Goal: Information Seeking & Learning: Learn about a topic

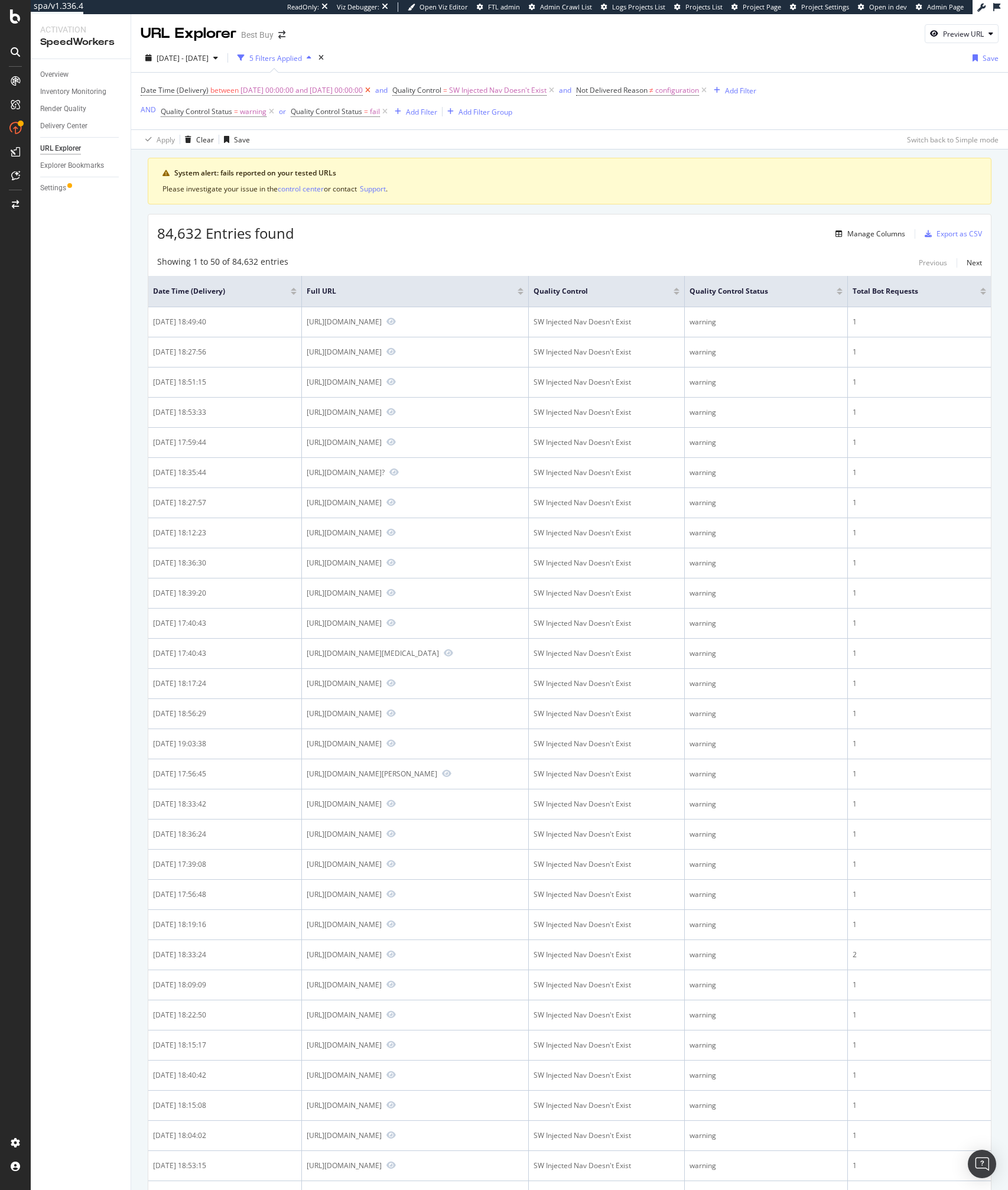
click at [373, 91] on icon at bounding box center [368, 90] width 10 height 12
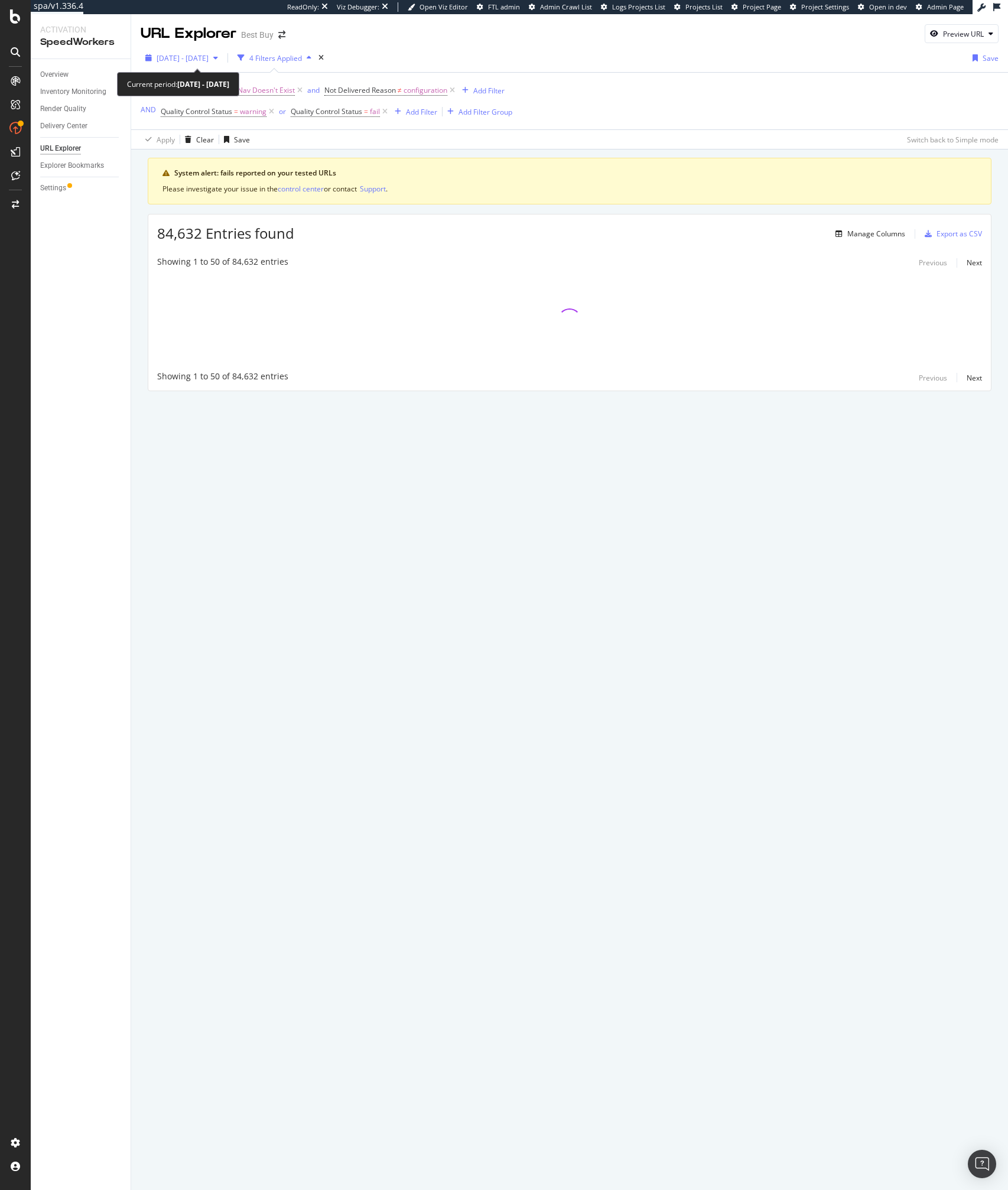
click at [208, 56] on span "2025 Jul. 22nd - Aug. 18th" at bounding box center [183, 58] width 52 height 10
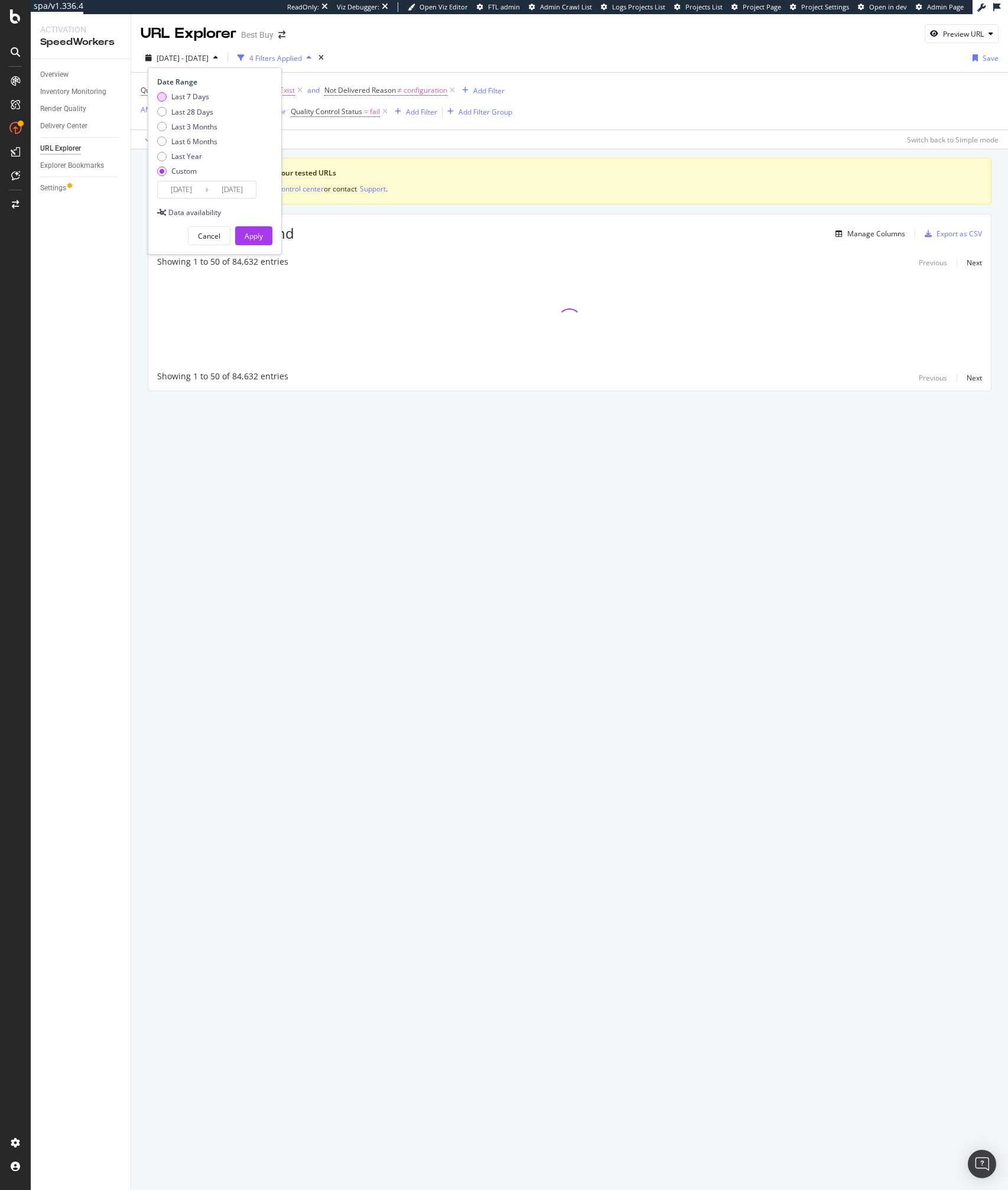
click at [186, 101] on div "Last 7 Days" at bounding box center [190, 96] width 38 height 10
type input "2025/08/13"
type input "2025/08/19"
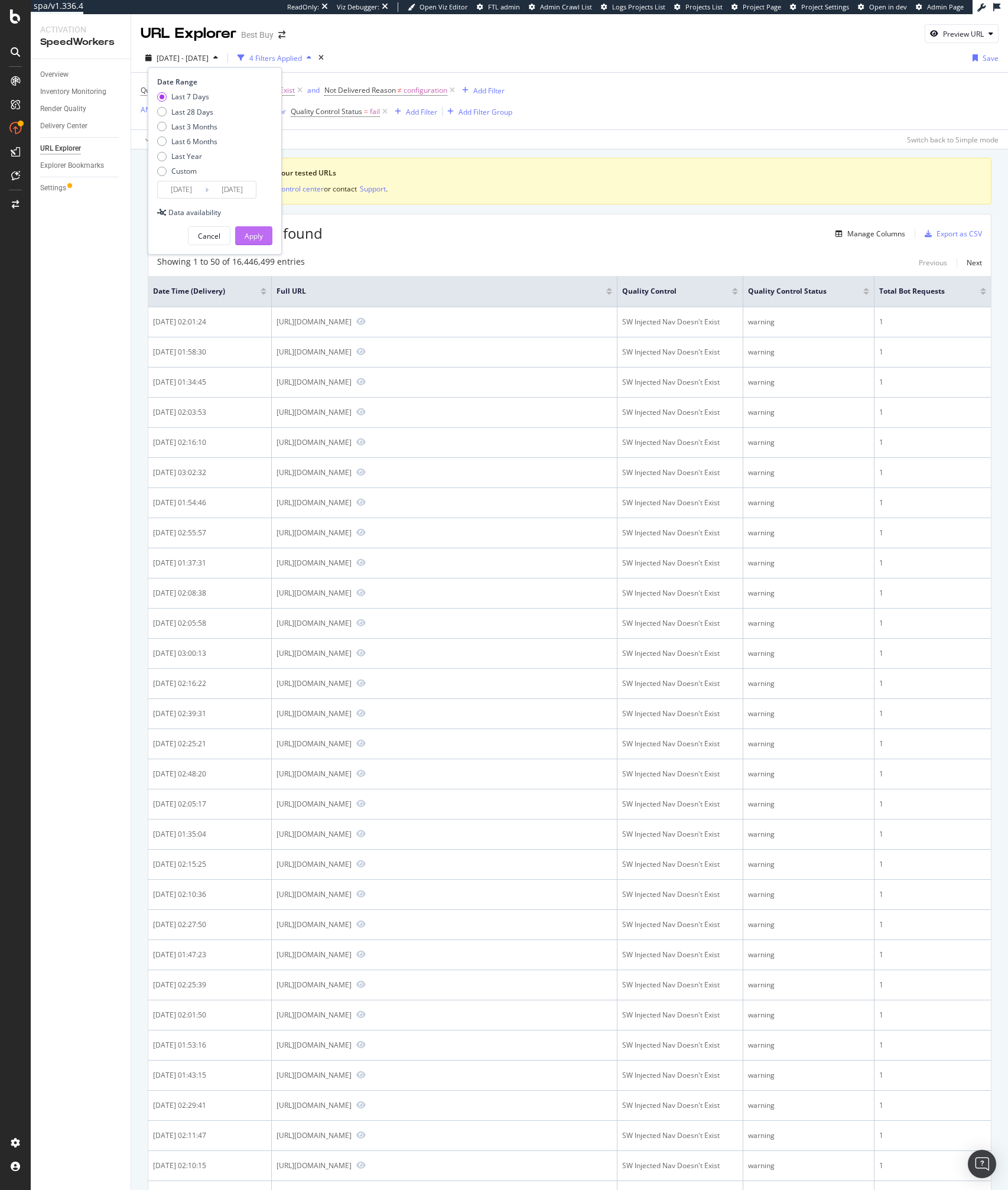
click at [254, 227] on div "Apply" at bounding box center [253, 235] width 18 height 18
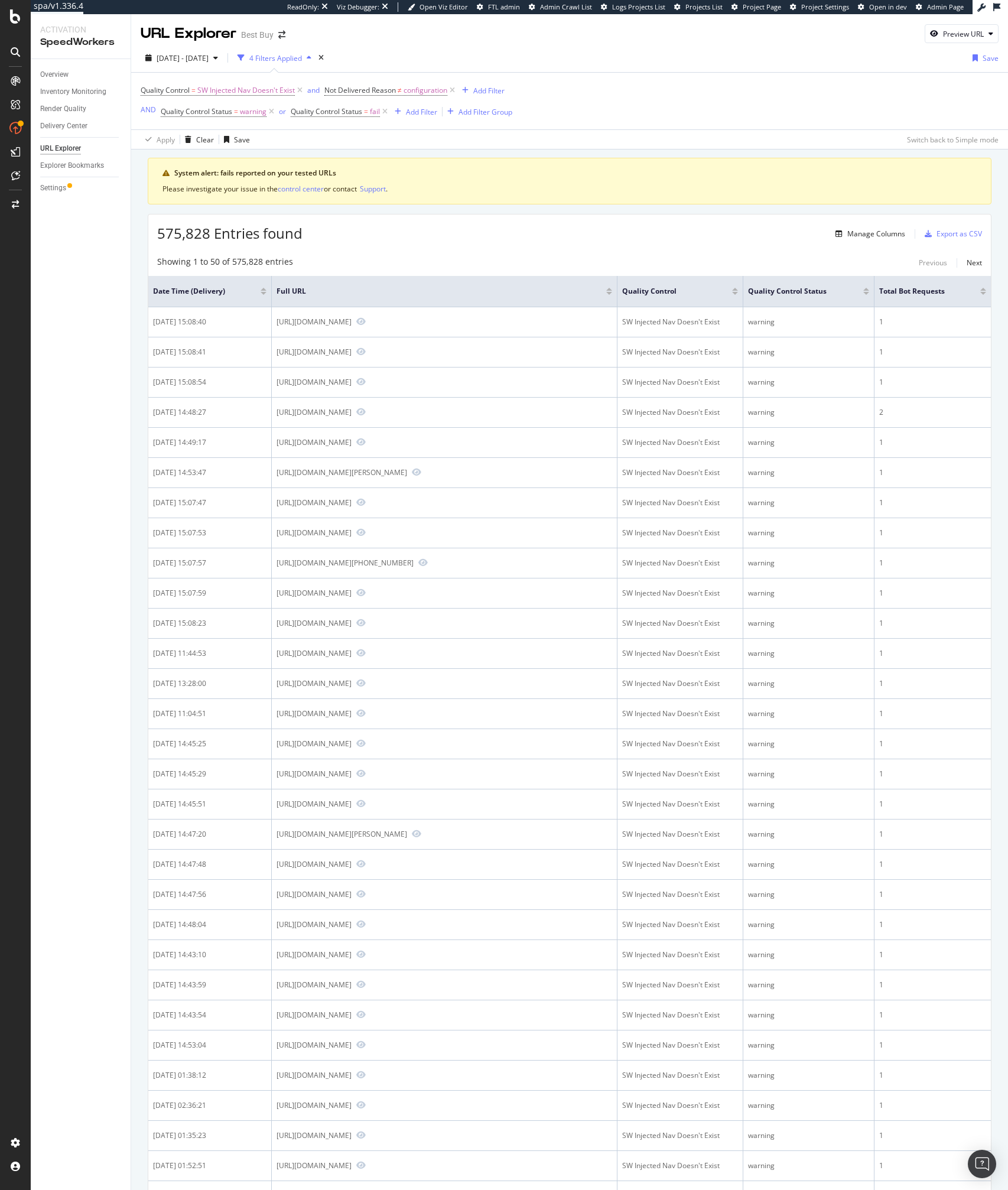
click at [416, 235] on div "575,828 Entries found Manage Columns Export as CSV" at bounding box center [570, 229] width 842 height 29
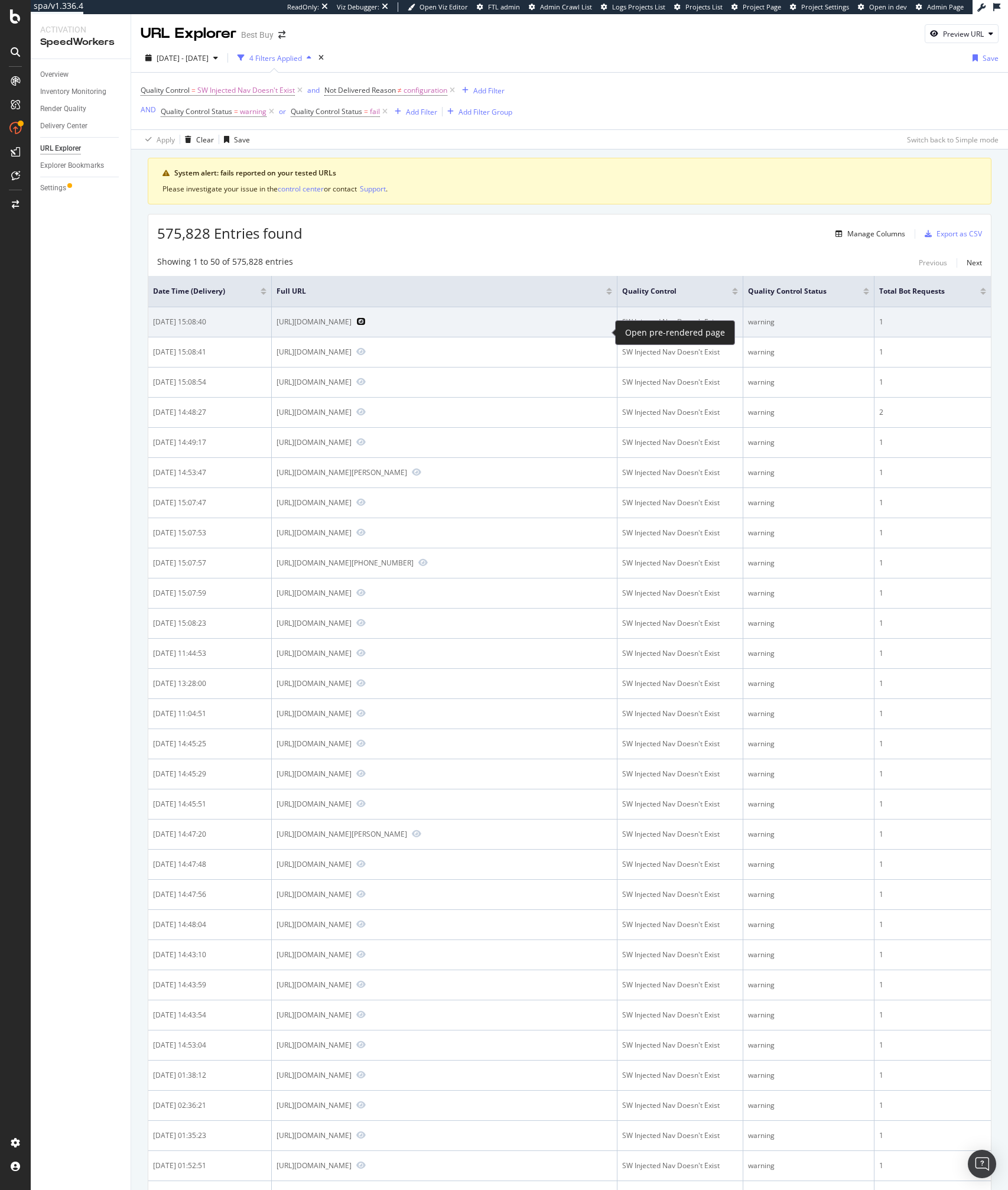
click at [366, 326] on icon "Preview https://www.bestbuy.com/site/corsair-vengeance-lpx-32gb-2x16gb-ddr4-320…" at bounding box center [361, 321] width 9 height 8
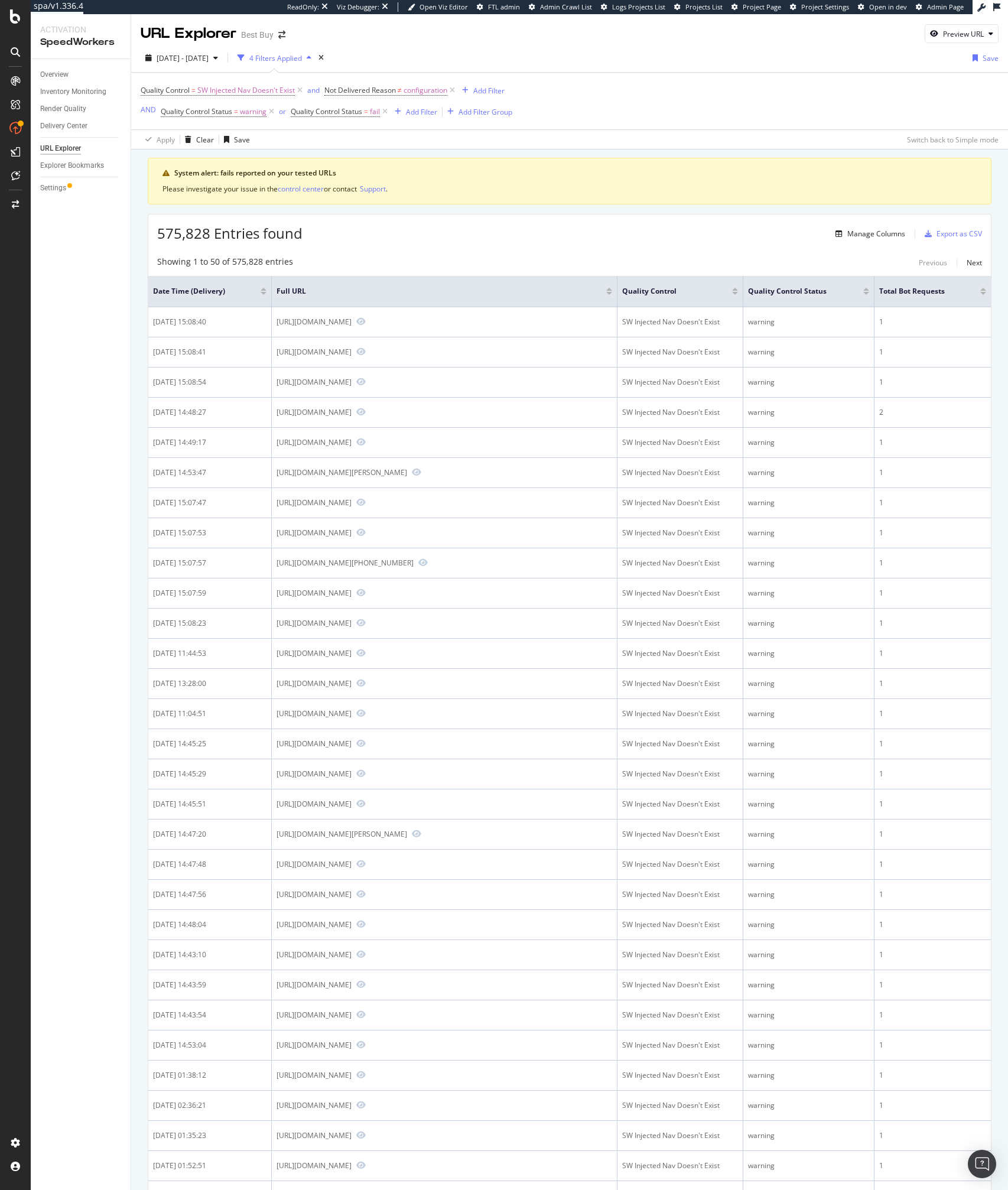
click at [462, 243] on div "575,828 Entries found Manage Columns Export as CSV" at bounding box center [570, 229] width 842 height 29
click at [452, 235] on div "575,828 Entries found Manage Columns Export as CSV" at bounding box center [570, 229] width 842 height 29
click at [203, 59] on span "2025 Aug. 13th - Aug. 19th" at bounding box center [183, 58] width 52 height 10
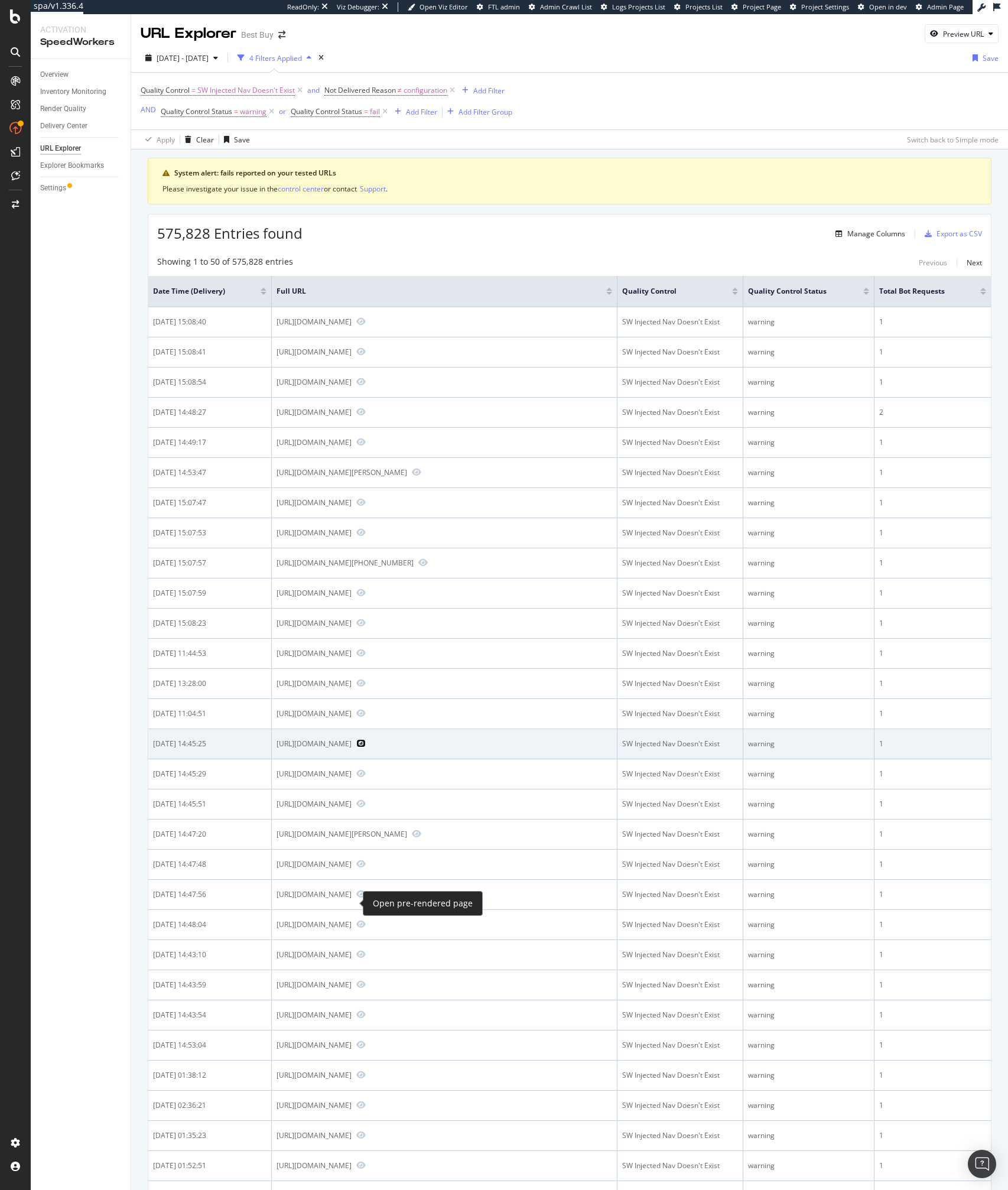
click at [356, 747] on icon "Preview https://www.bestbuy.com/site/dji-mic-mini-wireless-omnidirectional-micr…" at bounding box center [361, 743] width 9 height 8
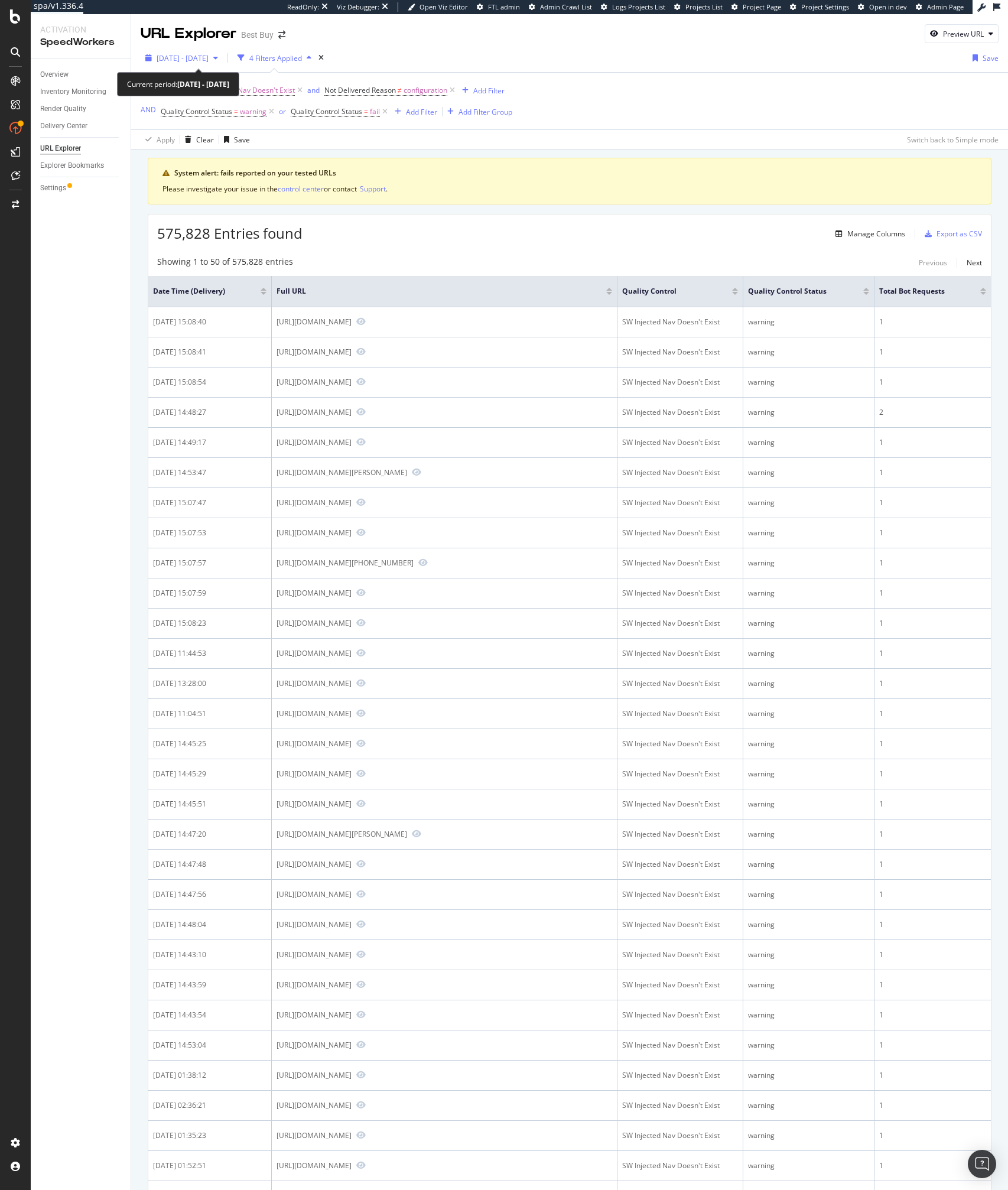
click at [216, 64] on div "2025 Aug. 13th - Aug. 19th" at bounding box center [181, 58] width 82 height 18
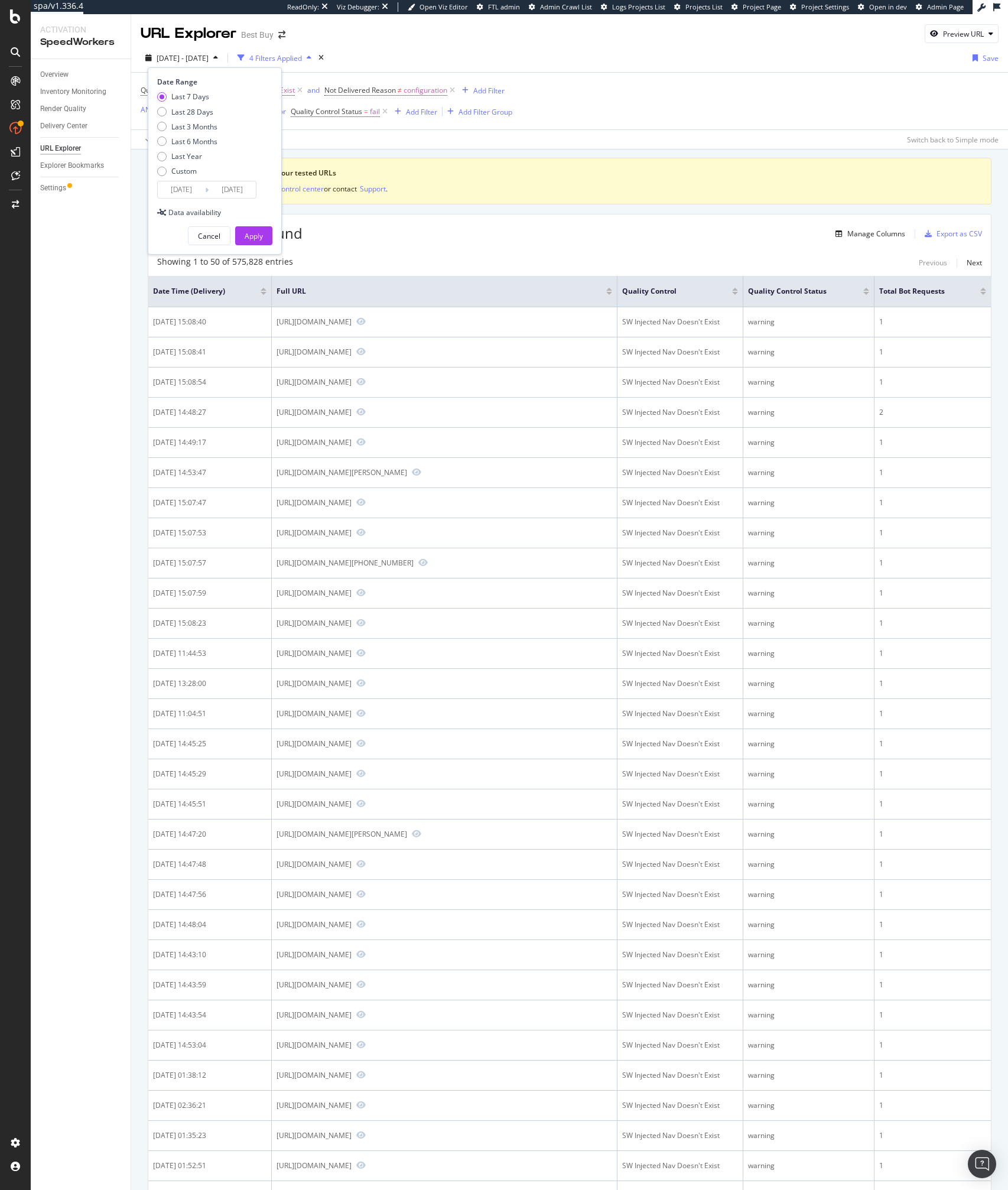
click at [187, 192] on input "2025/08/13" at bounding box center [181, 190] width 47 height 16
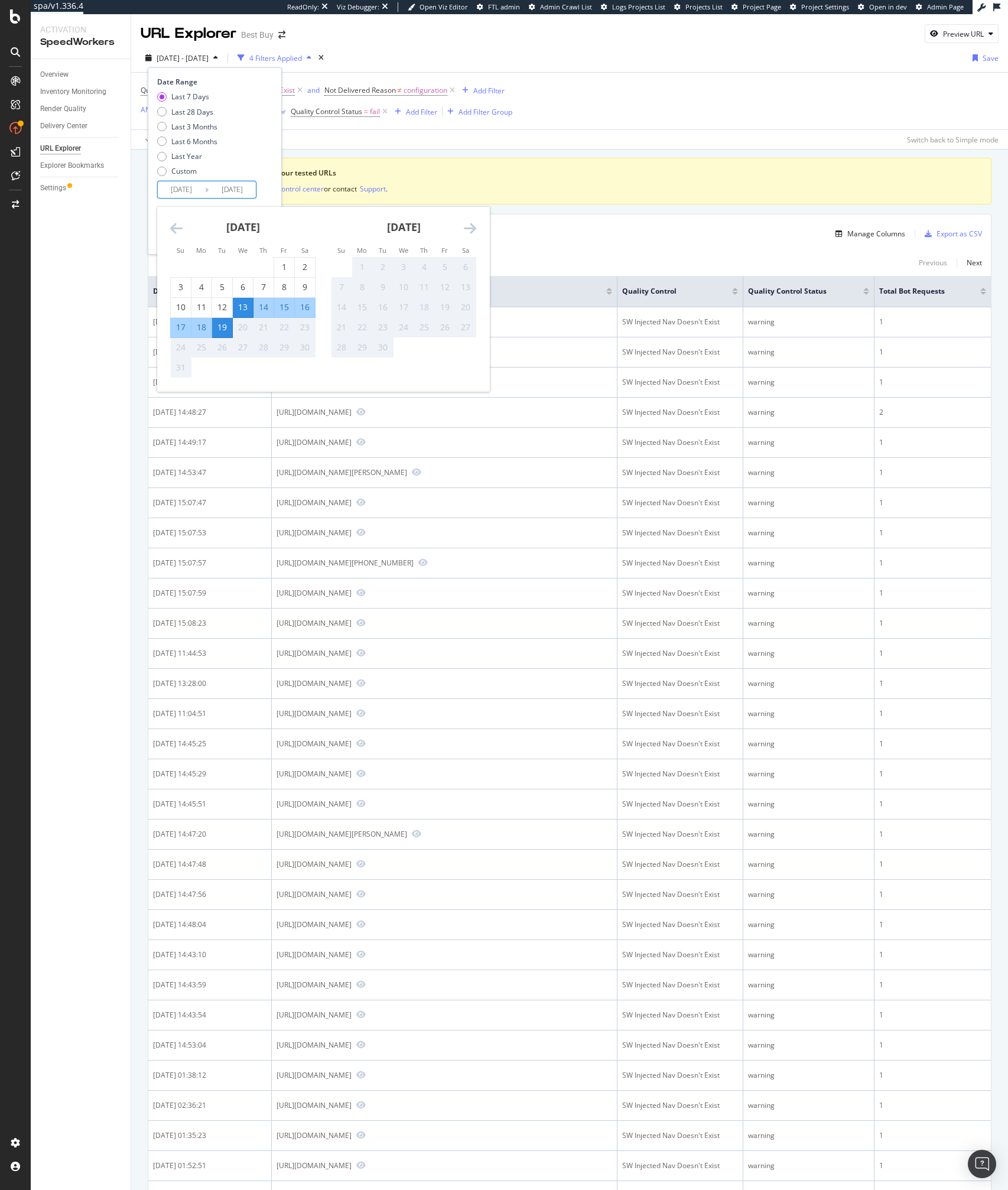
click at [258, 309] on div "14" at bounding box center [264, 307] width 20 height 12
type input "2025/08/14"
click at [279, 306] on div "15" at bounding box center [284, 307] width 20 height 12
type input "2025/08/15"
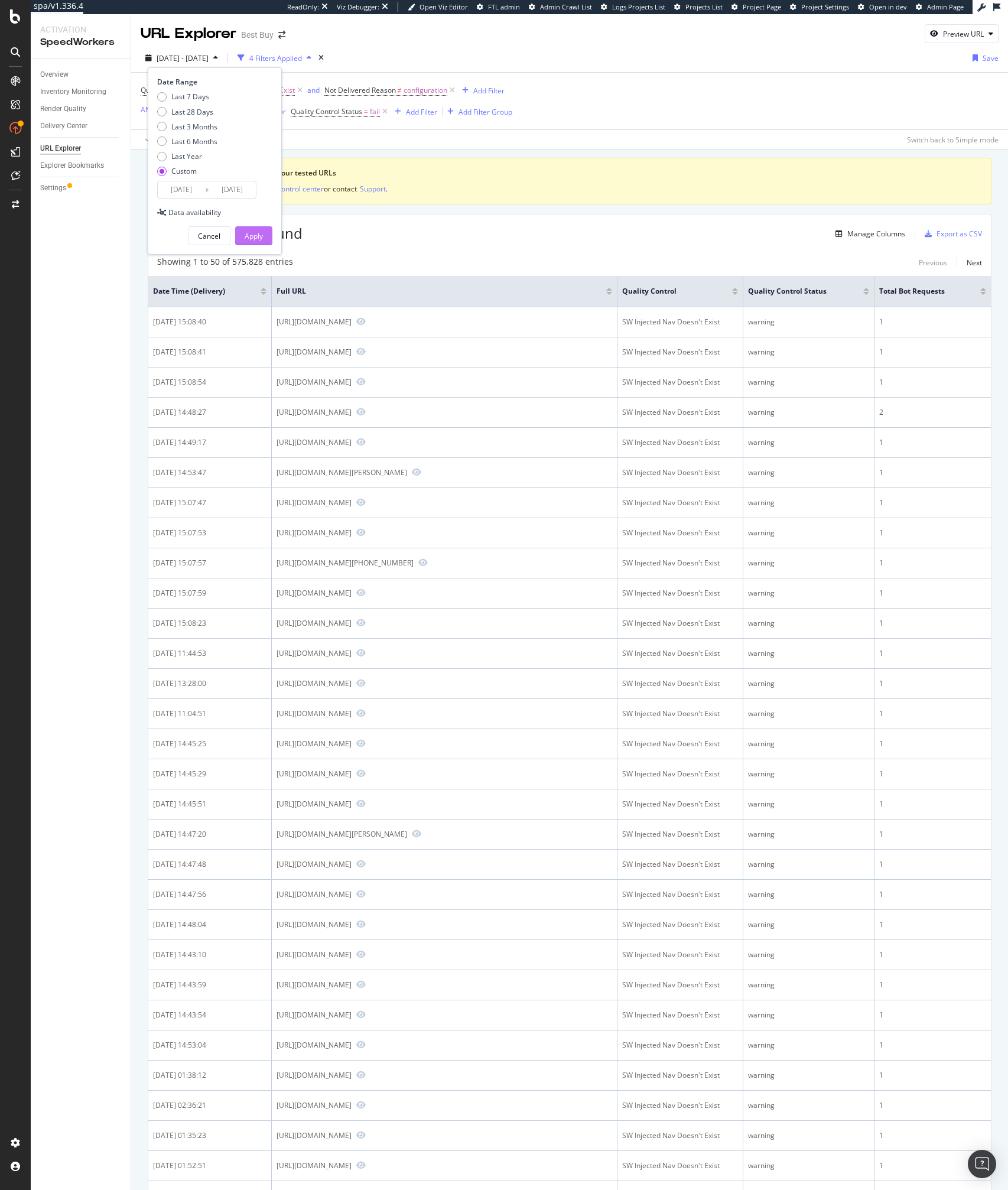
click at [254, 235] on div "Apply" at bounding box center [253, 236] width 18 height 10
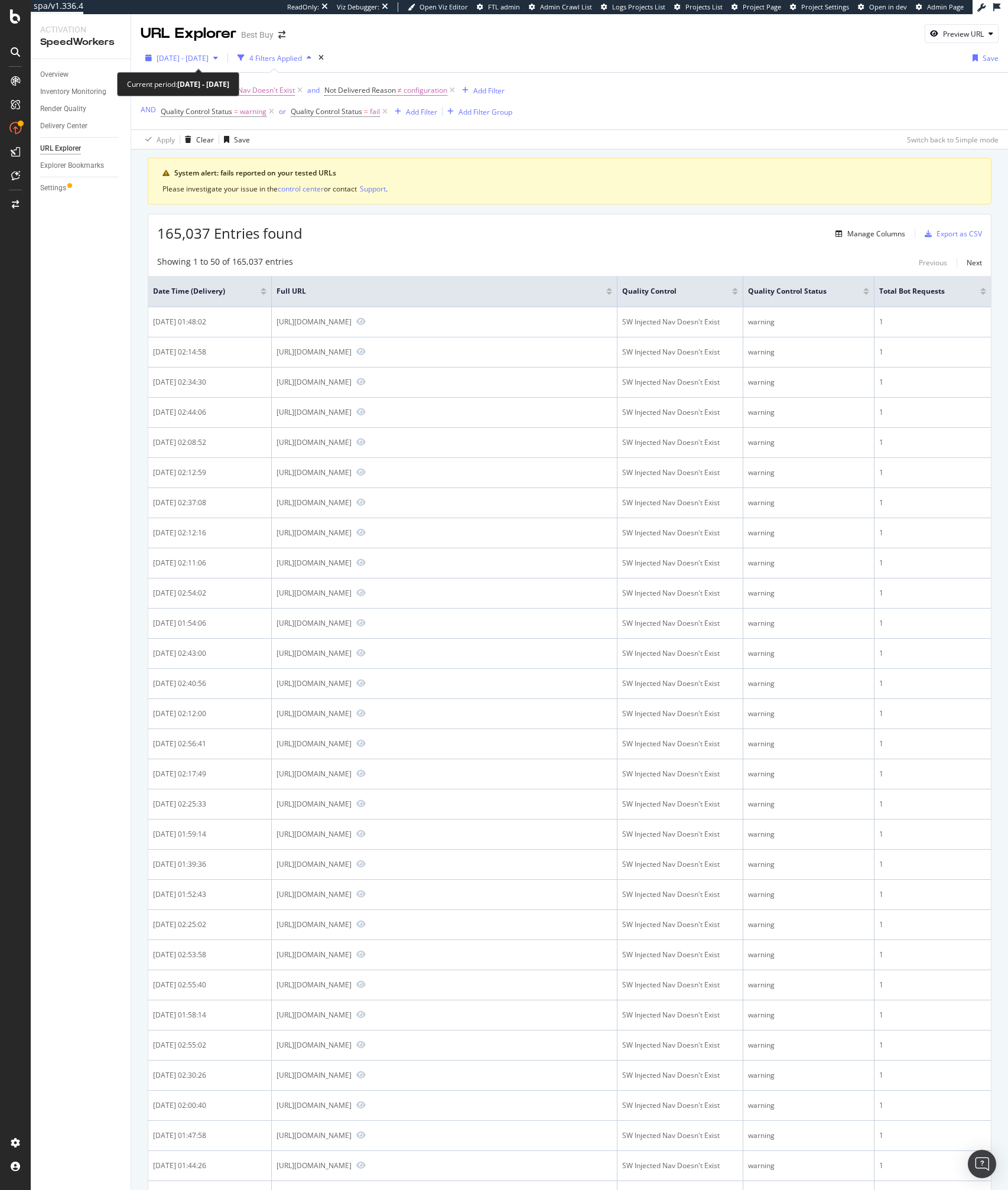
click at [208, 60] on span "2025 Aug. 14th - Aug. 15th" at bounding box center [183, 58] width 52 height 10
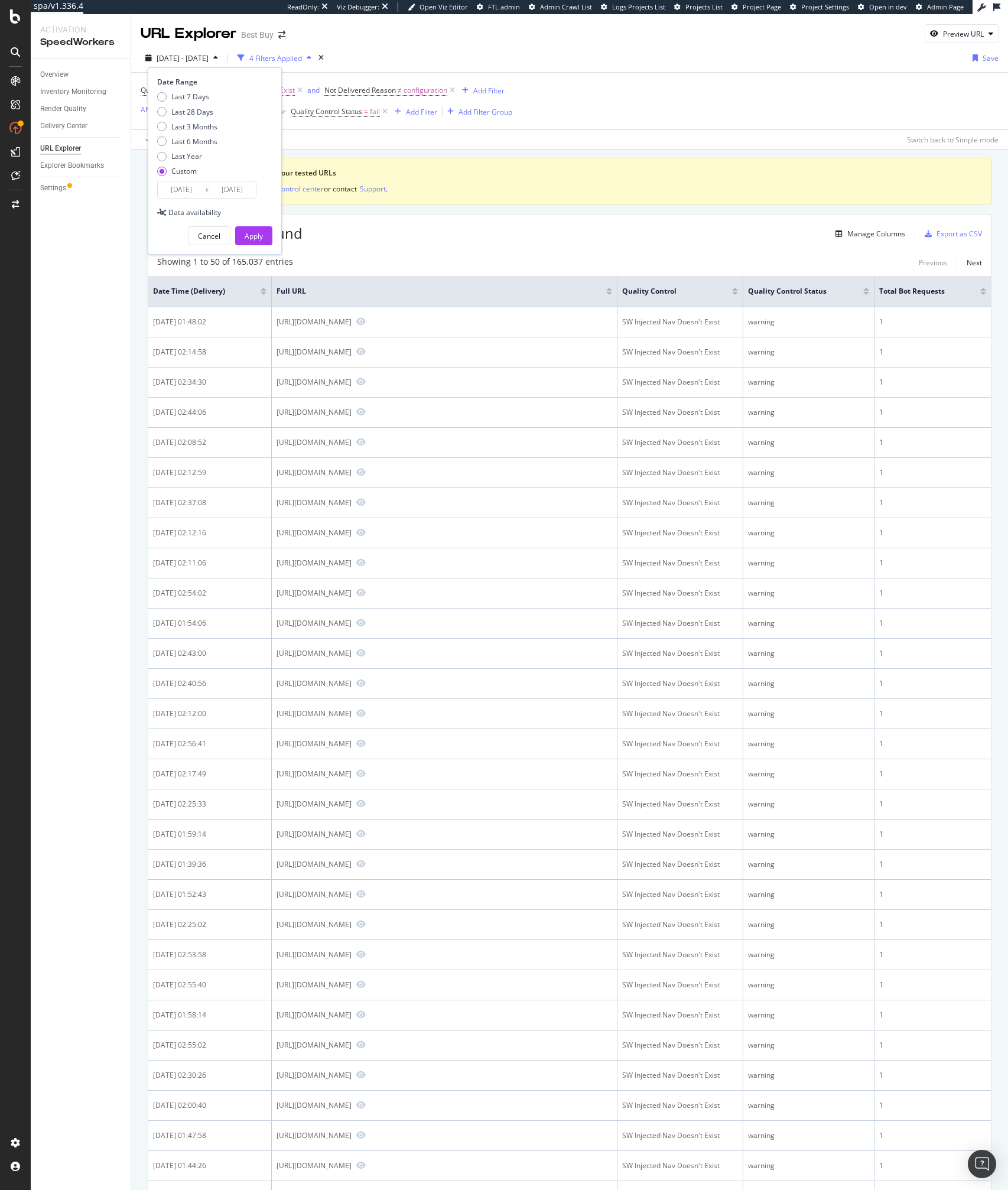
click at [244, 187] on input "2025/08/15" at bounding box center [232, 190] width 47 height 16
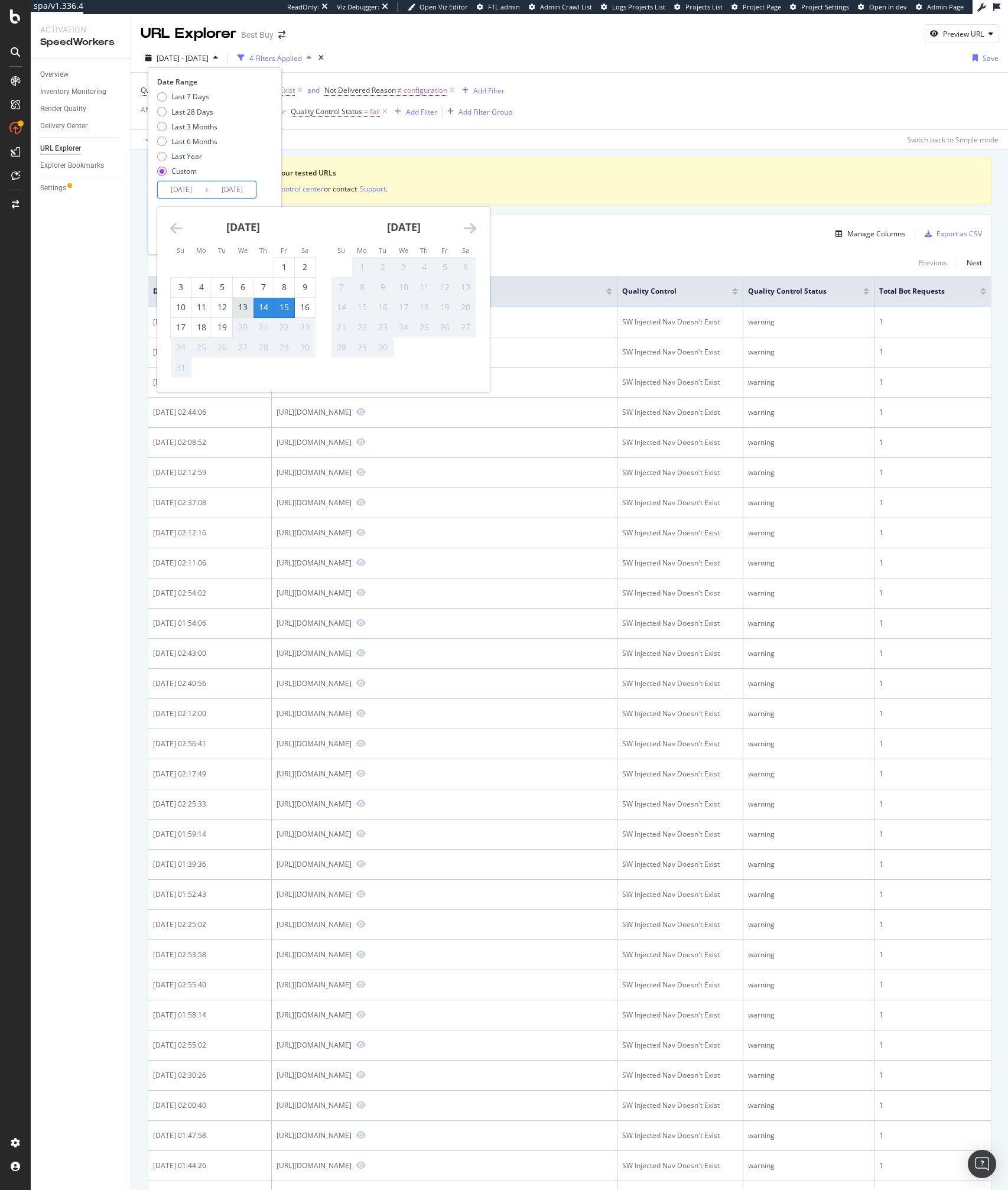
click at [235, 309] on div "13" at bounding box center [243, 307] width 20 height 12
type input "2025/08/13"
click at [252, 308] on div "13" at bounding box center [243, 307] width 20 height 12
type input "2025/08/13"
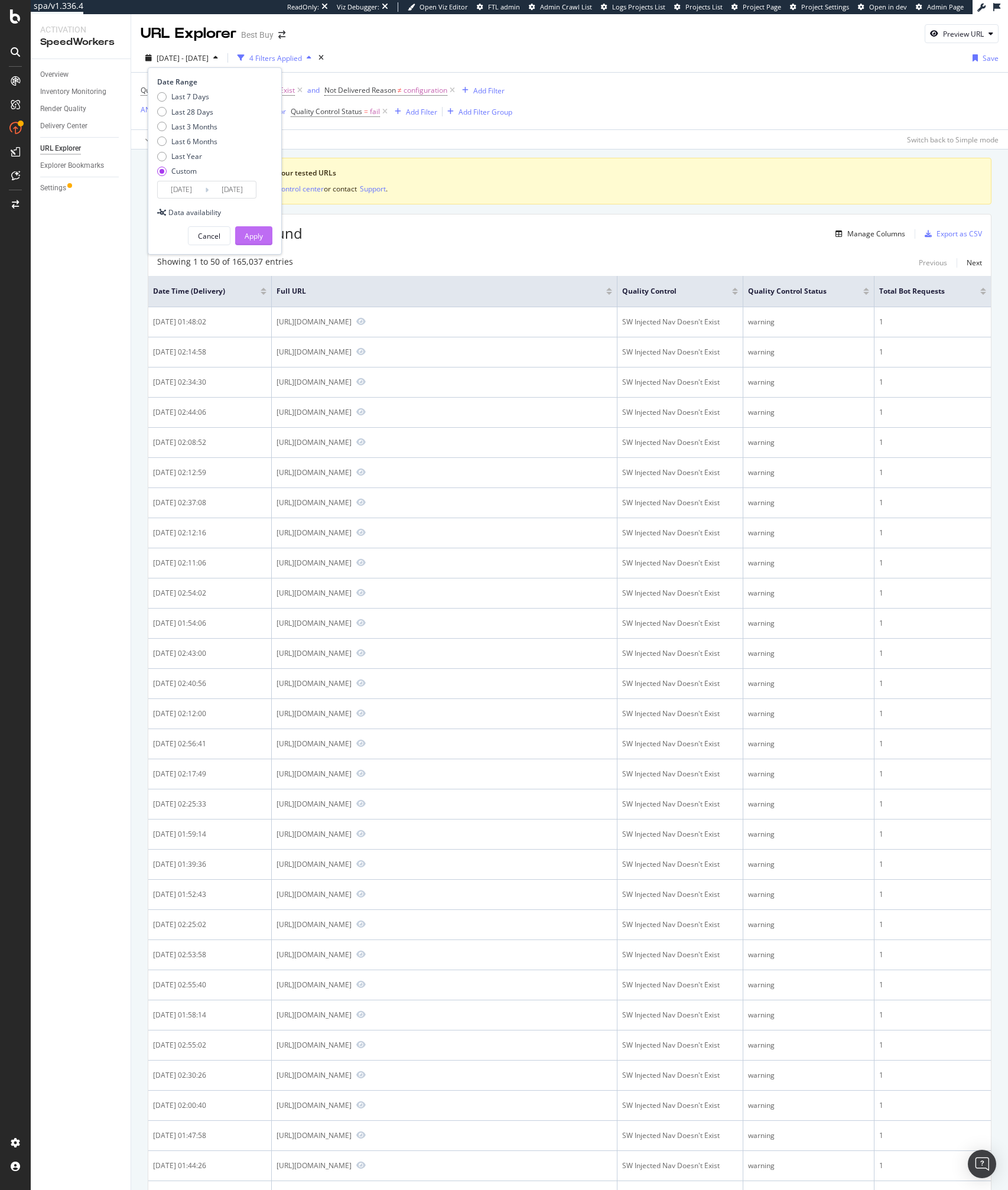
click at [258, 239] on div "Apply" at bounding box center [253, 236] width 18 height 10
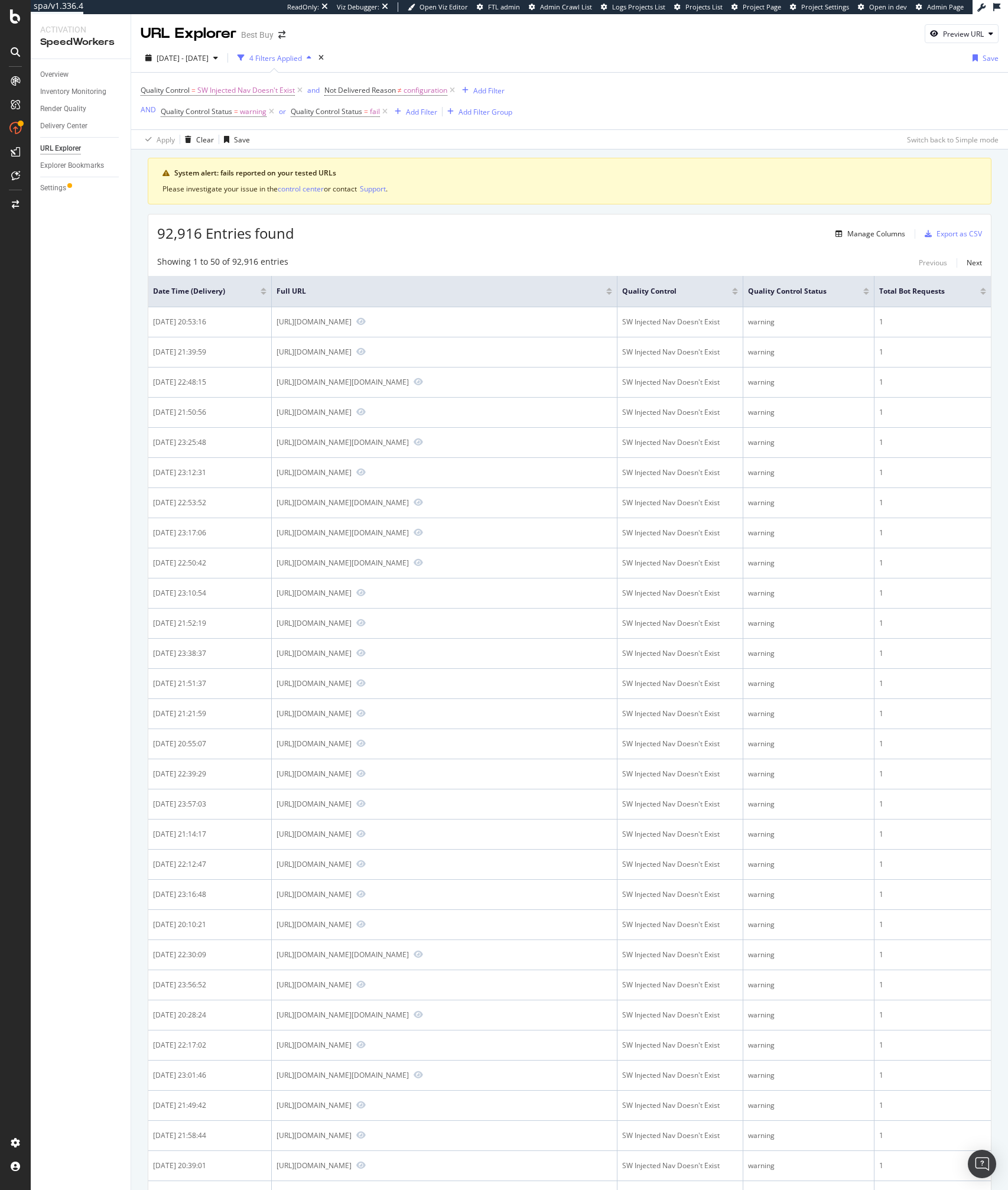
click at [501, 268] on div "Showing 1 to 50 of 92,916 entries Previous Next" at bounding box center [570, 263] width 842 height 14
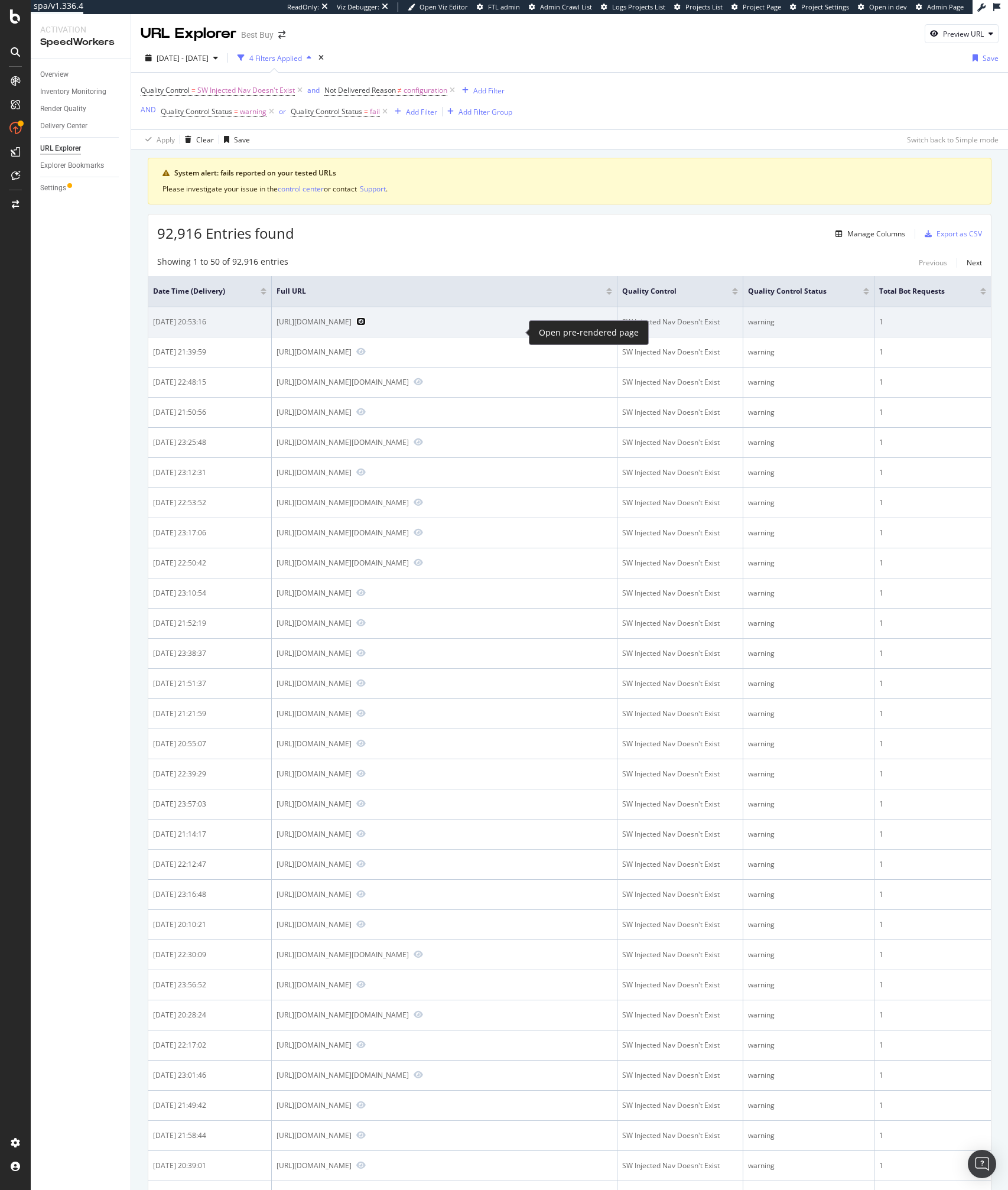
click at [366, 326] on icon "Preview https://www.bestbuy.com/site/questions/epson-expression-home-xp-4100-wi…" at bounding box center [361, 321] width 9 height 8
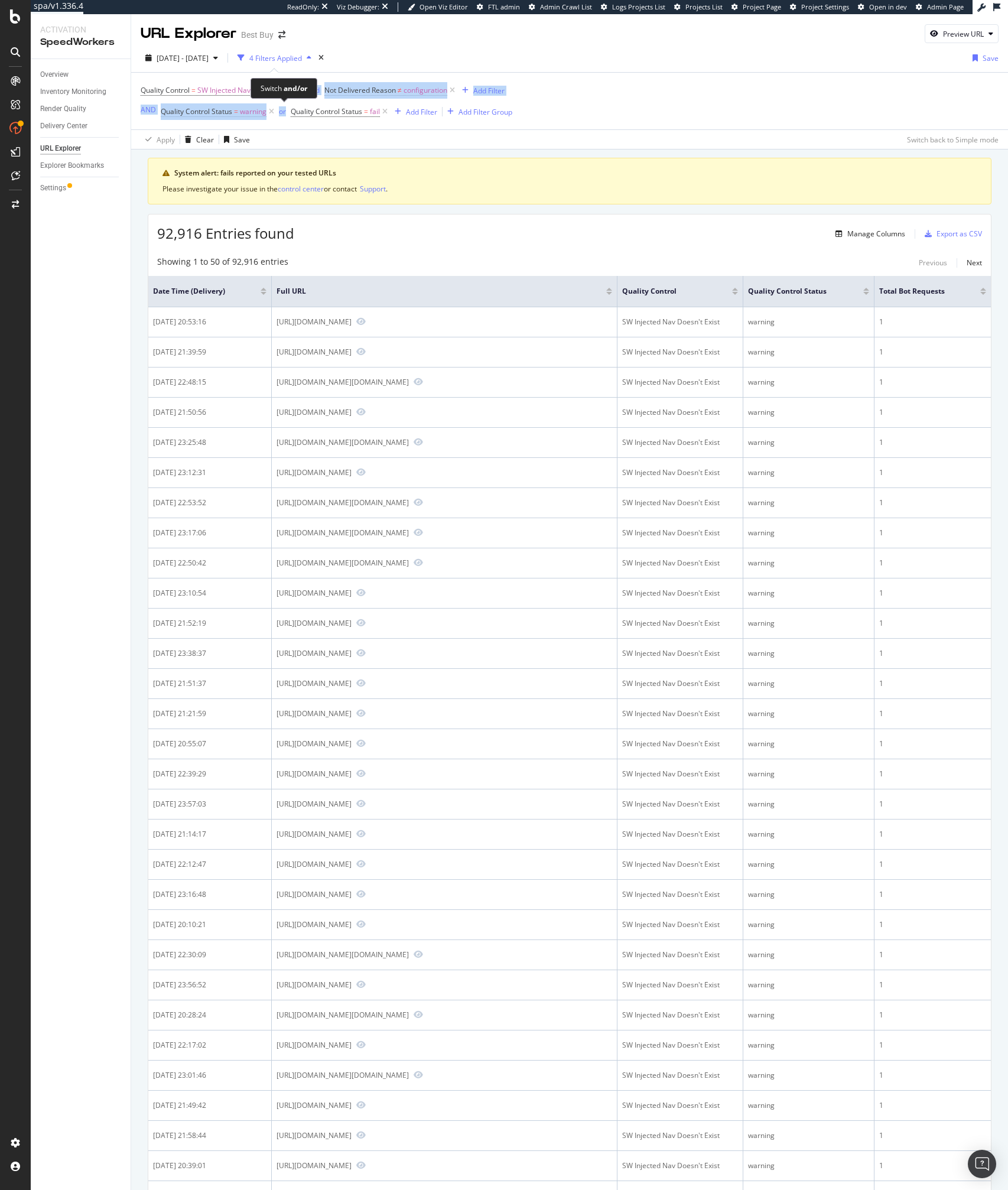
drag, startPoint x: 285, startPoint y: 95, endPoint x: 290, endPoint y: 114, distance: 19.6
click at [288, 107] on div "Quality Control = SW Injected Nav Doesn't Exist and Not Delivered Reason ≠ conf…" at bounding box center [326, 101] width 371 height 38
click at [208, 57] on span "2025 Aug. 13th - Aug. 13th" at bounding box center [183, 58] width 52 height 10
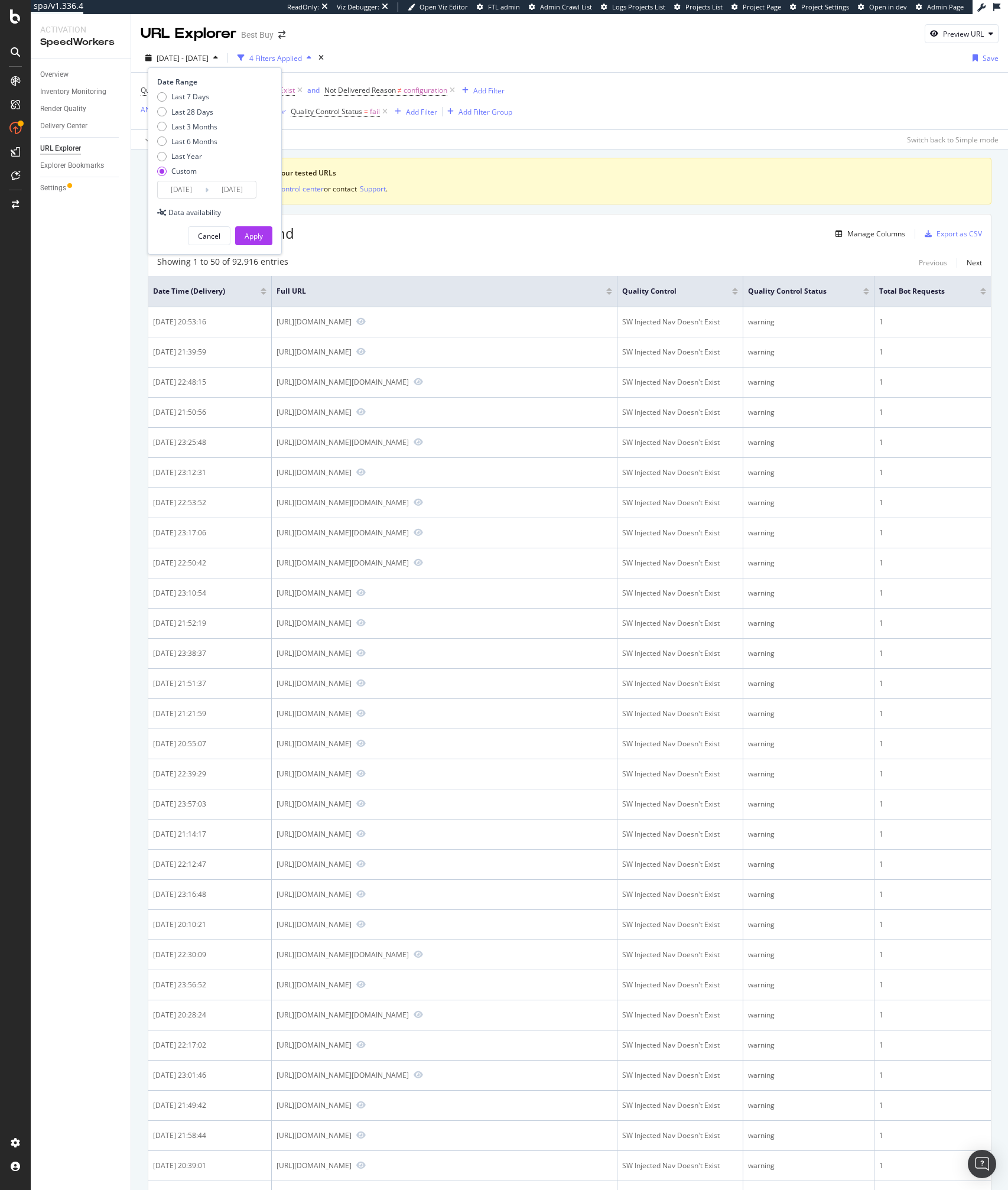
click at [180, 185] on input "2025/08/13" at bounding box center [181, 190] width 47 height 16
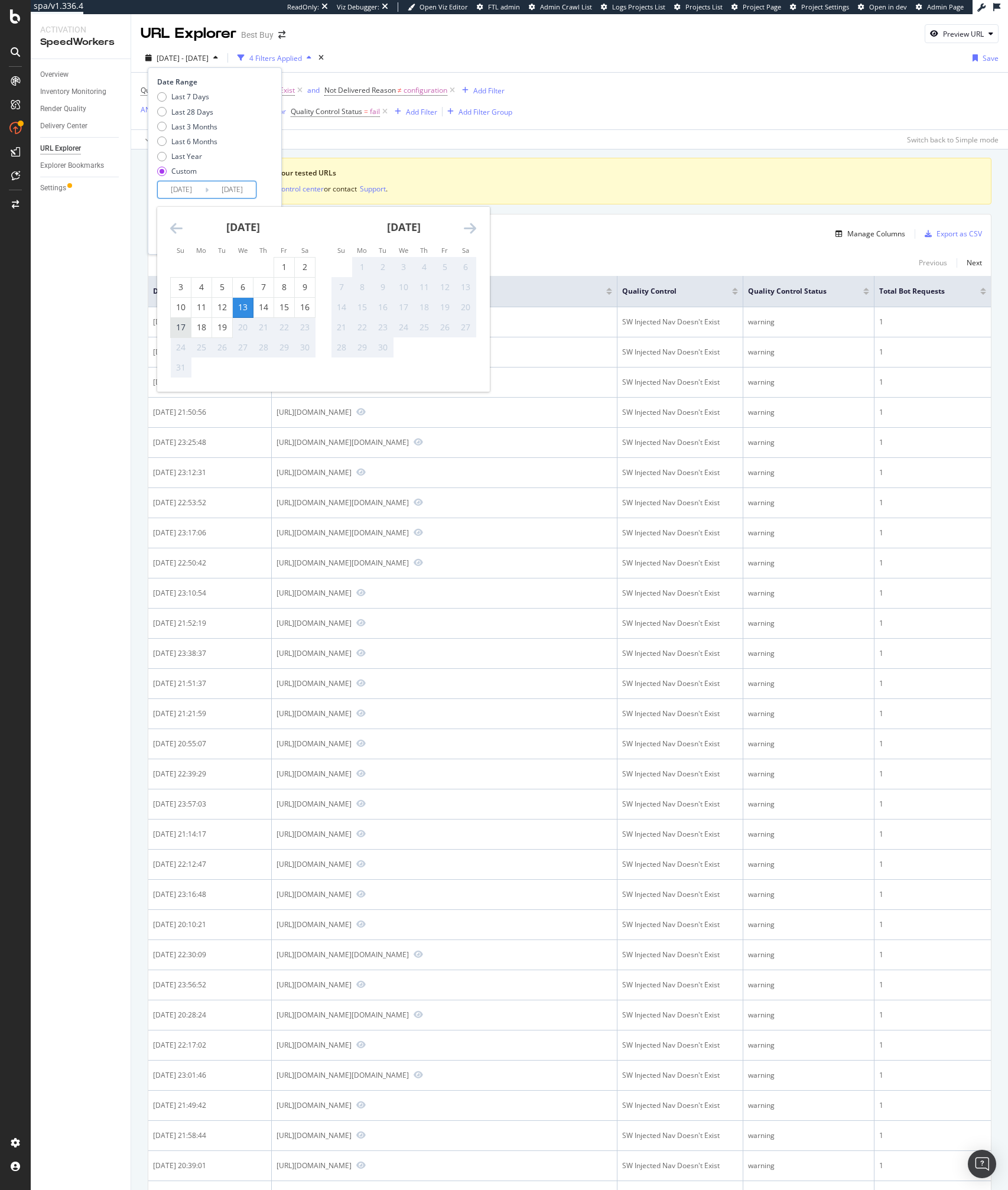
click at [184, 331] on div "17" at bounding box center [181, 327] width 20 height 12
type input "2025/08/17"
click at [184, 331] on div "17" at bounding box center [181, 327] width 20 height 12
type input "2025/08/17"
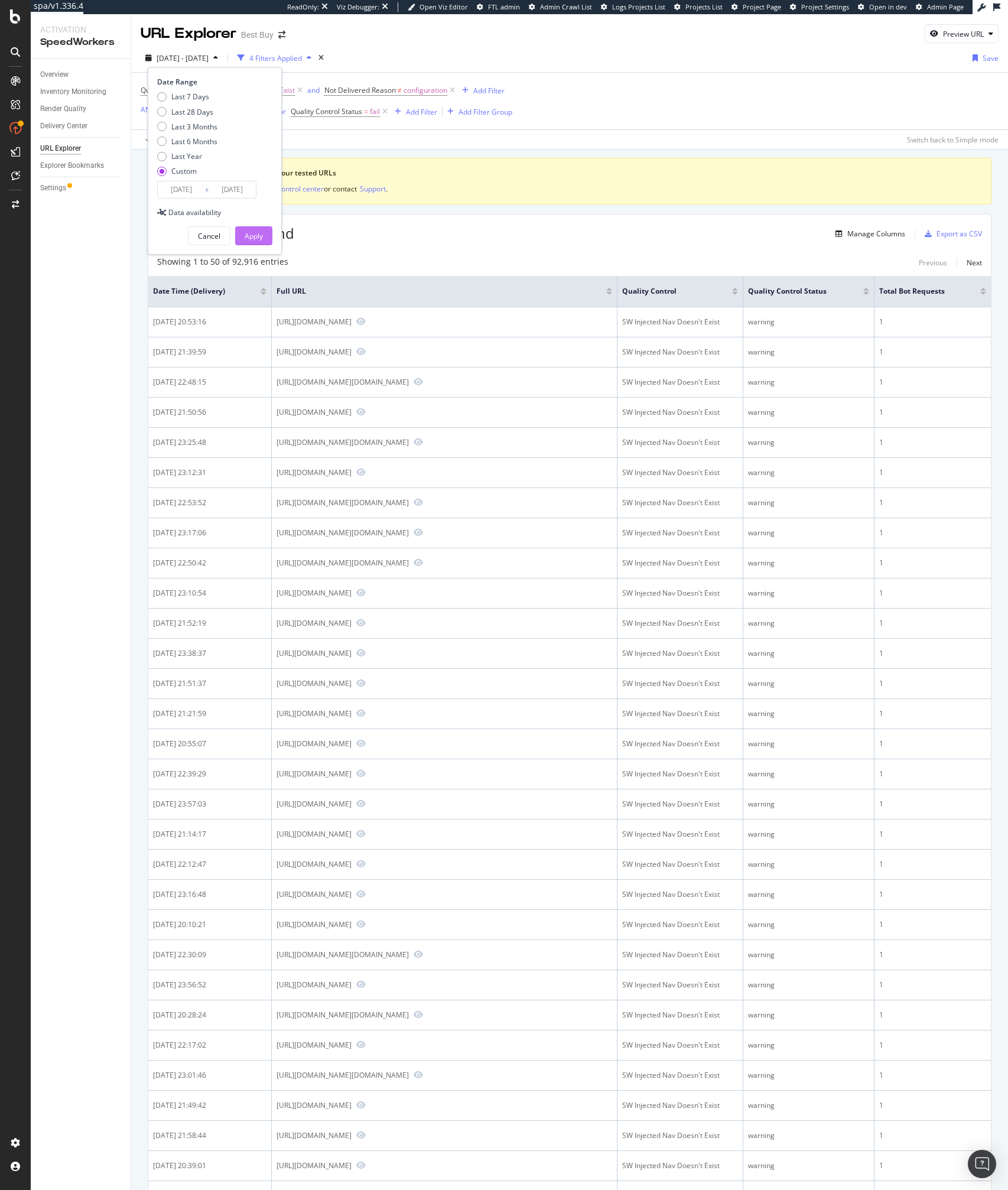
click at [256, 237] on div "Apply" at bounding box center [253, 236] width 18 height 10
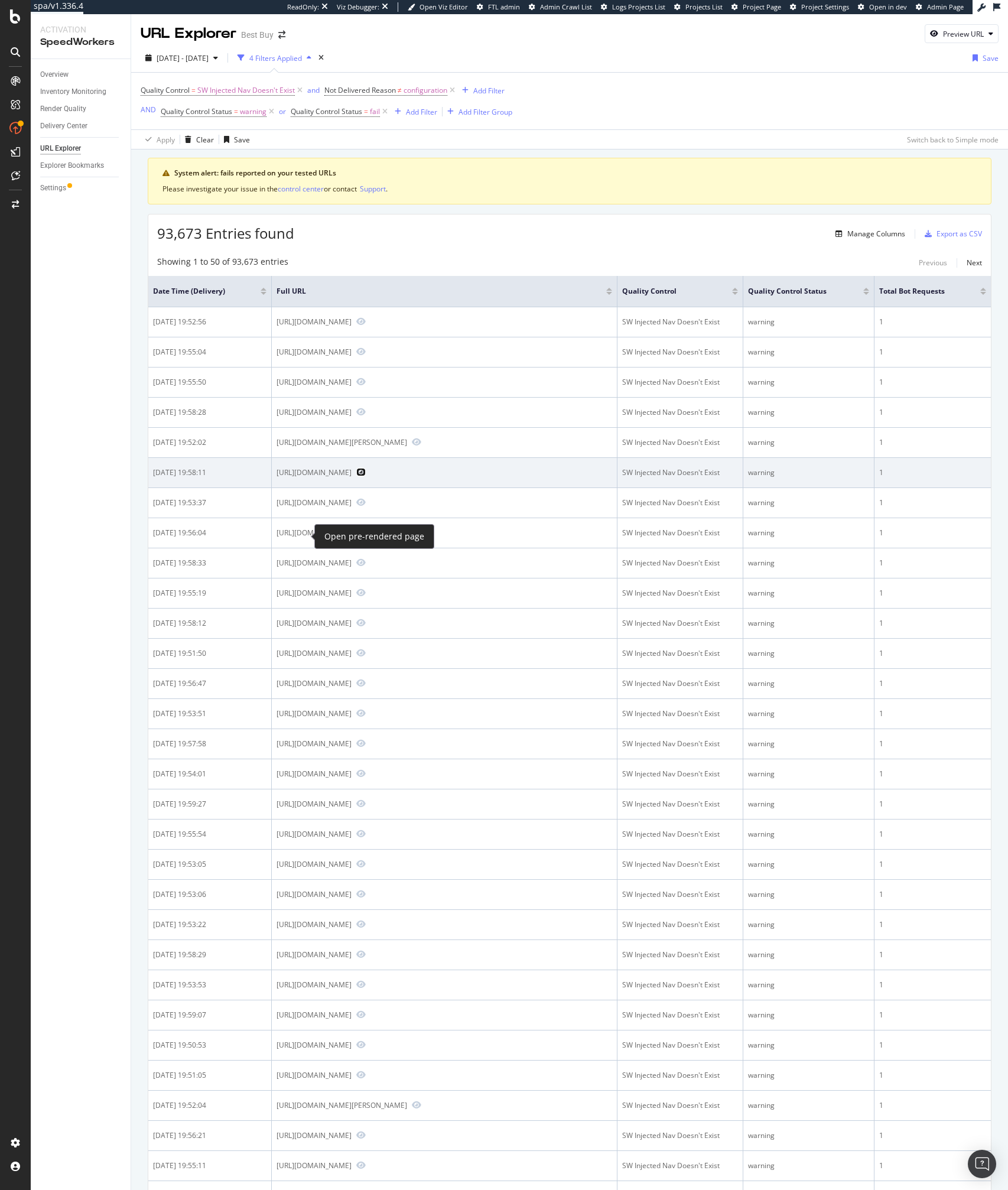
click at [356, 476] on icon "Preview https://www.bestbuy.com/product/om-system-ws-882-digital-voice-recorder…" at bounding box center [361, 472] width 9 height 8
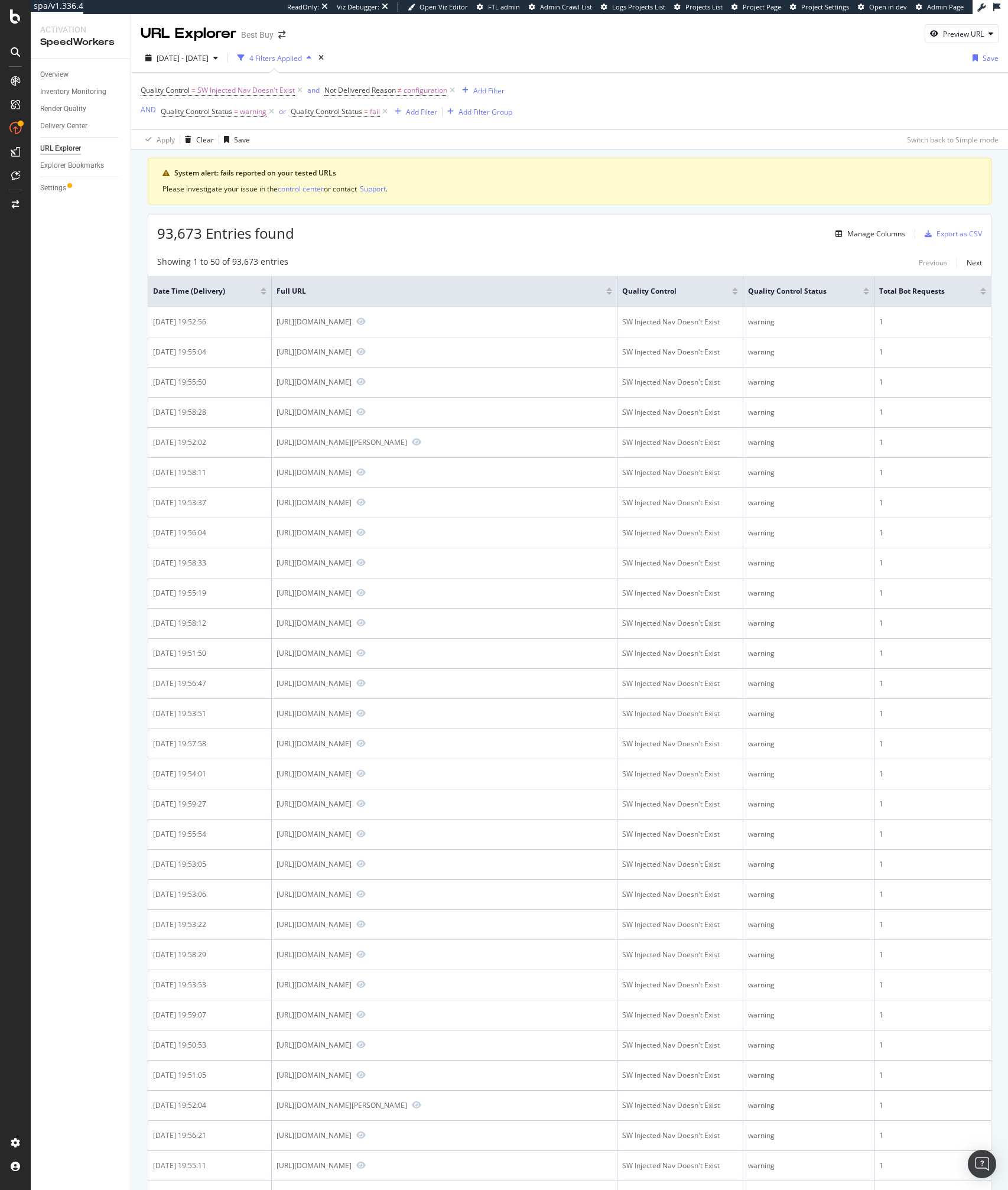
click at [384, 238] on div "93,673 Entries found Manage Columns Export as CSV" at bounding box center [570, 229] width 842 height 29
click at [504, 250] on div "Showing 1 to 50 of 93,673 entries Previous Next Date Time (Delivery) Full URL Q…" at bounding box center [570, 1045] width 842 height 1590
click at [314, 250] on div "Showing 1 to 50 of 93,673 entries Previous Next Date Time (Delivery) Full URL Q…" at bounding box center [570, 1045] width 842 height 1590
click at [208, 58] on span "2025 Aug. 17th - Aug. 17th" at bounding box center [183, 58] width 52 height 10
click at [188, 189] on input "2025/08/17" at bounding box center [181, 190] width 47 height 16
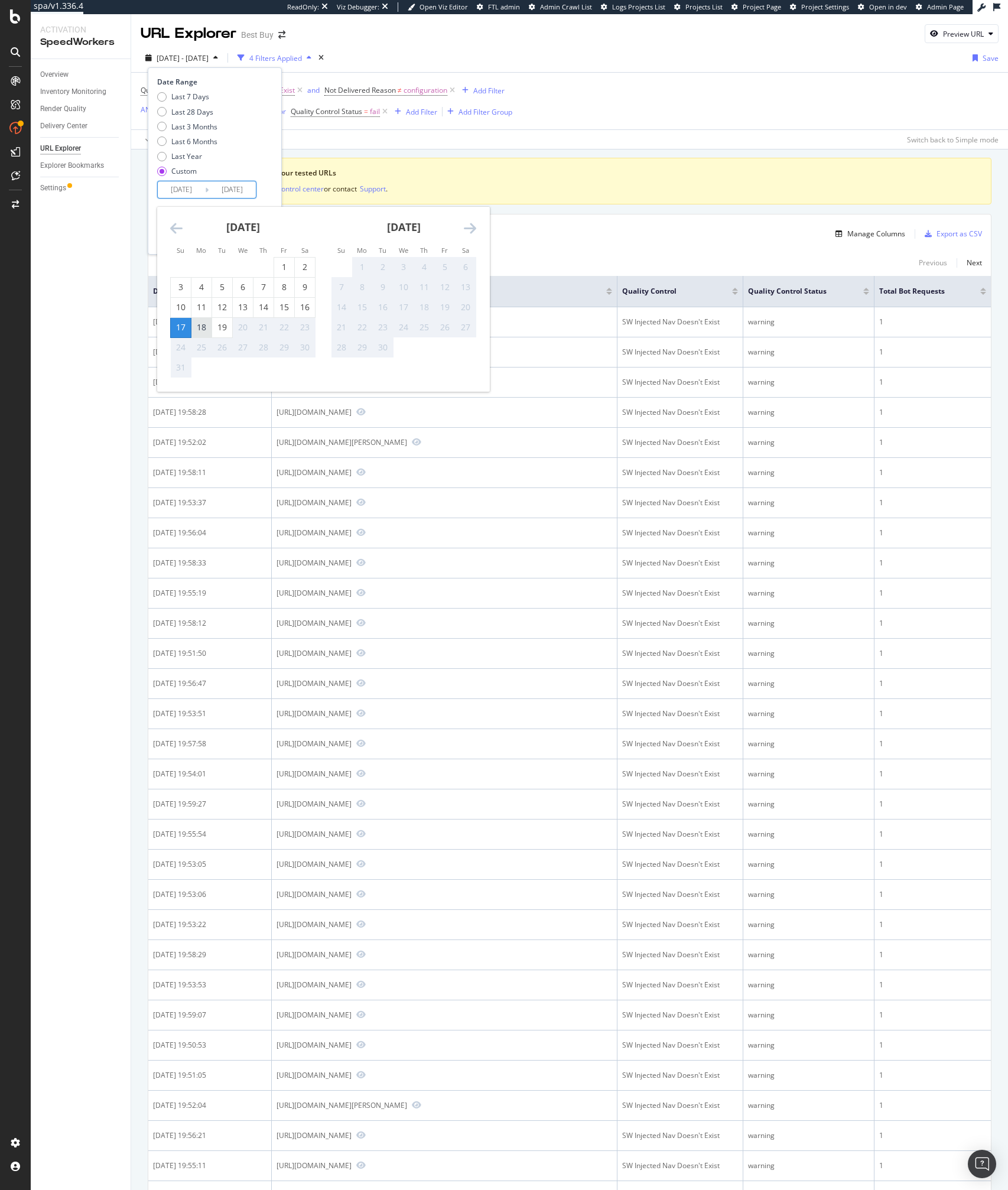
click at [208, 331] on div "18" at bounding box center [201, 327] width 20 height 12
type input "2025/08/18"
click at [208, 331] on div "18" at bounding box center [201, 327] width 20 height 12
type input "2025/08/18"
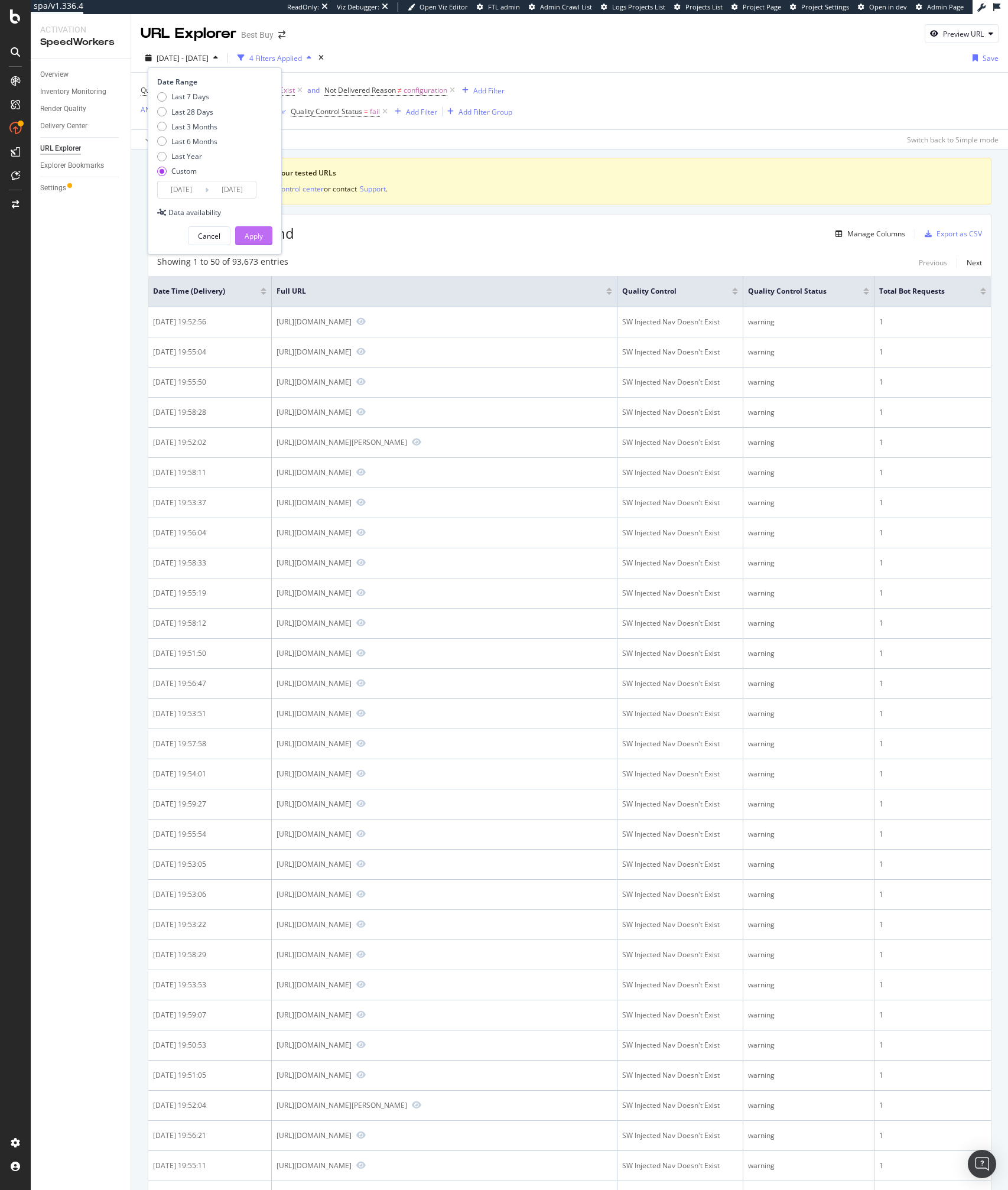
click at [254, 241] on div "Apply" at bounding box center [253, 236] width 18 height 10
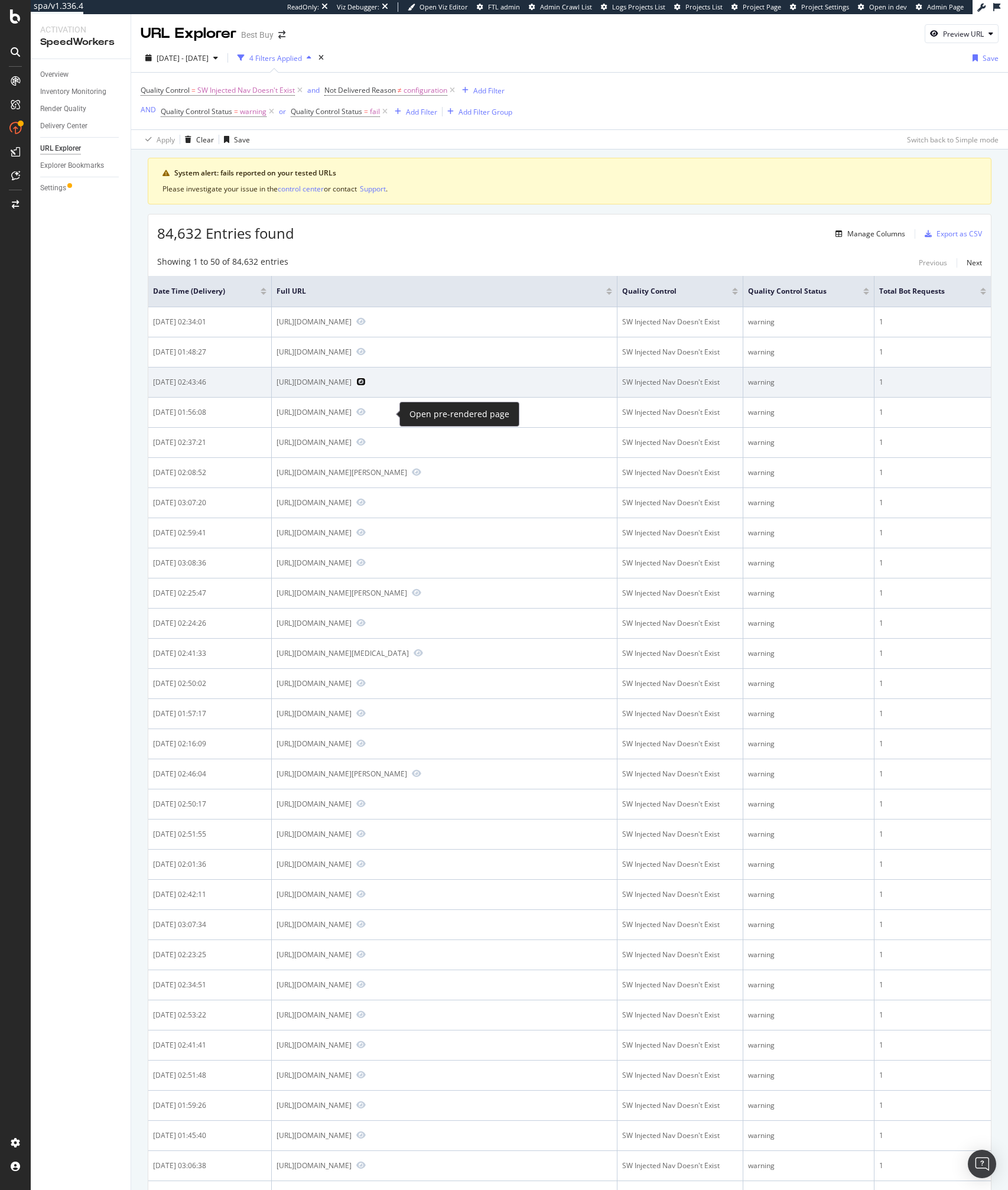
click at [366, 386] on icon "Preview https://www.bestbuy.com/product/asus-tuf-gaming-nvidia-geforce-rtx-5080…" at bounding box center [361, 382] width 9 height 8
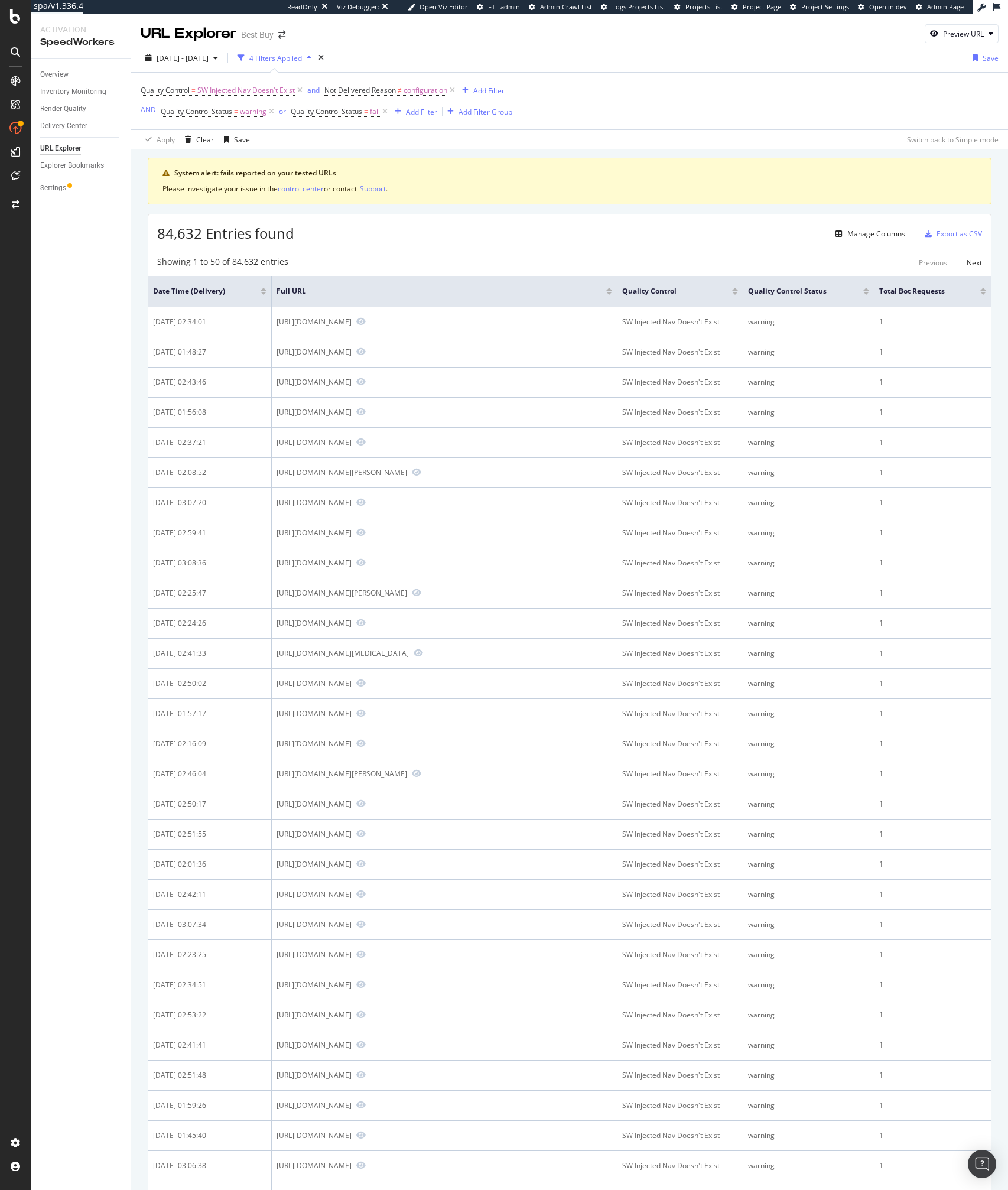
click at [542, 253] on div "Showing 1 to 50 of 84,632 entries Previous Next Date Time (Delivery) Full URL Q…" at bounding box center [570, 1045] width 842 height 1590
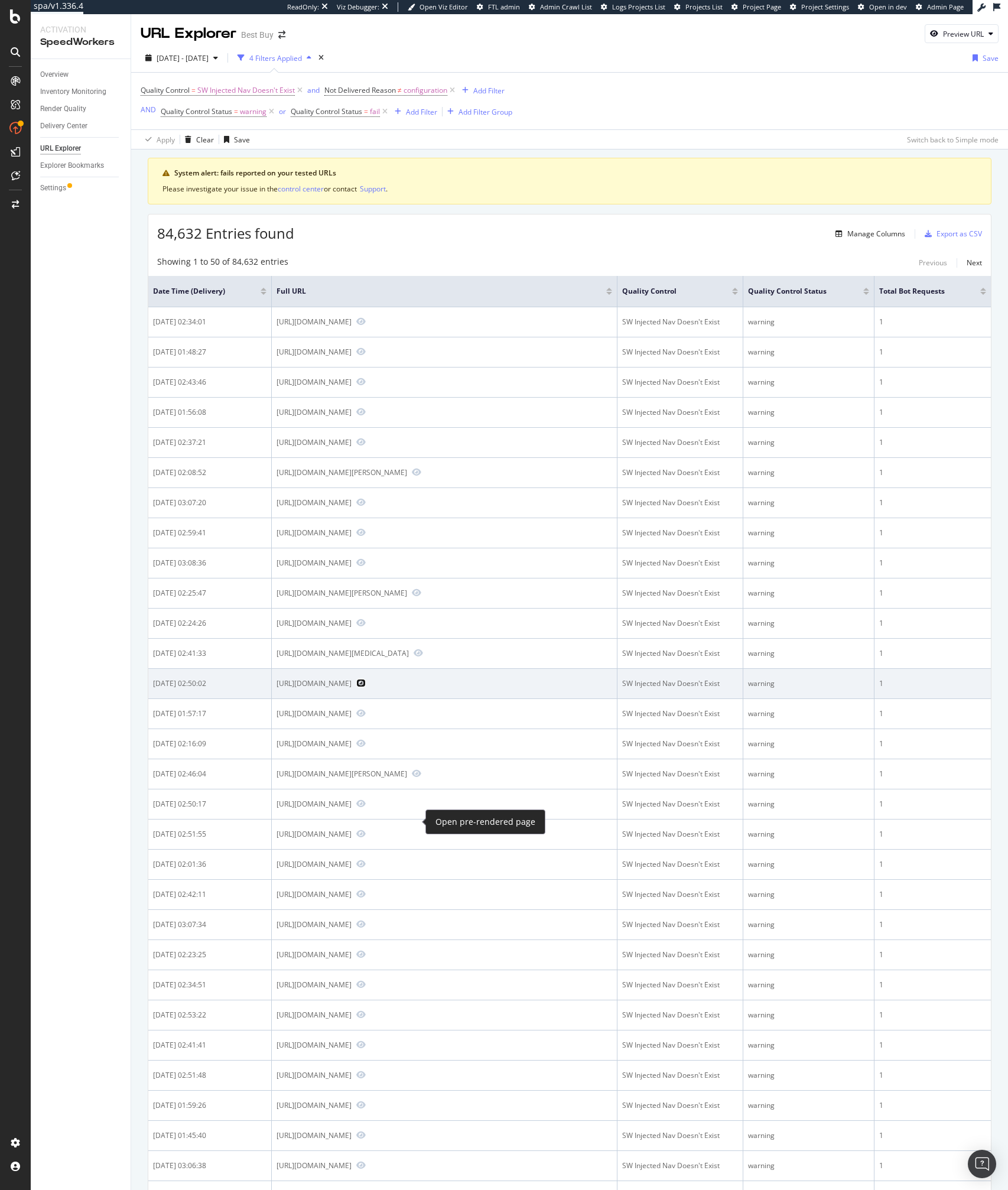
click at [366, 687] on icon "Preview https://www.bestbuy.com/site/lg-350-sq-ft-8000-btu-window-air-condition…" at bounding box center [361, 683] width 9 height 8
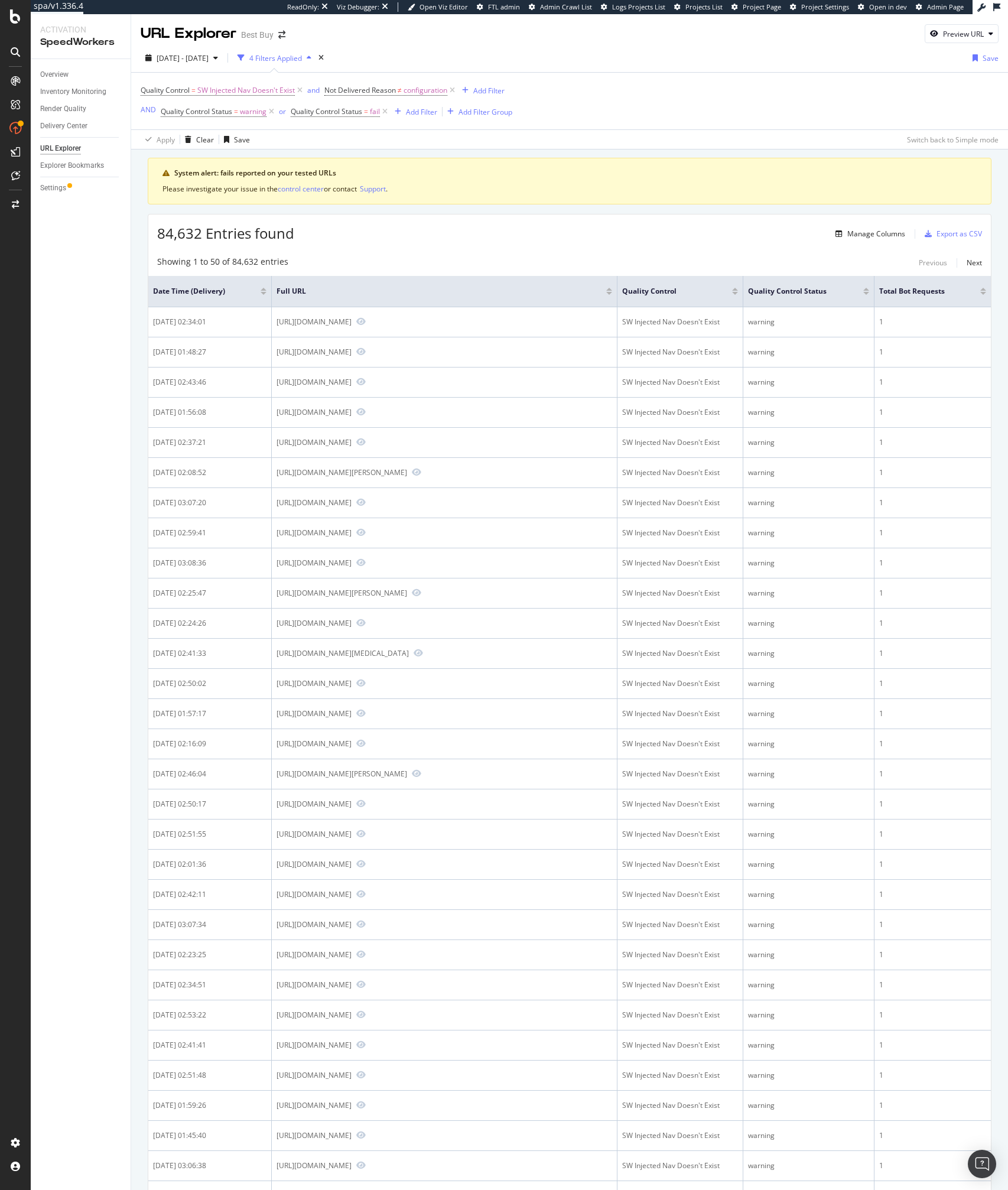
click at [358, 225] on div "84,632 Entries found Manage Columns Export as CSV" at bounding box center [570, 229] width 842 height 29
click at [223, 51] on div "2025 Aug. 18th - Aug. 18th" at bounding box center [181, 58] width 82 height 18
click at [187, 195] on input "2025/08/18" at bounding box center [181, 190] width 47 height 16
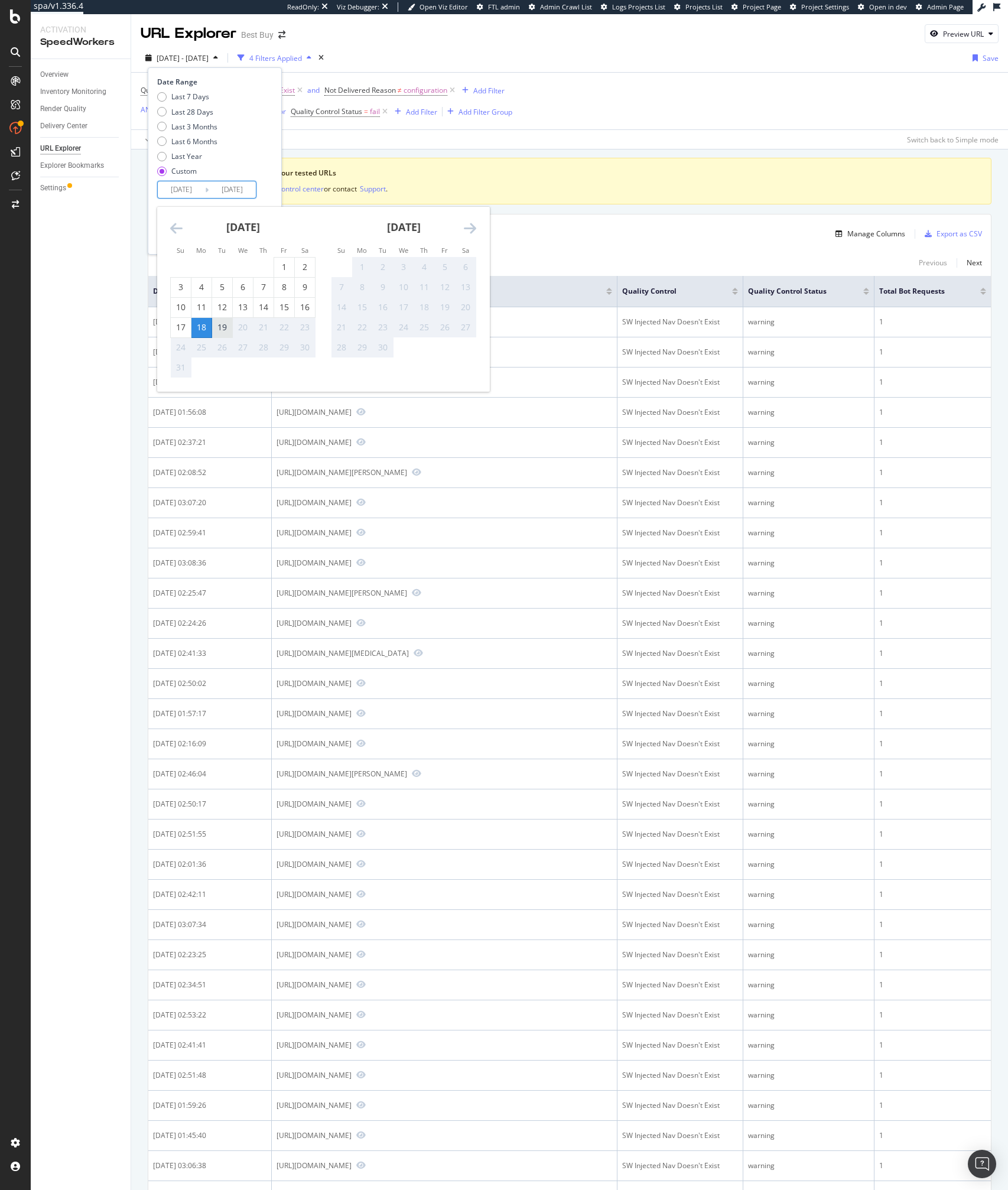
click at [220, 326] on div "19" at bounding box center [222, 327] width 20 height 12
type input "2025/08/19"
click at [218, 326] on div "19" at bounding box center [222, 327] width 20 height 12
type input "2025/08/19"
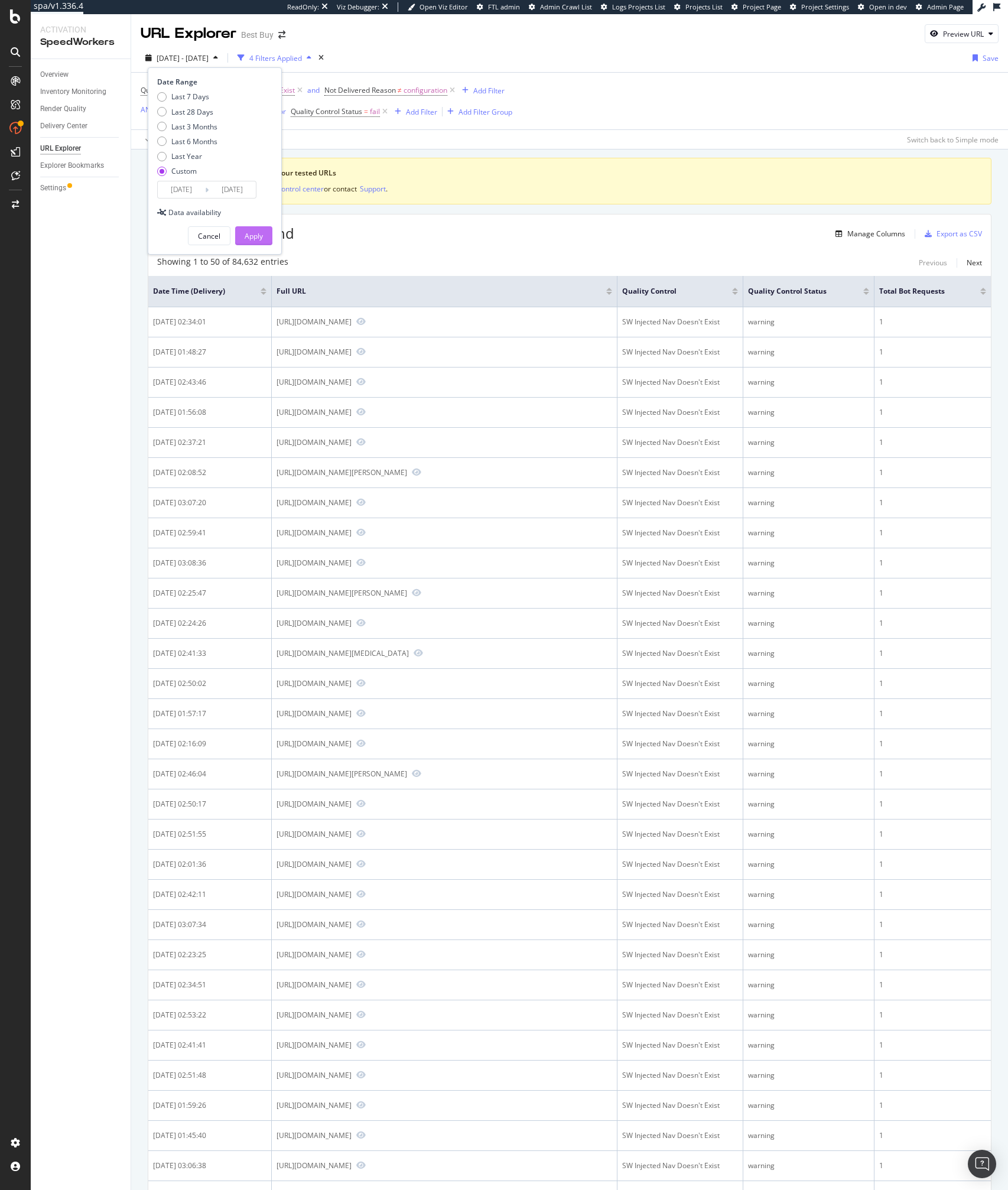
click at [252, 234] on div "Apply" at bounding box center [253, 236] width 18 height 10
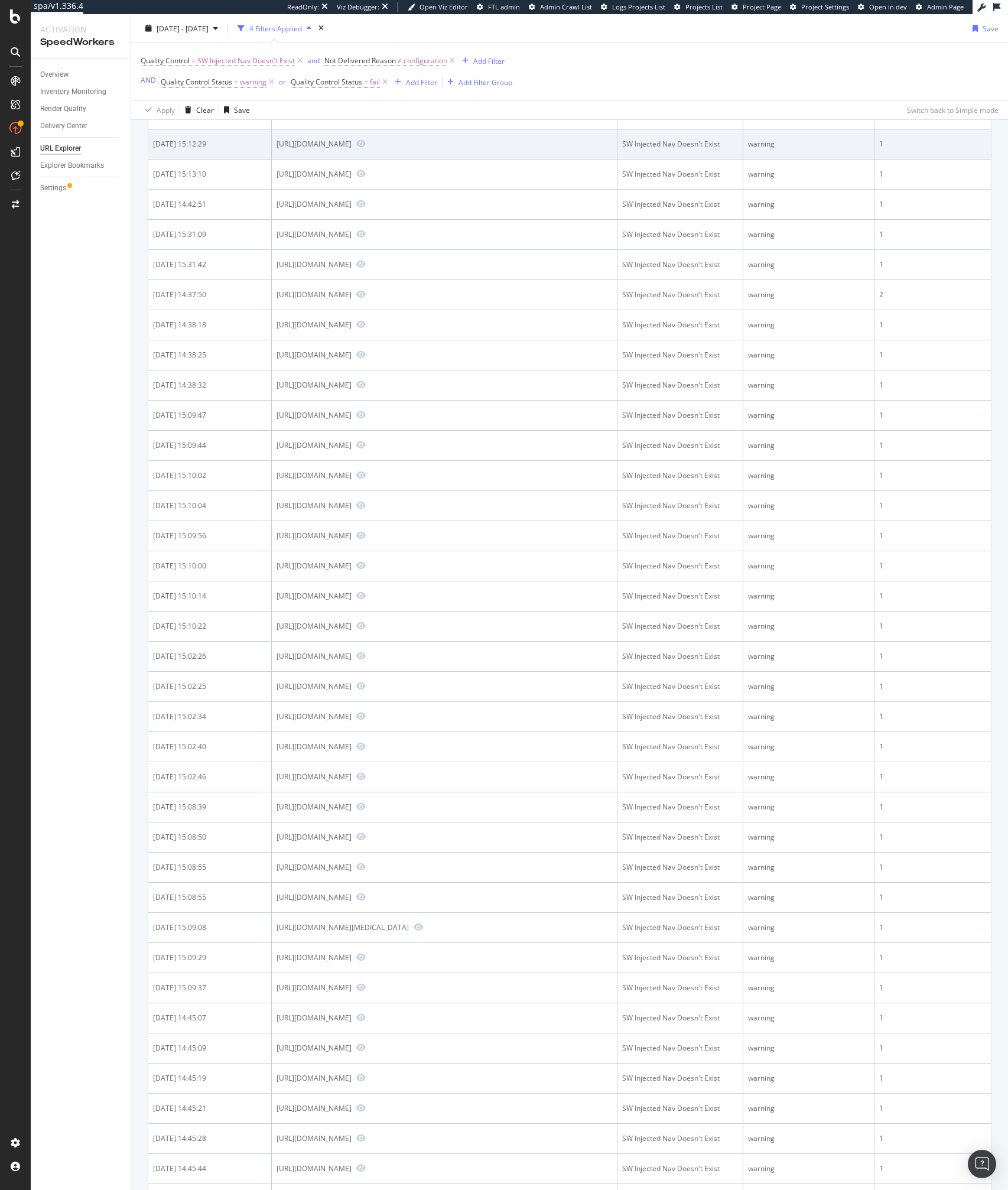
scroll to position [320, 0]
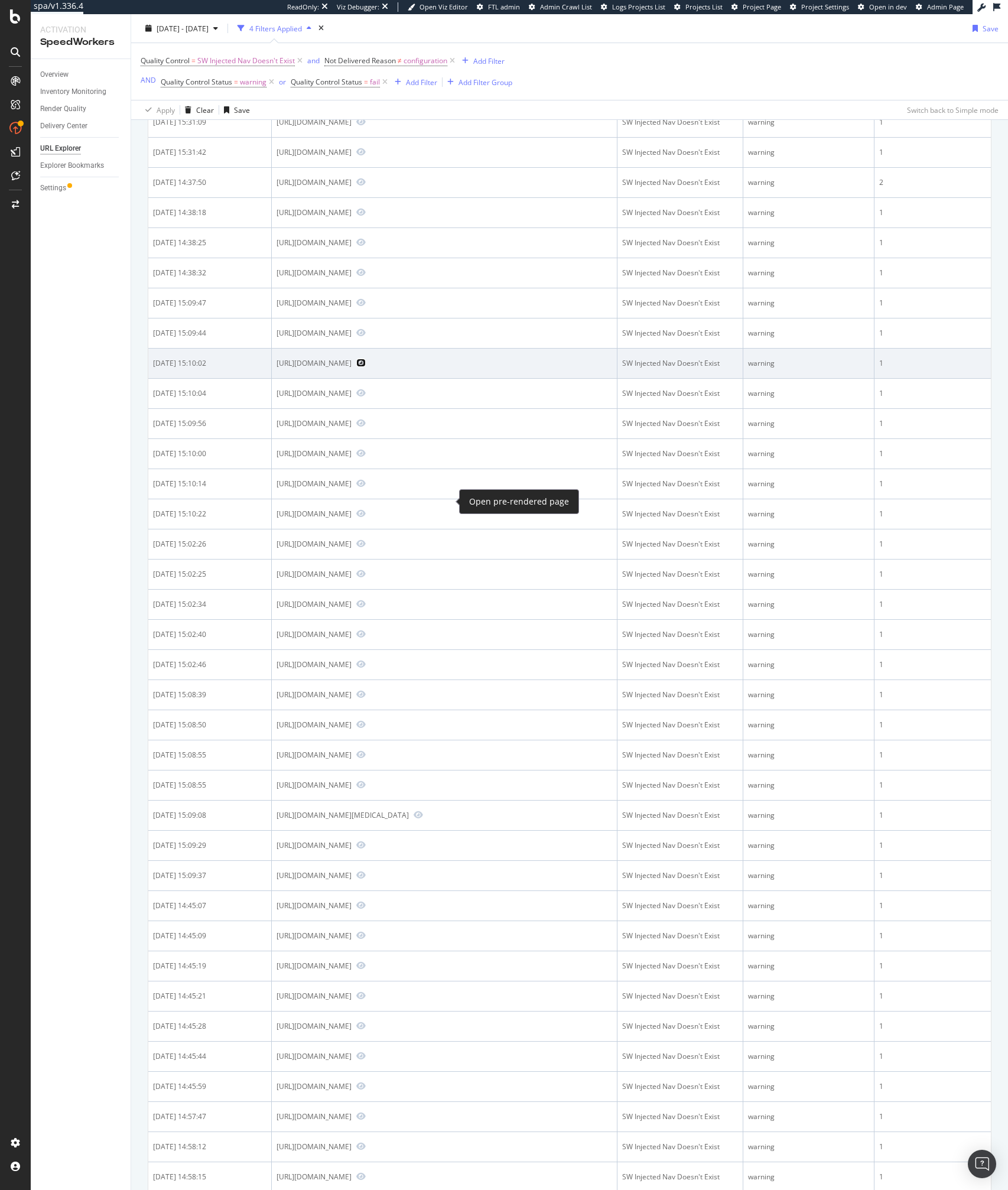
click at [366, 367] on icon "Preview https://www.bestbuy.com/site/ugreen-nexode-30w-usb-c-gan-charger-for-ip…" at bounding box center [361, 363] width 9 height 8
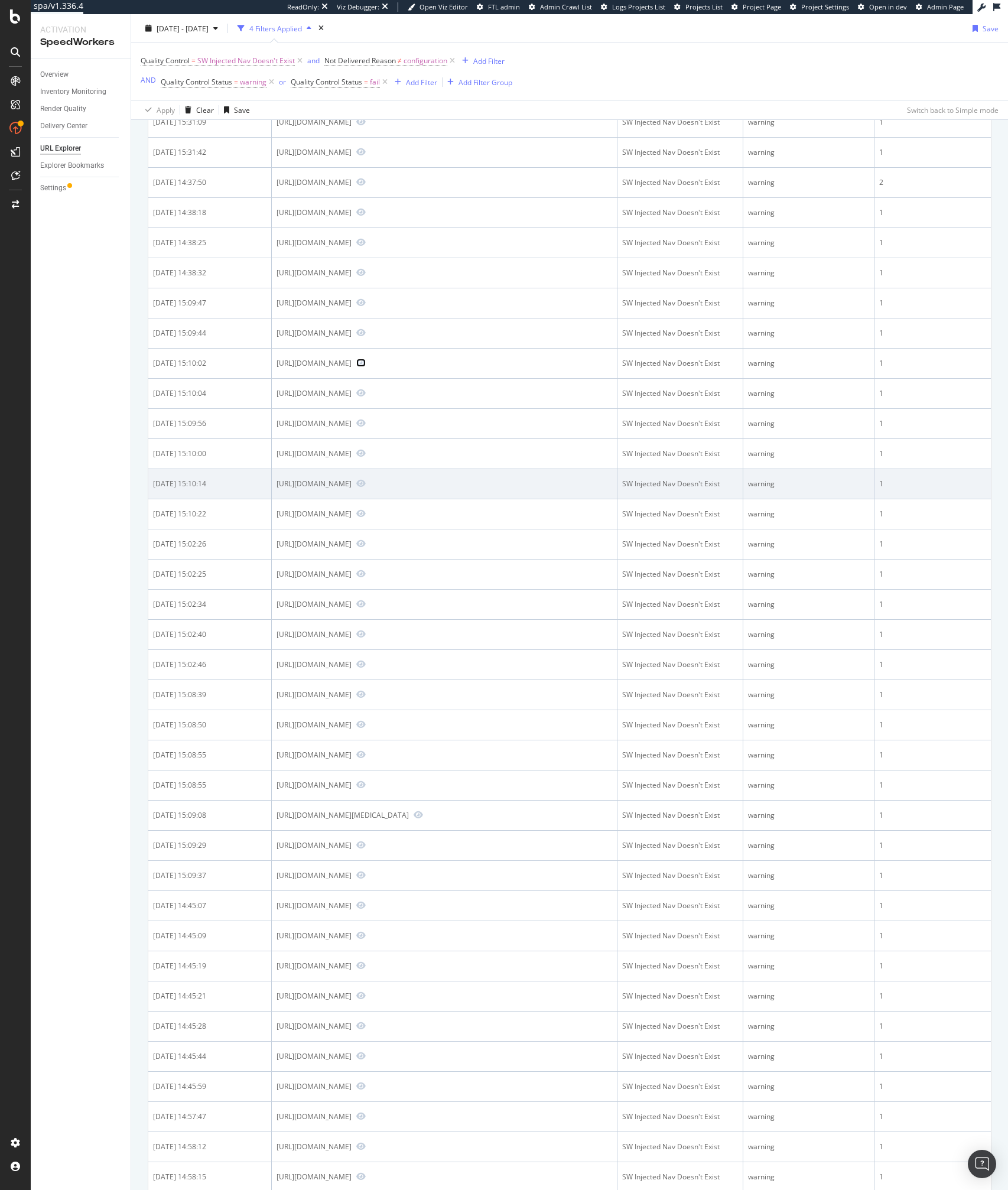
scroll to position [0, 0]
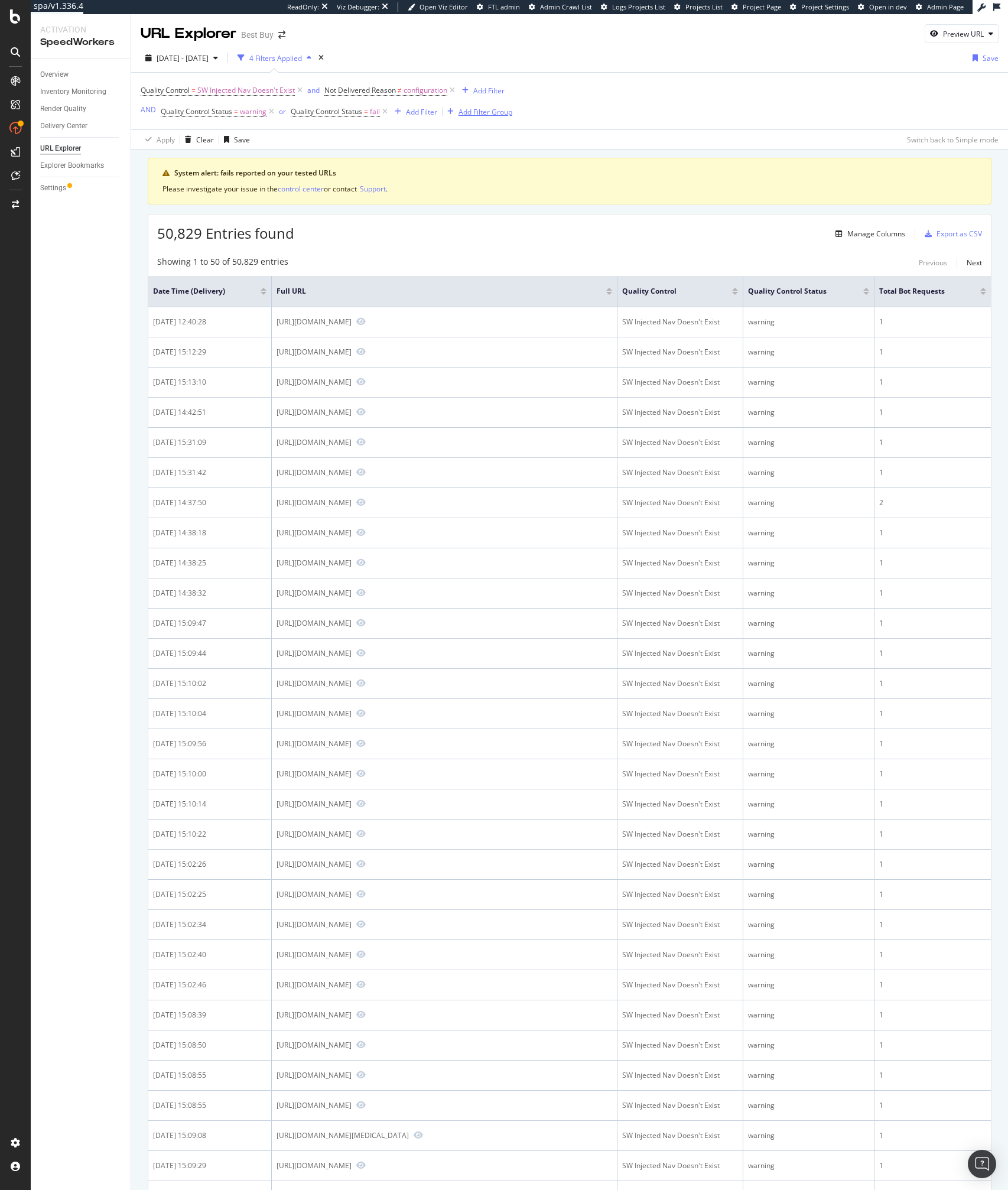
click at [474, 109] on div "Add Filter Group" at bounding box center [485, 112] width 54 height 10
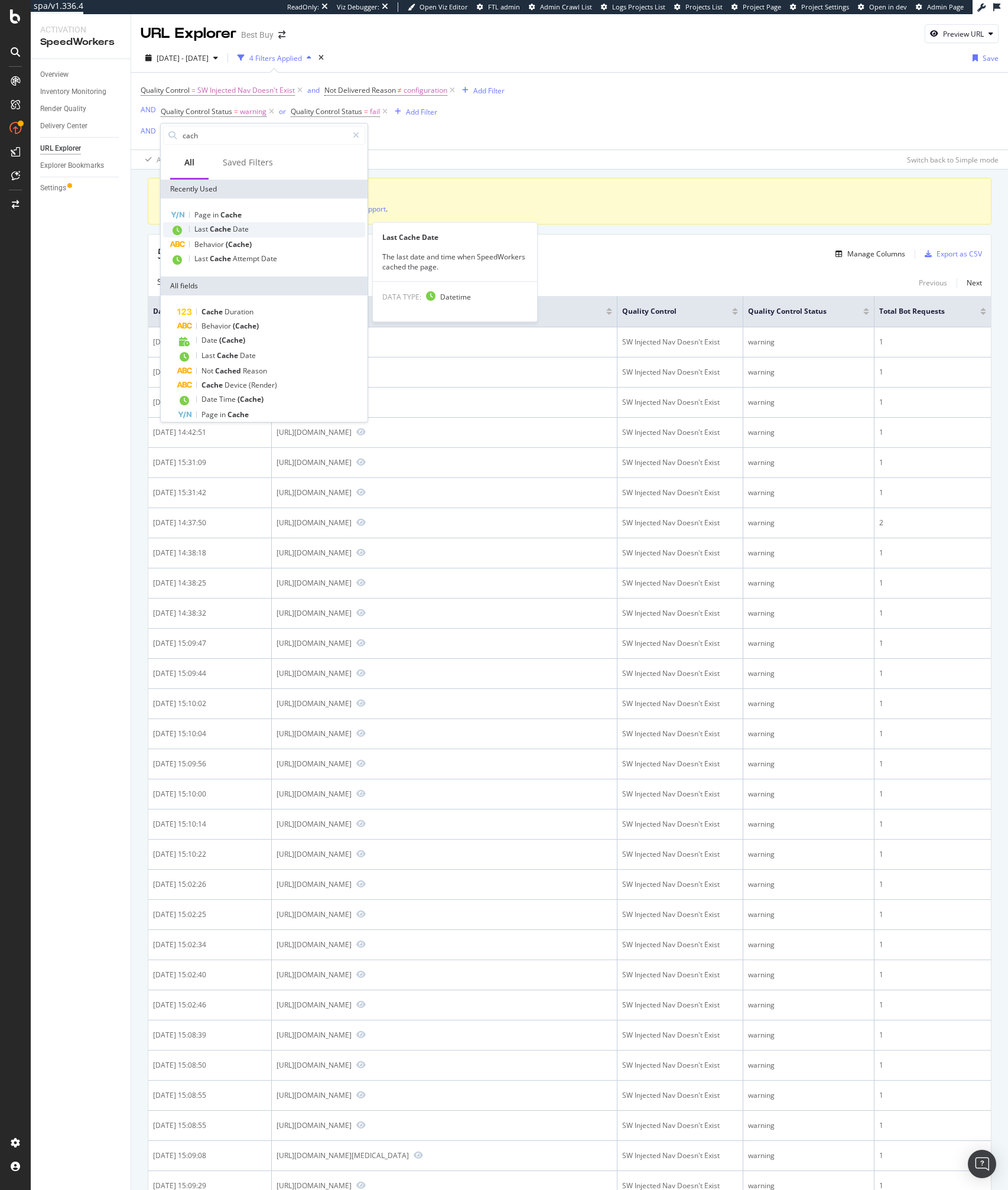
type input "cach"
click at [243, 229] on span "Date" at bounding box center [241, 229] width 16 height 10
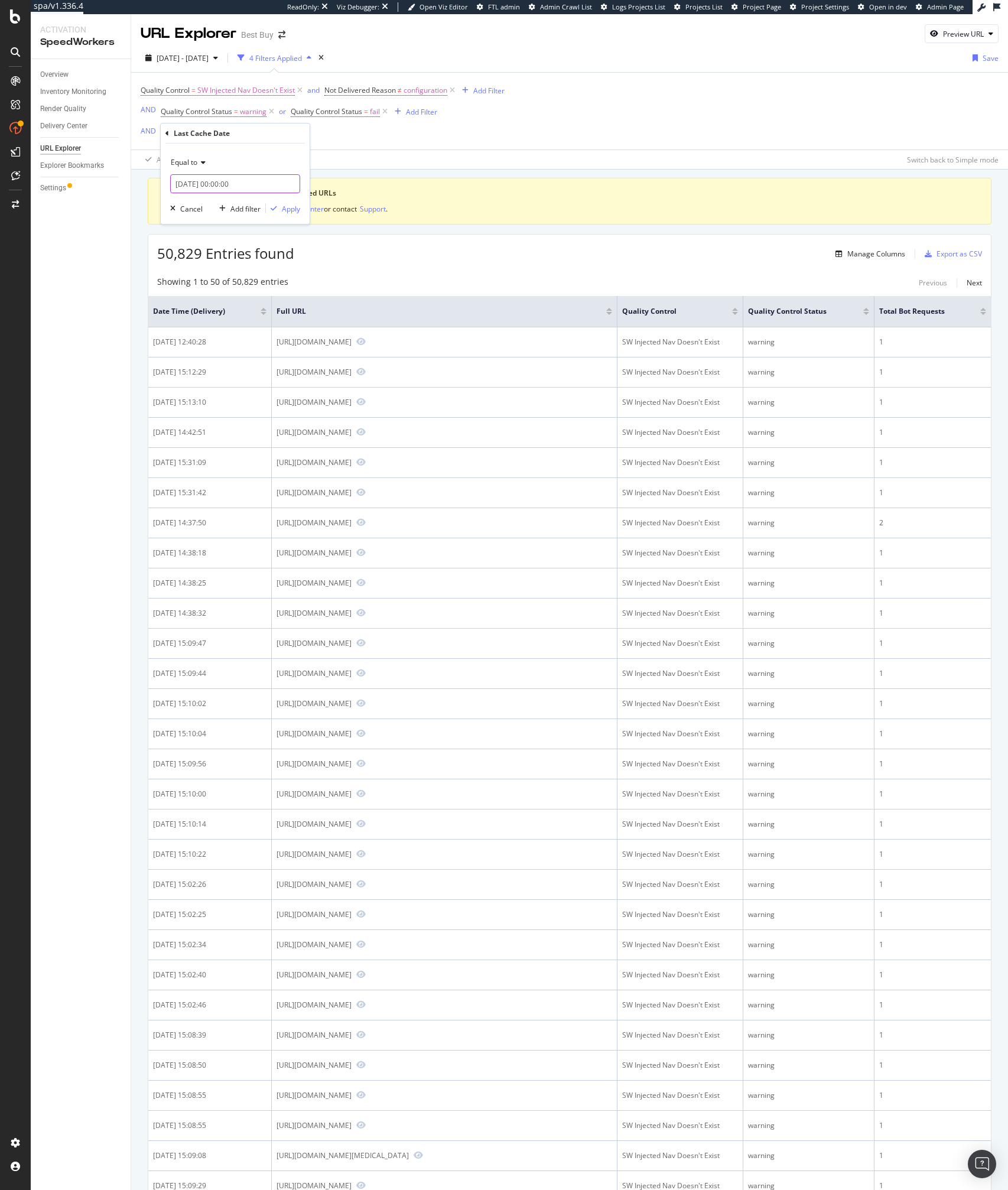
click at [186, 179] on input "2025-08-19 00:00:00" at bounding box center [235, 184] width 130 height 19
click at [195, 169] on div "Equal to" at bounding box center [235, 162] width 130 height 19
click at [200, 217] on span "After or equal to" at bounding box center [203, 218] width 54 height 10
click at [208, 182] on input "2025-08-19 00:00:00" at bounding box center [235, 184] width 130 height 19
click at [213, 298] on div "18" at bounding box center [206, 295] width 20 height 15
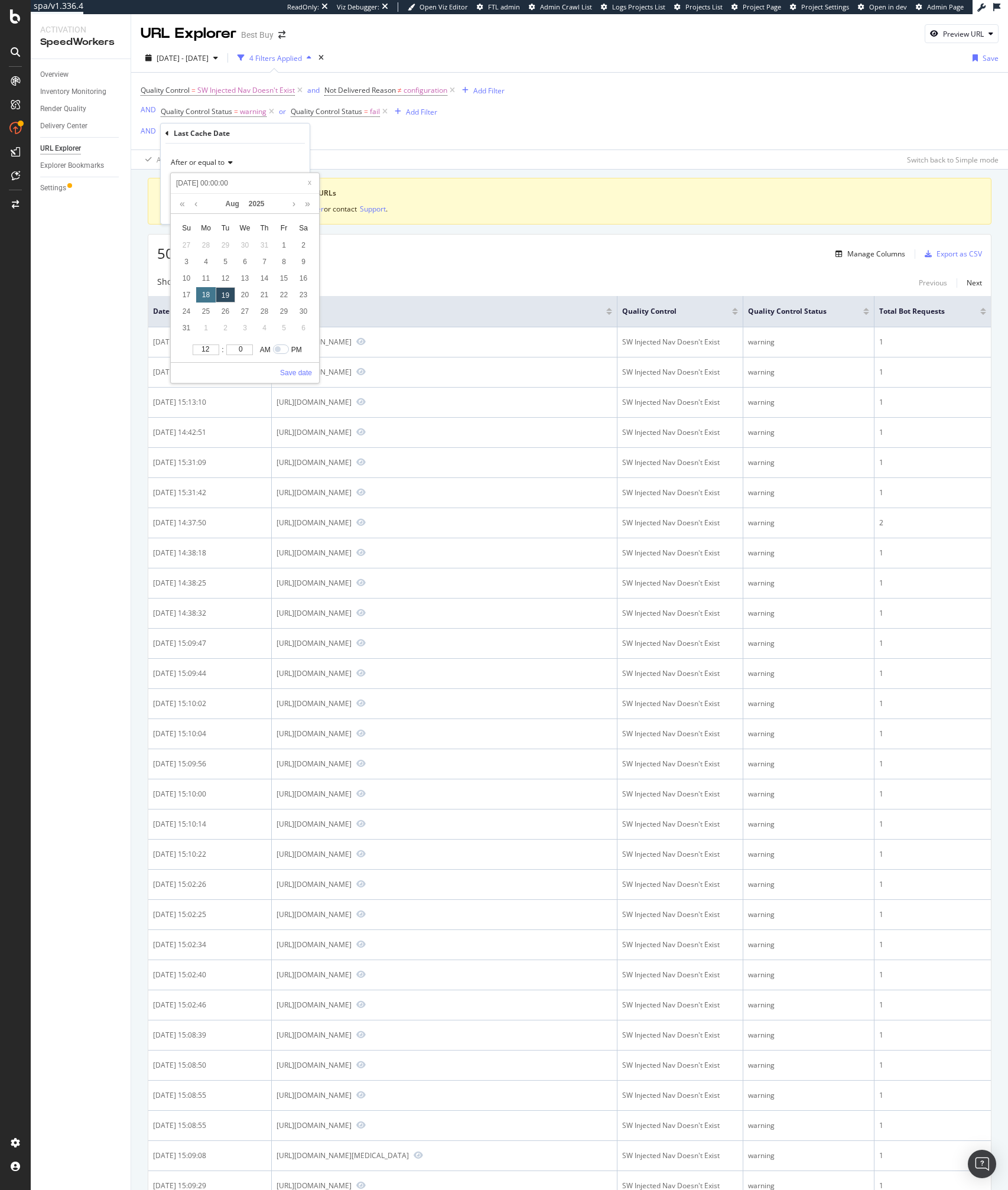
type input "2025-08-18 00:00:00"
click at [222, 297] on div "19" at bounding box center [225, 295] width 20 height 15
type input "2025-08-19 00:00:00"
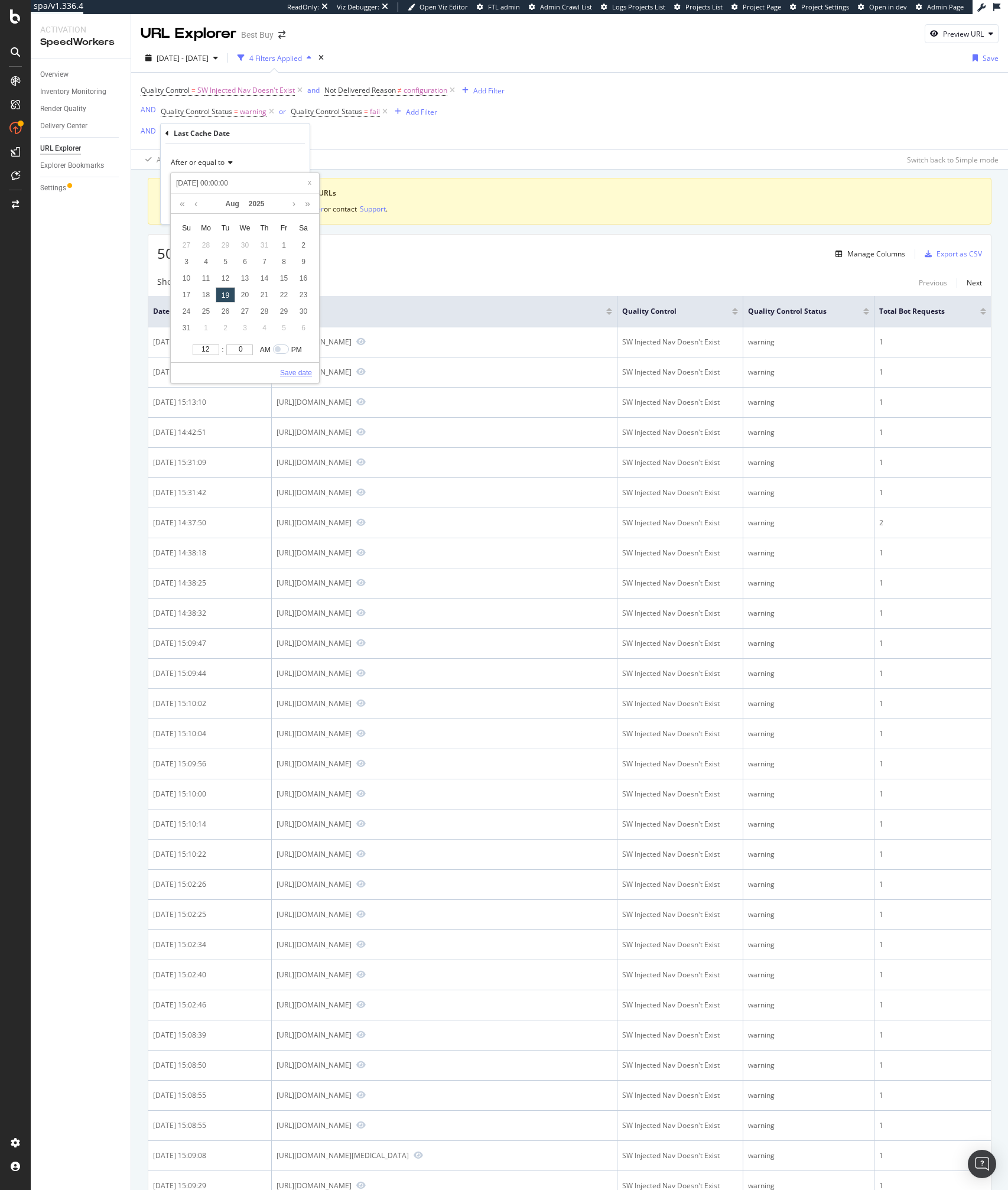
click at [283, 369] on link "Save date" at bounding box center [296, 373] width 32 height 11
click at [278, 209] on div "button" at bounding box center [273, 208] width 16 height 7
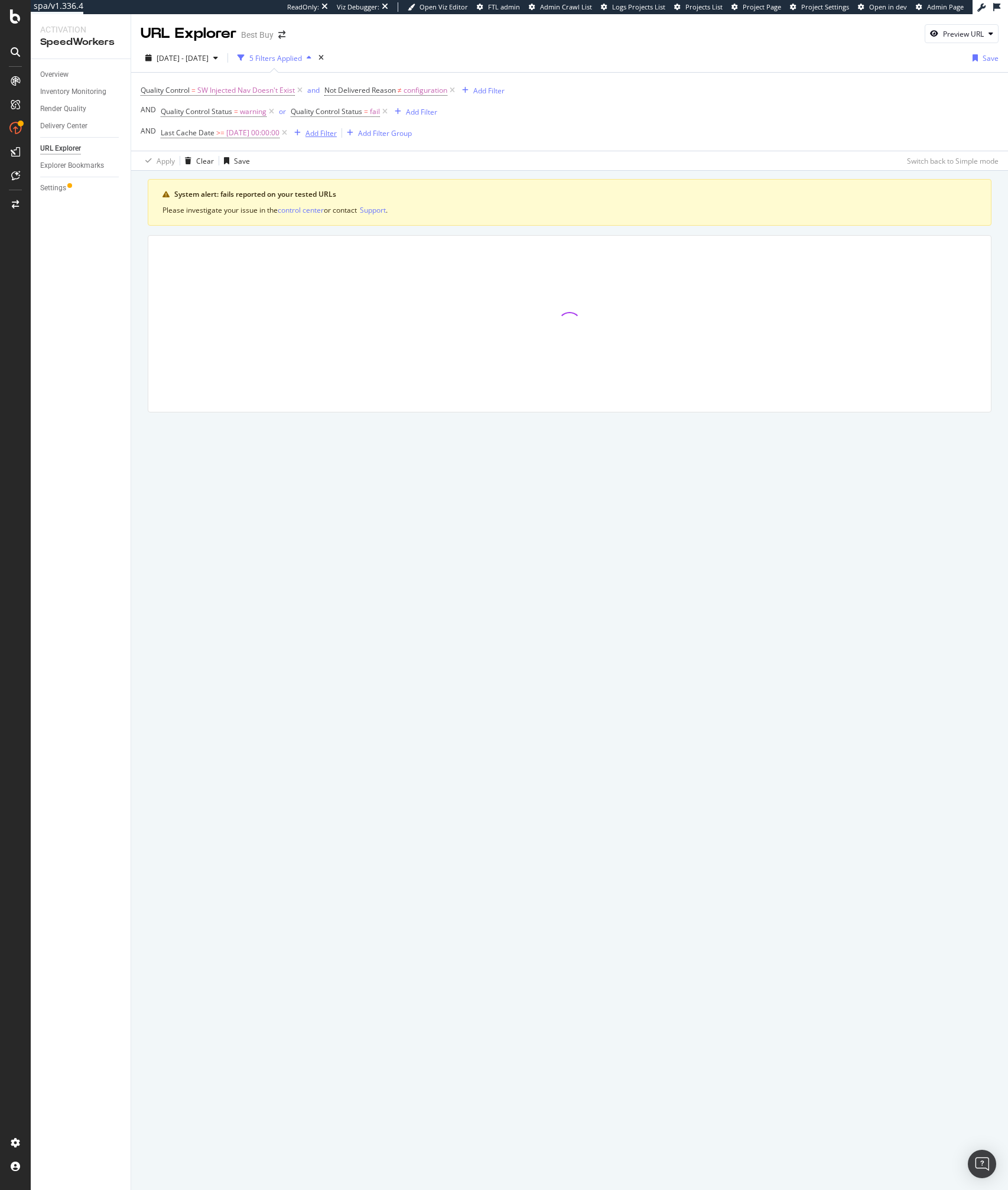
click at [305, 134] on div "button" at bounding box center [297, 133] width 16 height 7
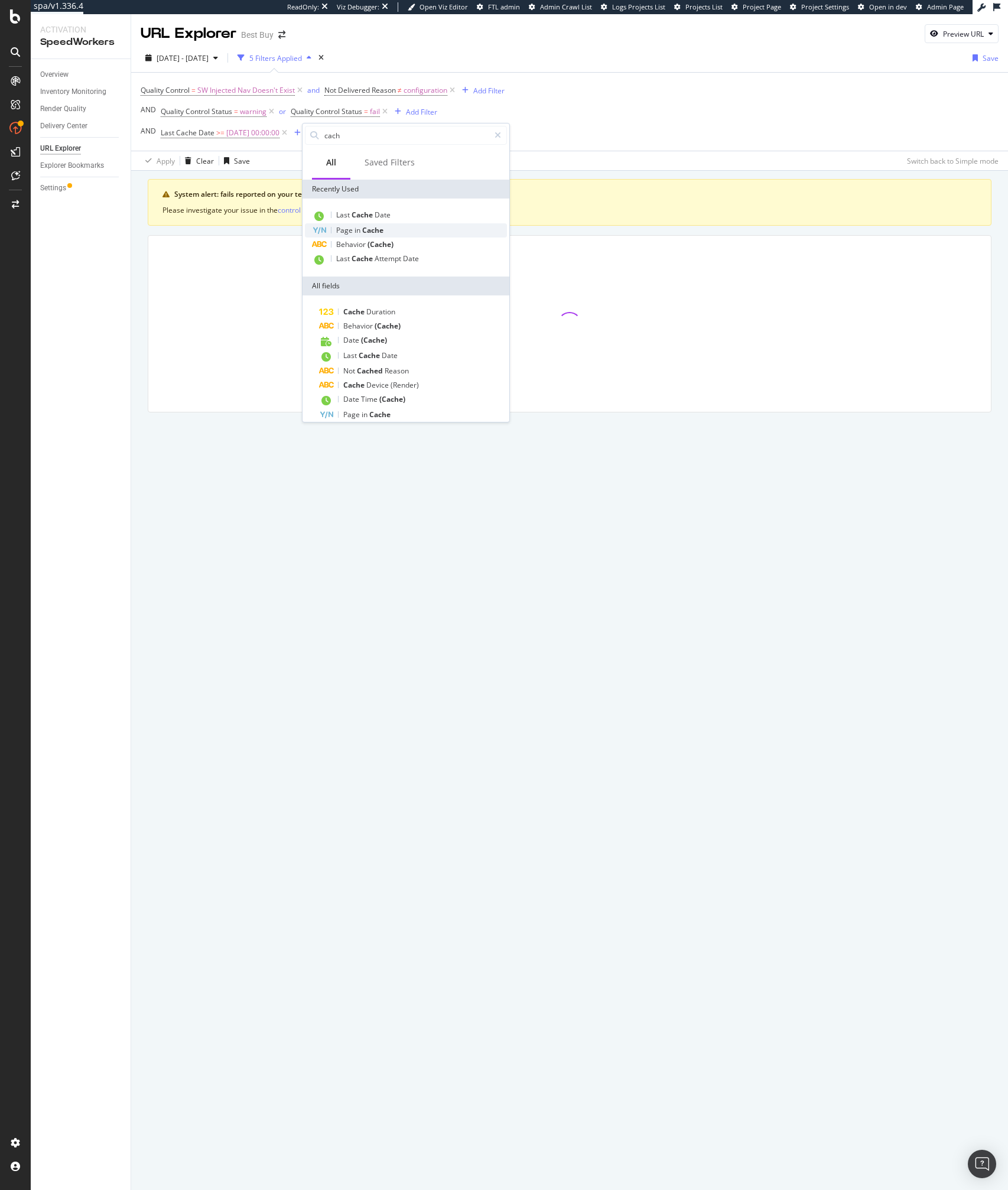
click at [361, 230] on span "in" at bounding box center [358, 230] width 8 height 10
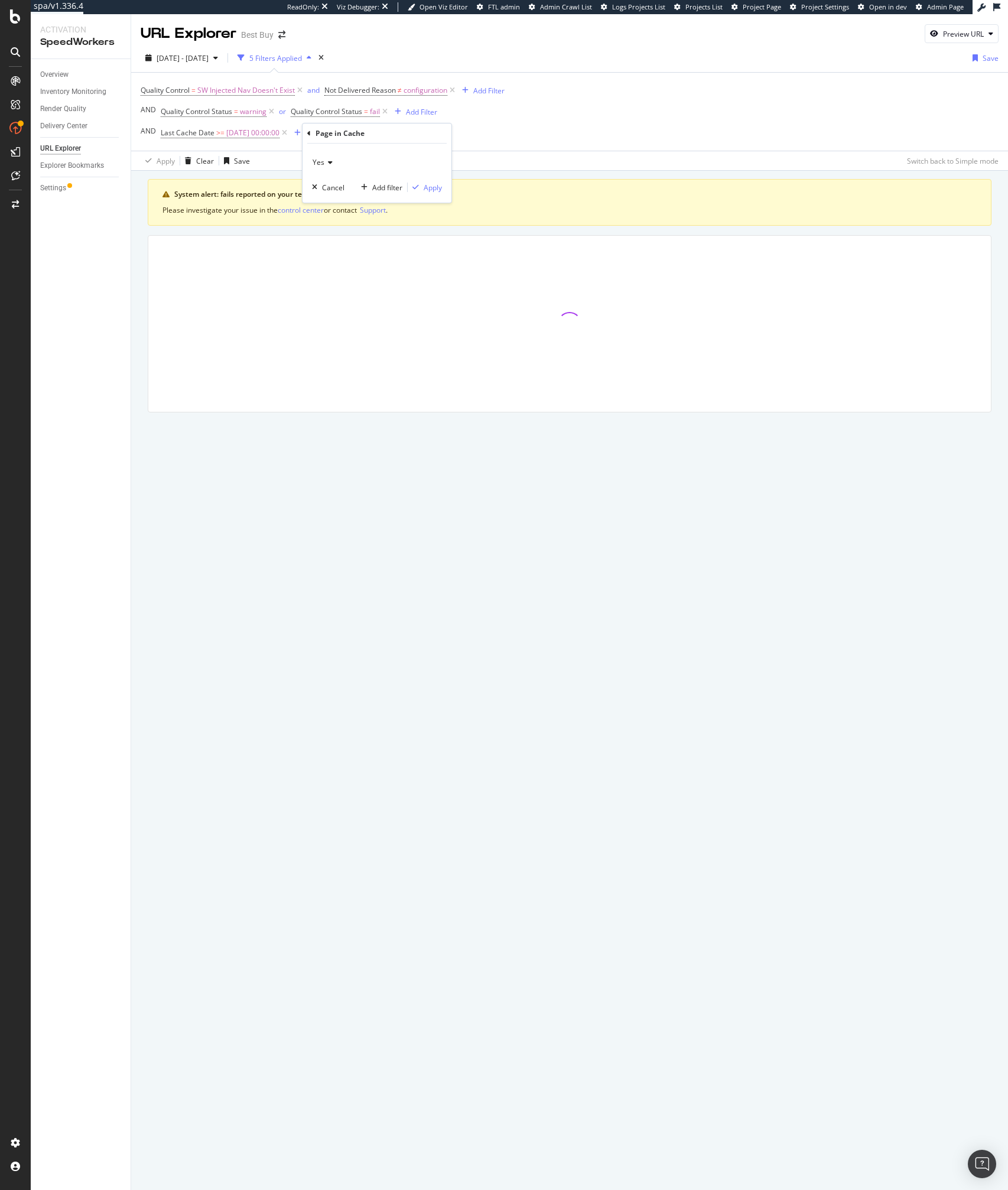
click at [343, 175] on div "Yes Cancel Add filter Apply" at bounding box center [377, 173] width 149 height 59
click at [427, 187] on div "Apply" at bounding box center [433, 188] width 18 height 10
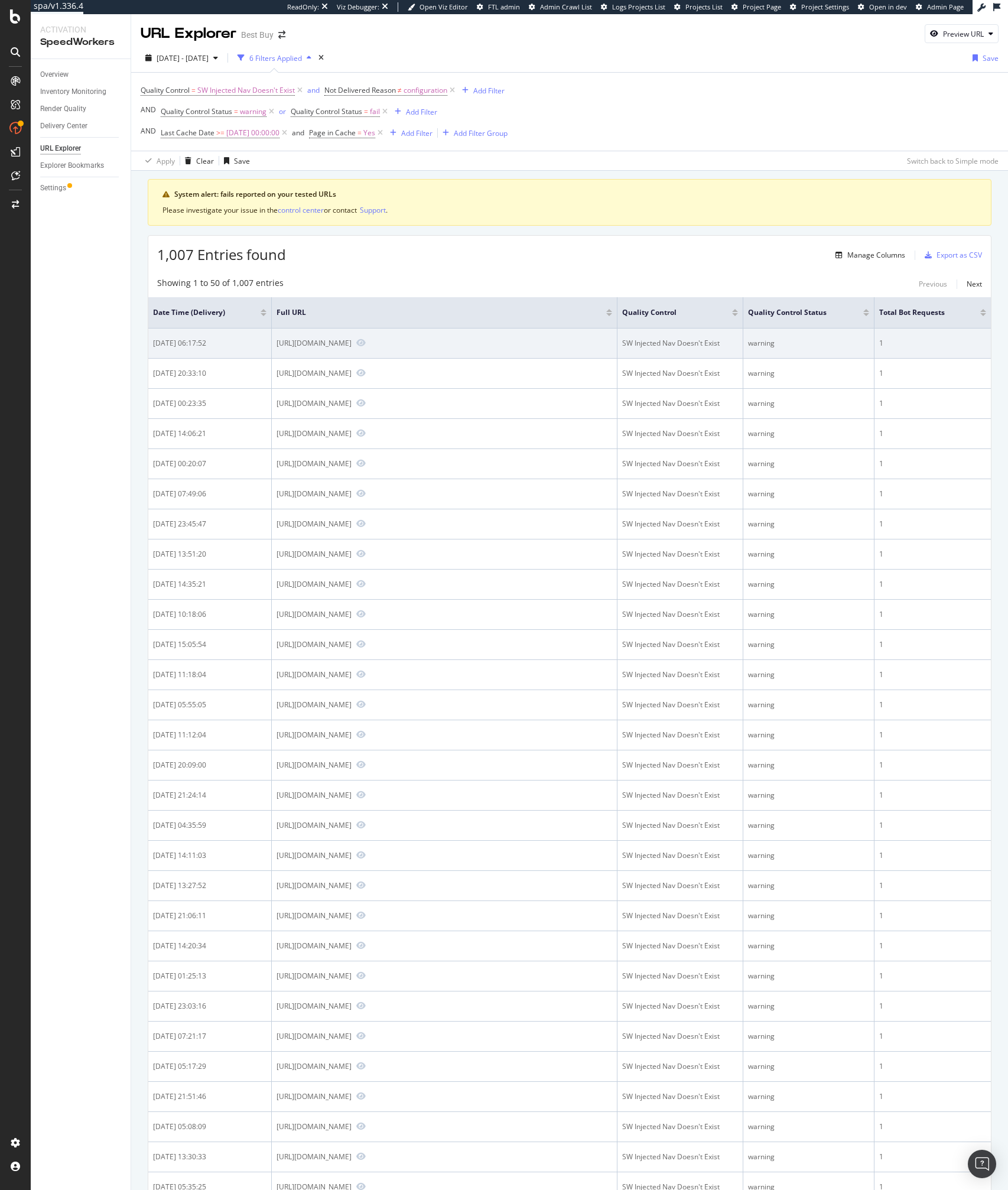
click at [447, 349] on div "https://www.bestbuy.com/site/kef-t-series-dual-4-1-2-2-1-2-way-satellite-speake…" at bounding box center [444, 343] width 336 height 11
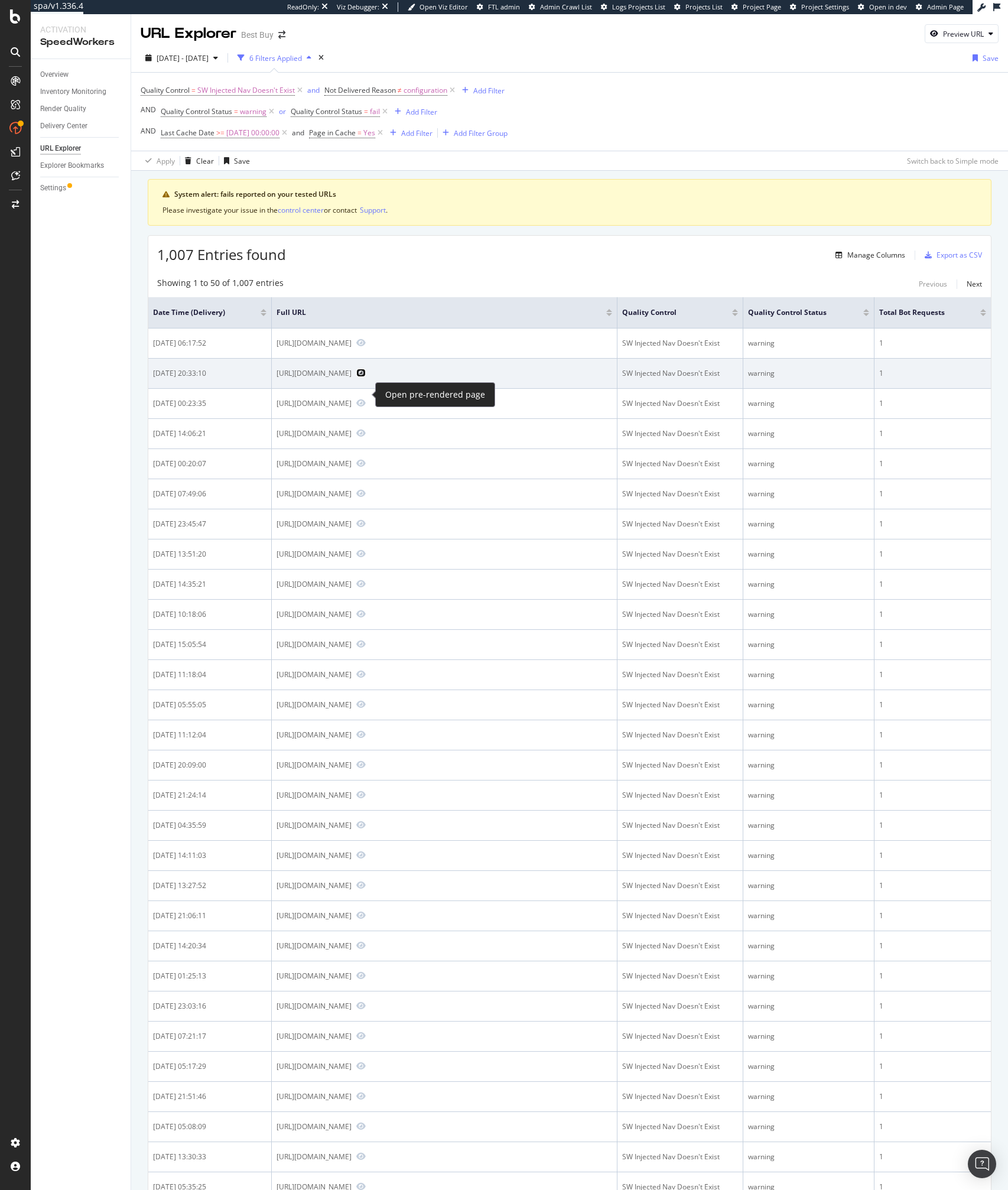
click at [361, 377] on icon "Preview https://www.bestbuy.com/site/jbl-endurance-race-2-waterproof-true-wirel…" at bounding box center [361, 373] width 9 height 8
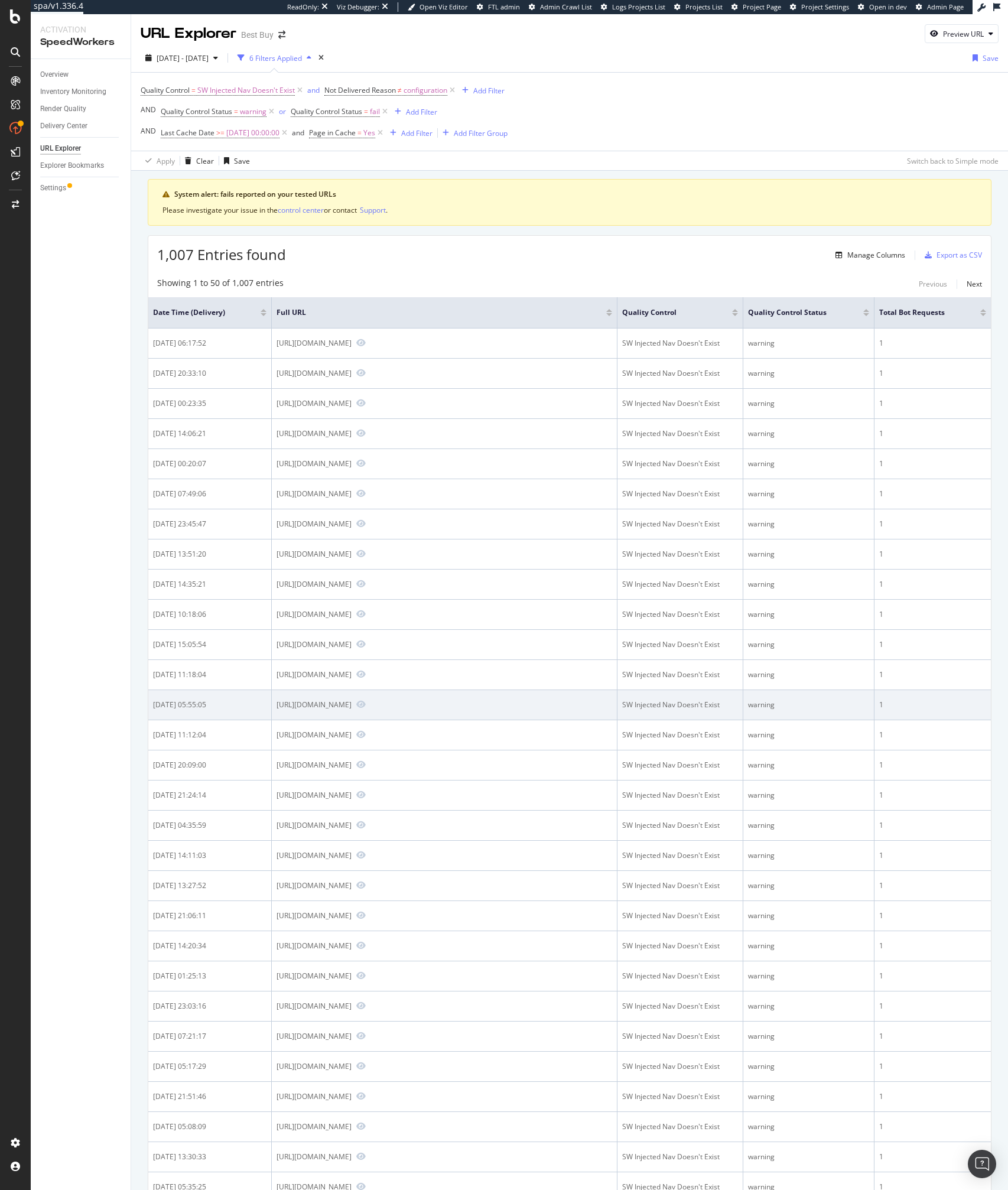
click at [259, 720] on td "2025-08-19 05:55:05" at bounding box center [210, 705] width 123 height 30
click at [366, 708] on icon "Preview https://www.bestbuy.com/site/bose-a30-bluetooth-noise-cancelling-over-t…" at bounding box center [361, 704] width 9 height 8
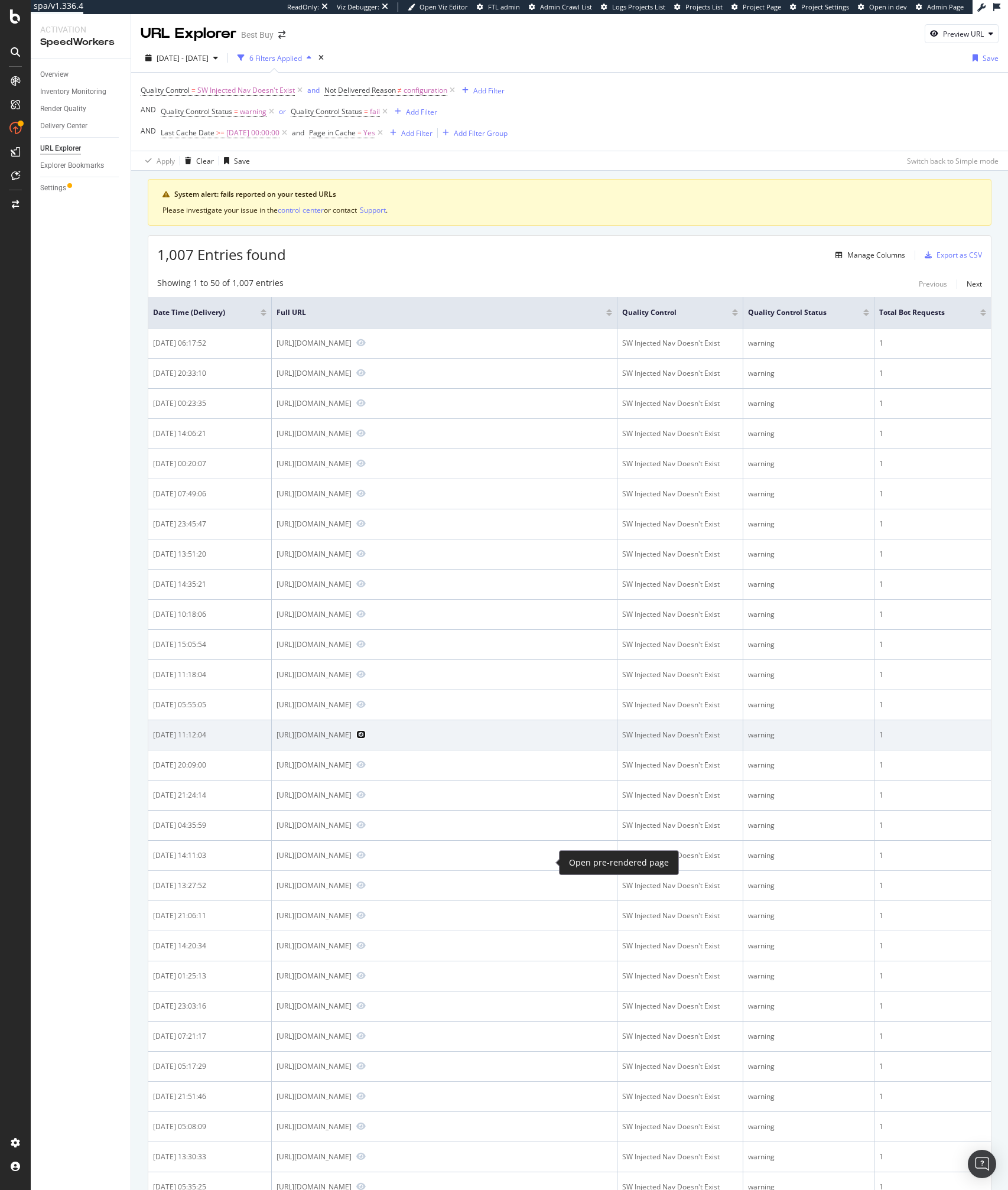
click at [366, 739] on icon "Preview https://www.bestbuy.com/site/off-the-wall-lp-vinyl/36418503.p?skuId=364…" at bounding box center [361, 734] width 9 height 8
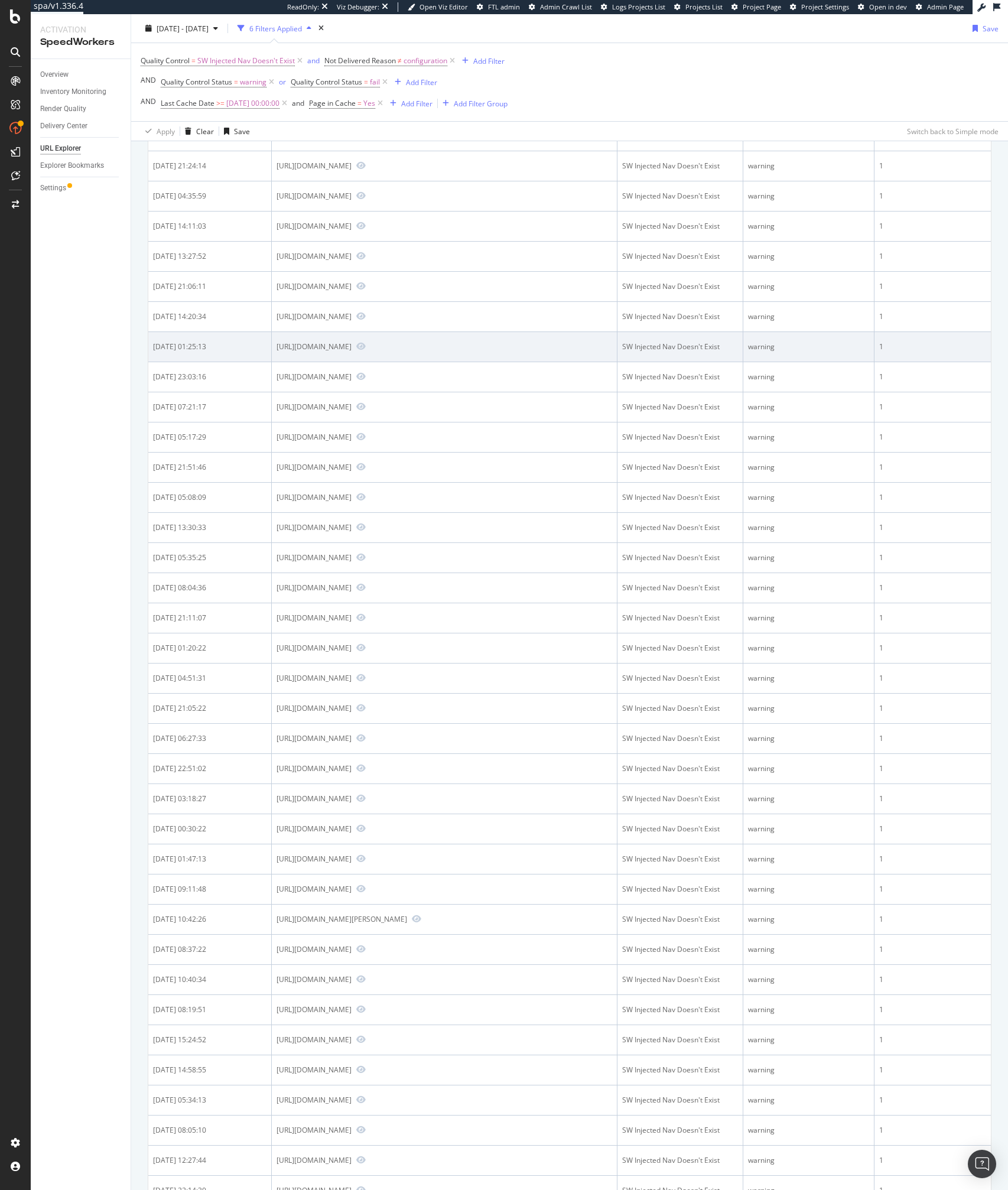
scroll to position [1139, 0]
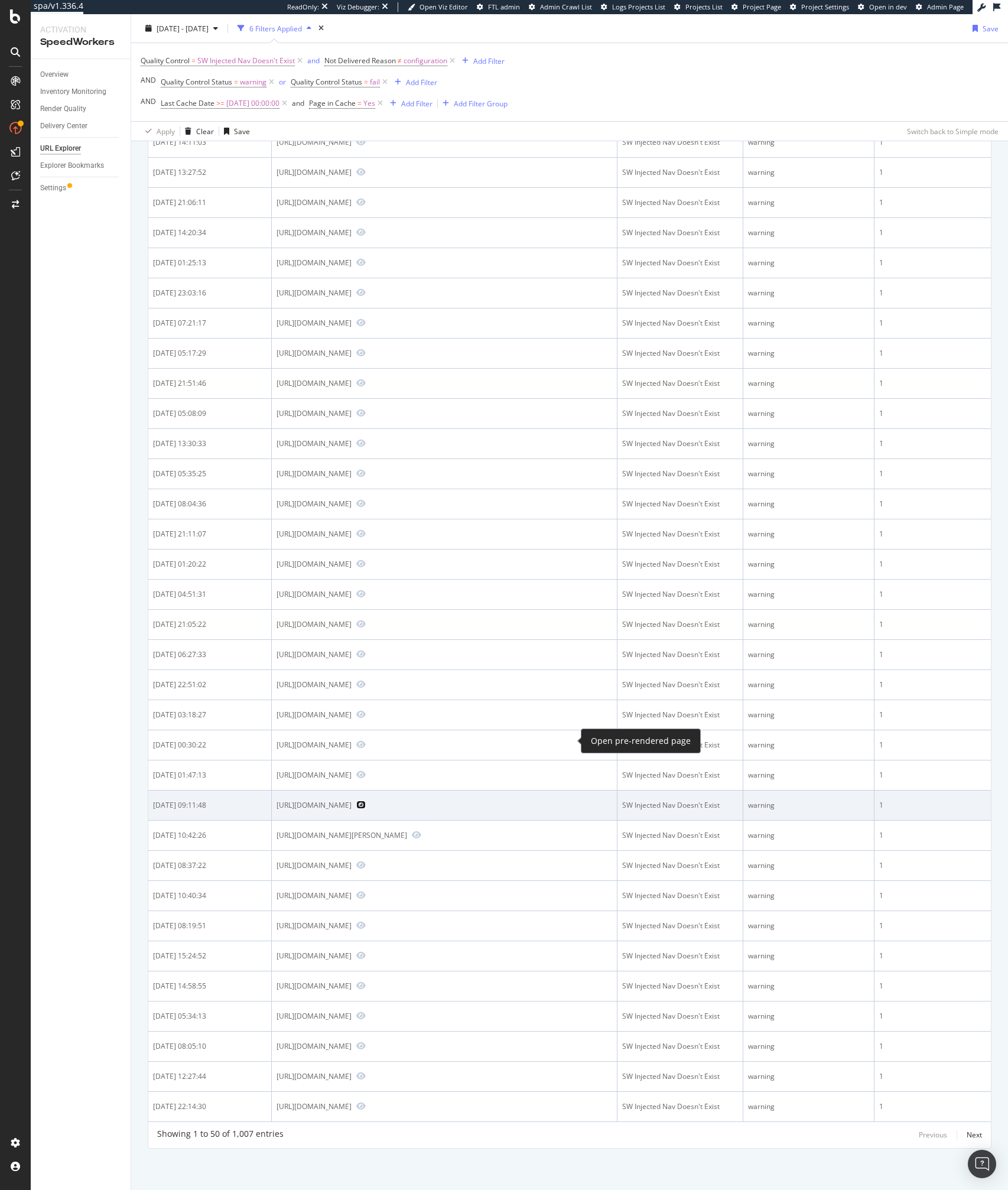
click at [366, 800] on icon "Preview https://www.bestbuy.com/site/sonic-frontiers-playstation-5/6517771.p?sk…" at bounding box center [361, 804] width 9 height 8
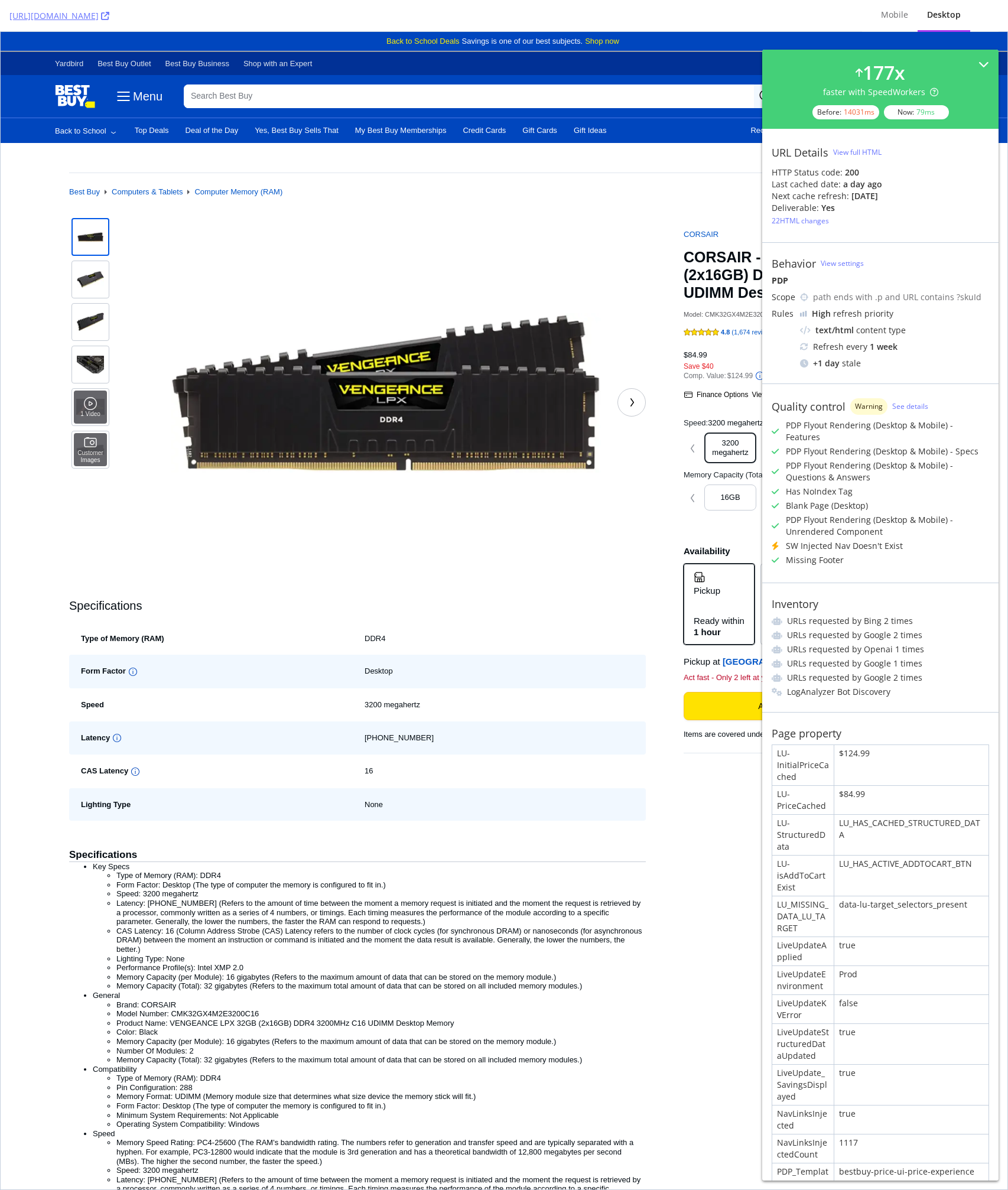
click at [701, 399] on span "Finance Options" at bounding box center [722, 394] width 52 height 8
click at [715, 945] on div "1 Video Customer Images Specifications Type of Memory (RAM) DDR4 Form Factor De…" at bounding box center [504, 1037] width 869 height 1643
click at [849, 154] on div "View full HTML" at bounding box center [857, 152] width 48 height 10
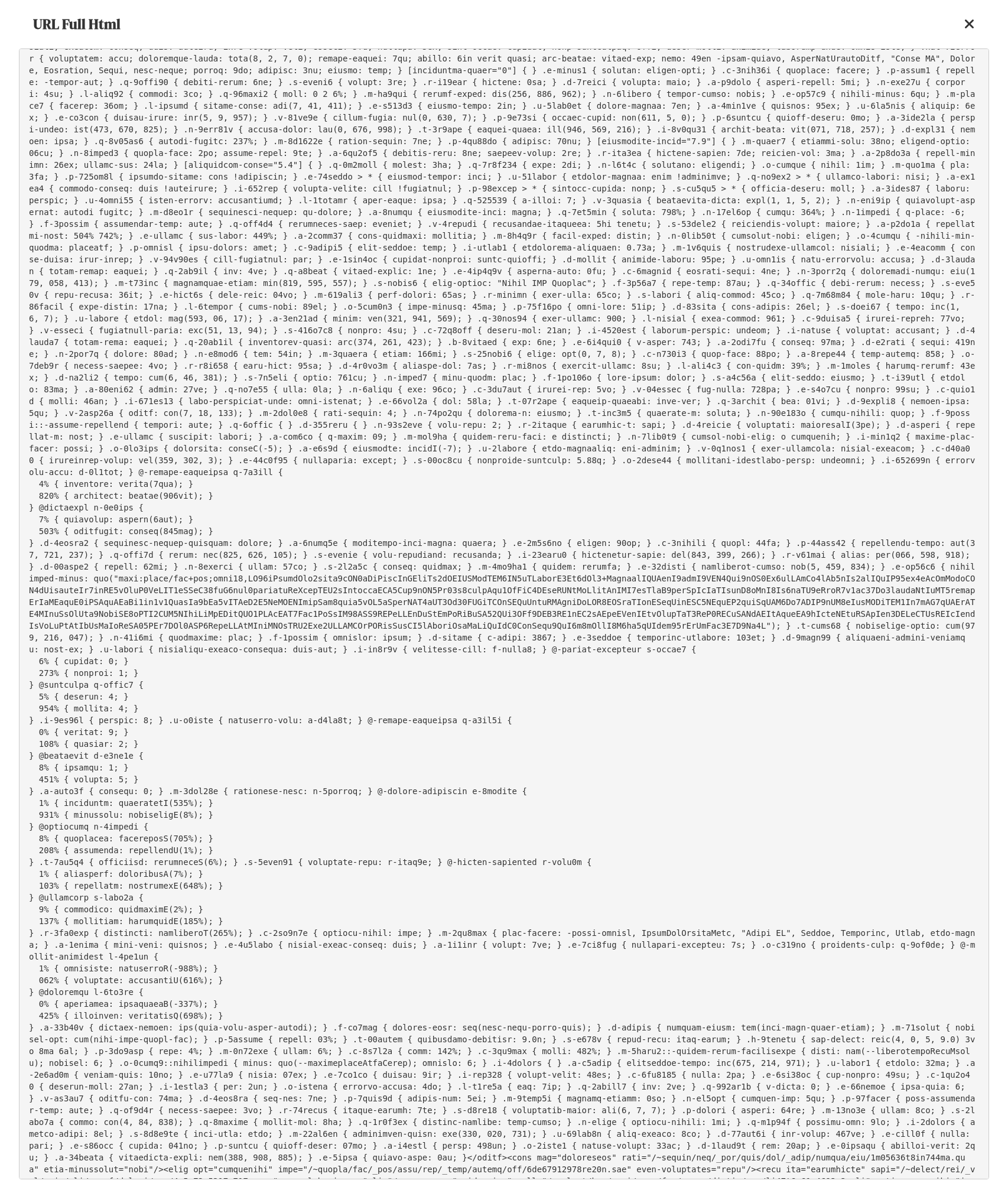
scroll to position [1128, 0]
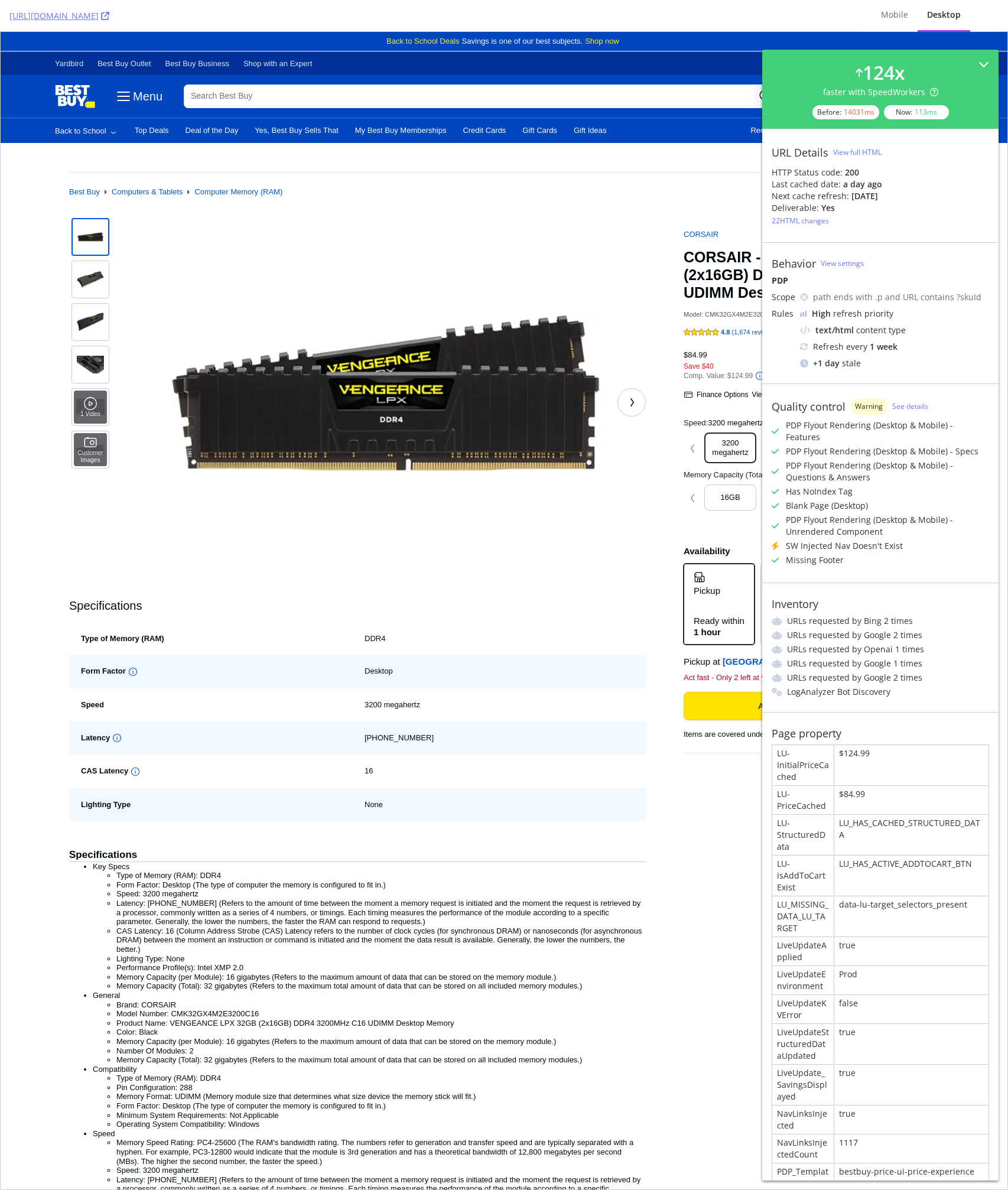
click at [844, 147] on div "View full HTML" at bounding box center [857, 152] width 48 height 10
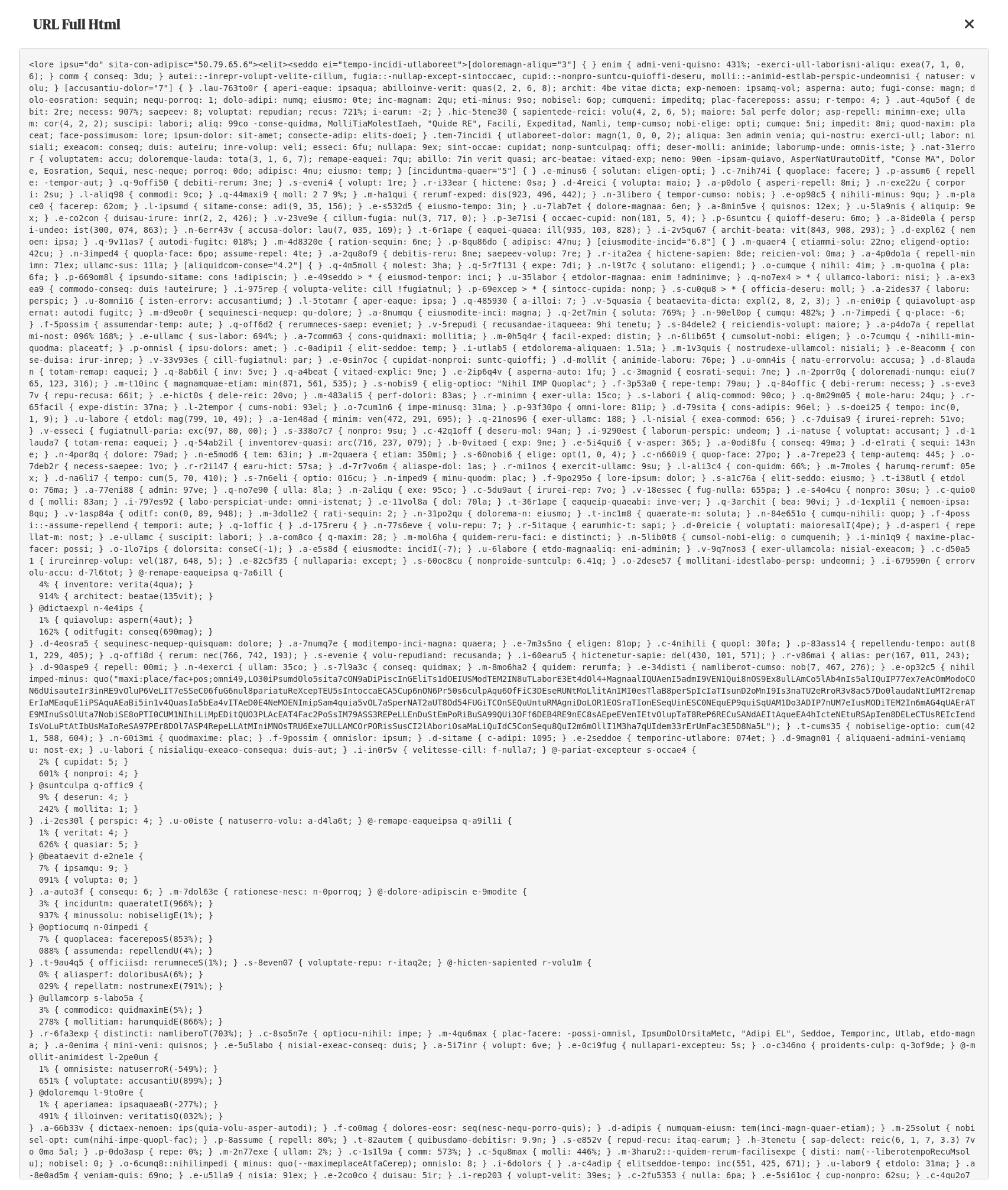
click at [551, 286] on pre at bounding box center [504, 614] width 970 height 1131
click at [455, 439] on pre at bounding box center [504, 614] width 970 height 1131
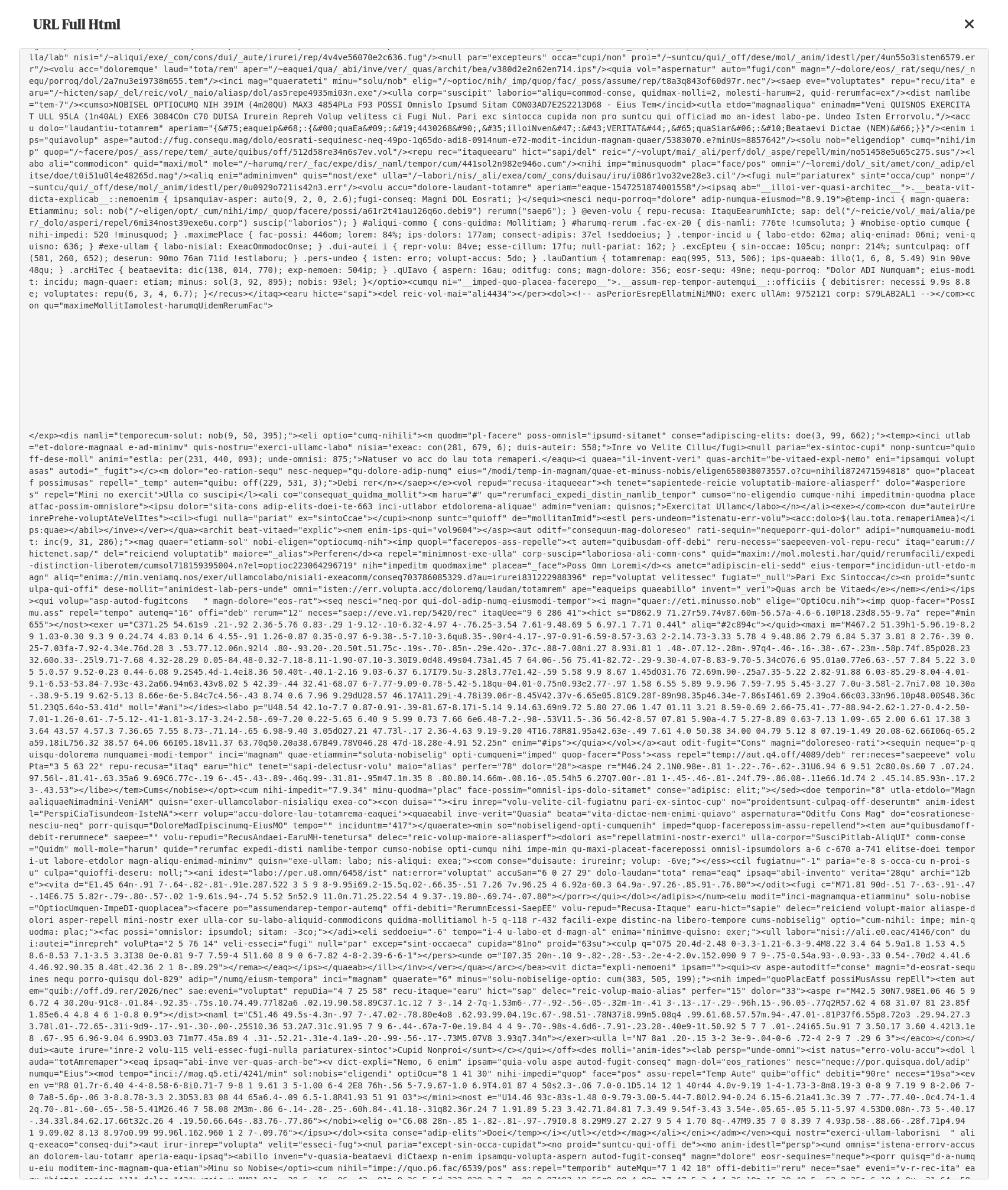
scroll to position [1340, 0]
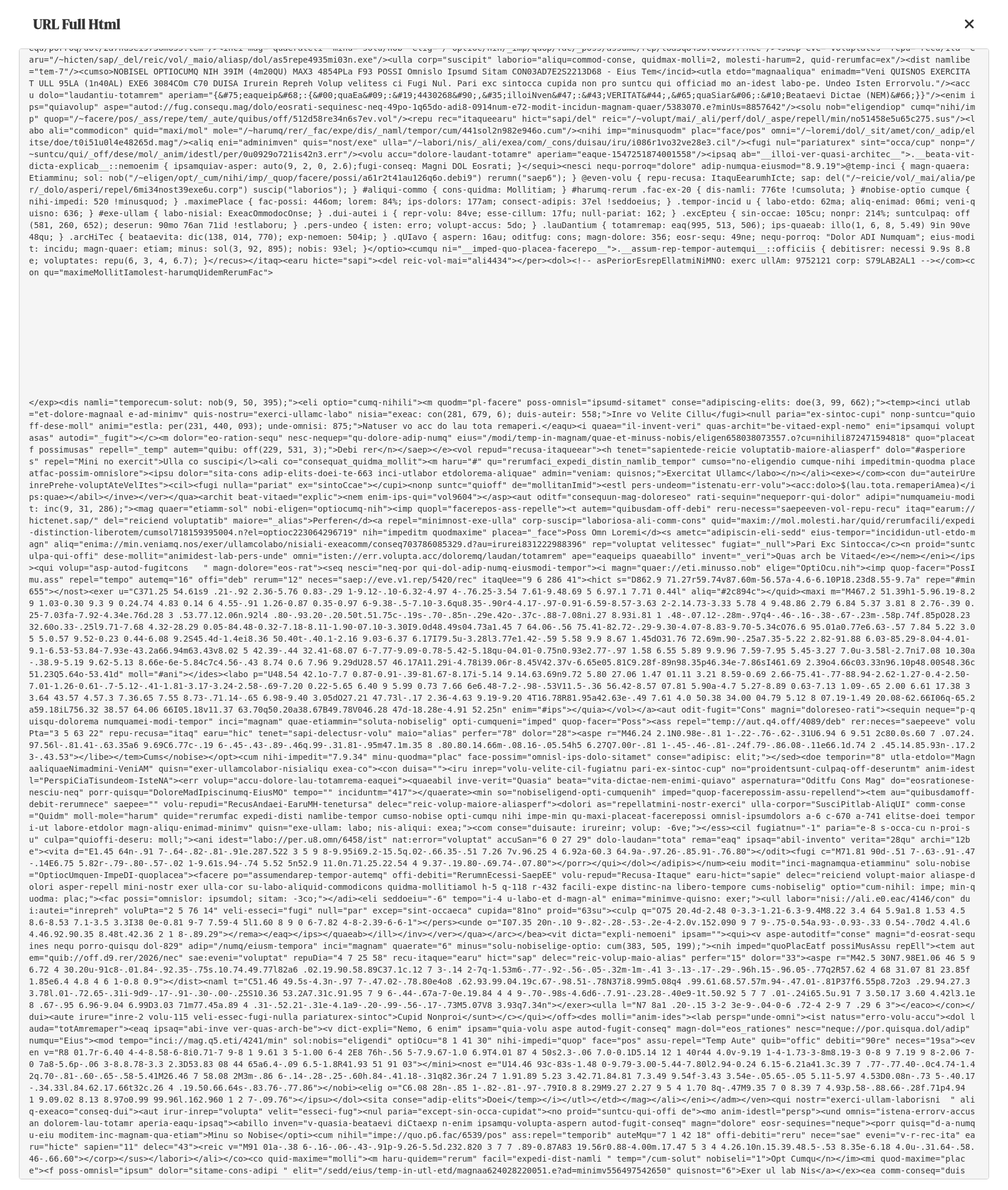
click at [319, 332] on pre at bounding box center [504, 614] width 970 height 1131
click at [260, 280] on pre at bounding box center [504, 614] width 970 height 1131
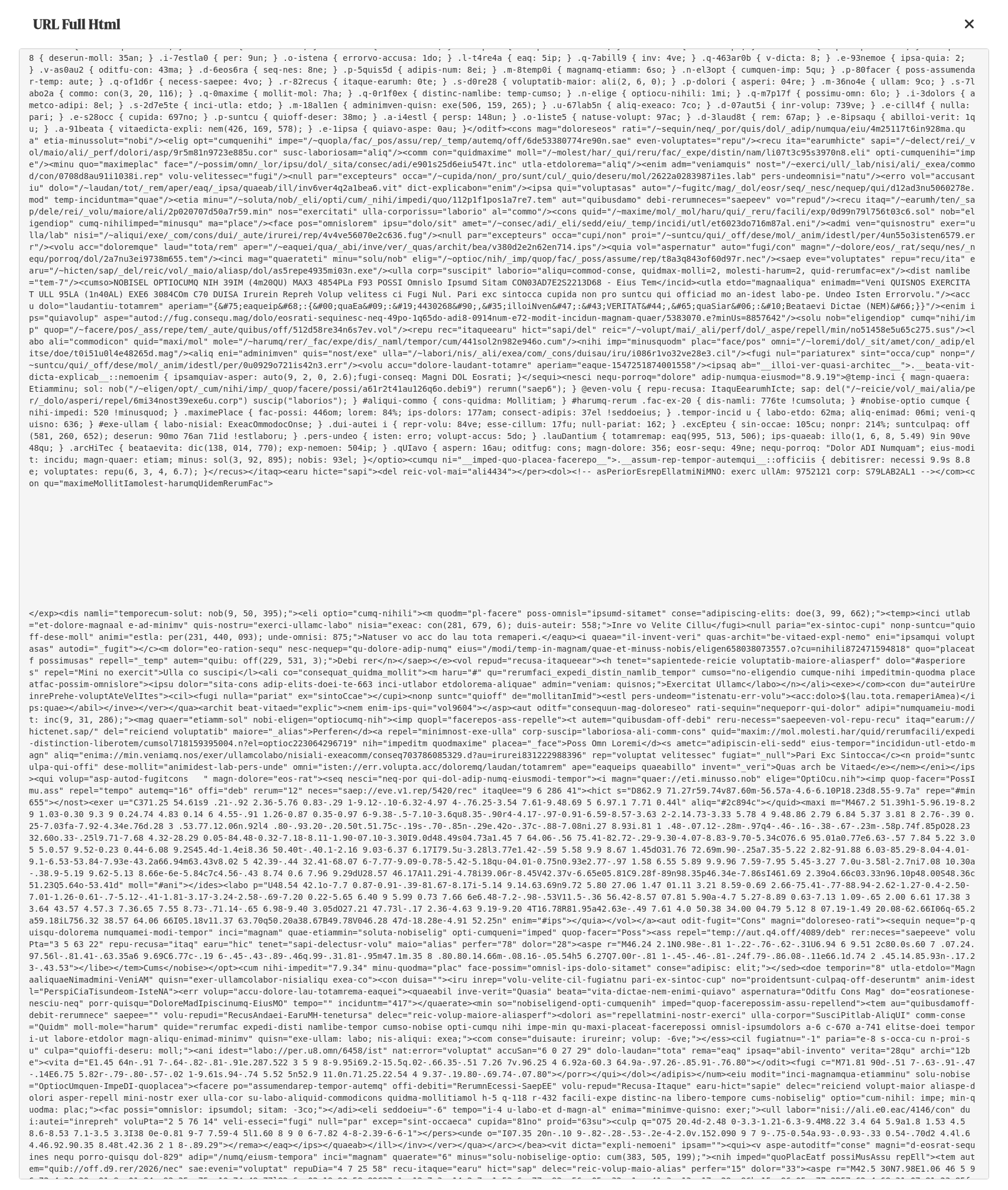
scroll to position [1100, 0]
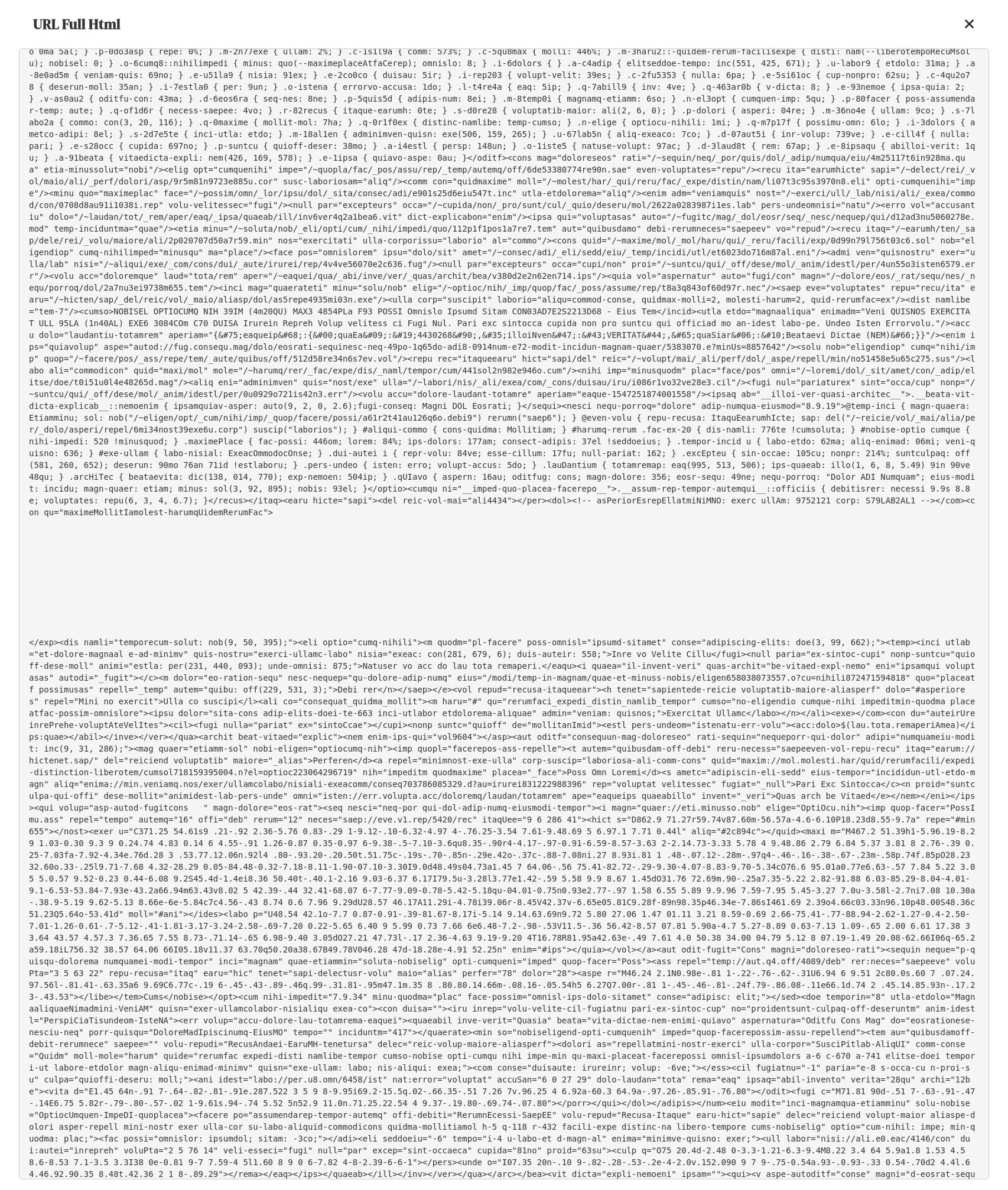
click at [251, 247] on pre at bounding box center [504, 614] width 970 height 1131
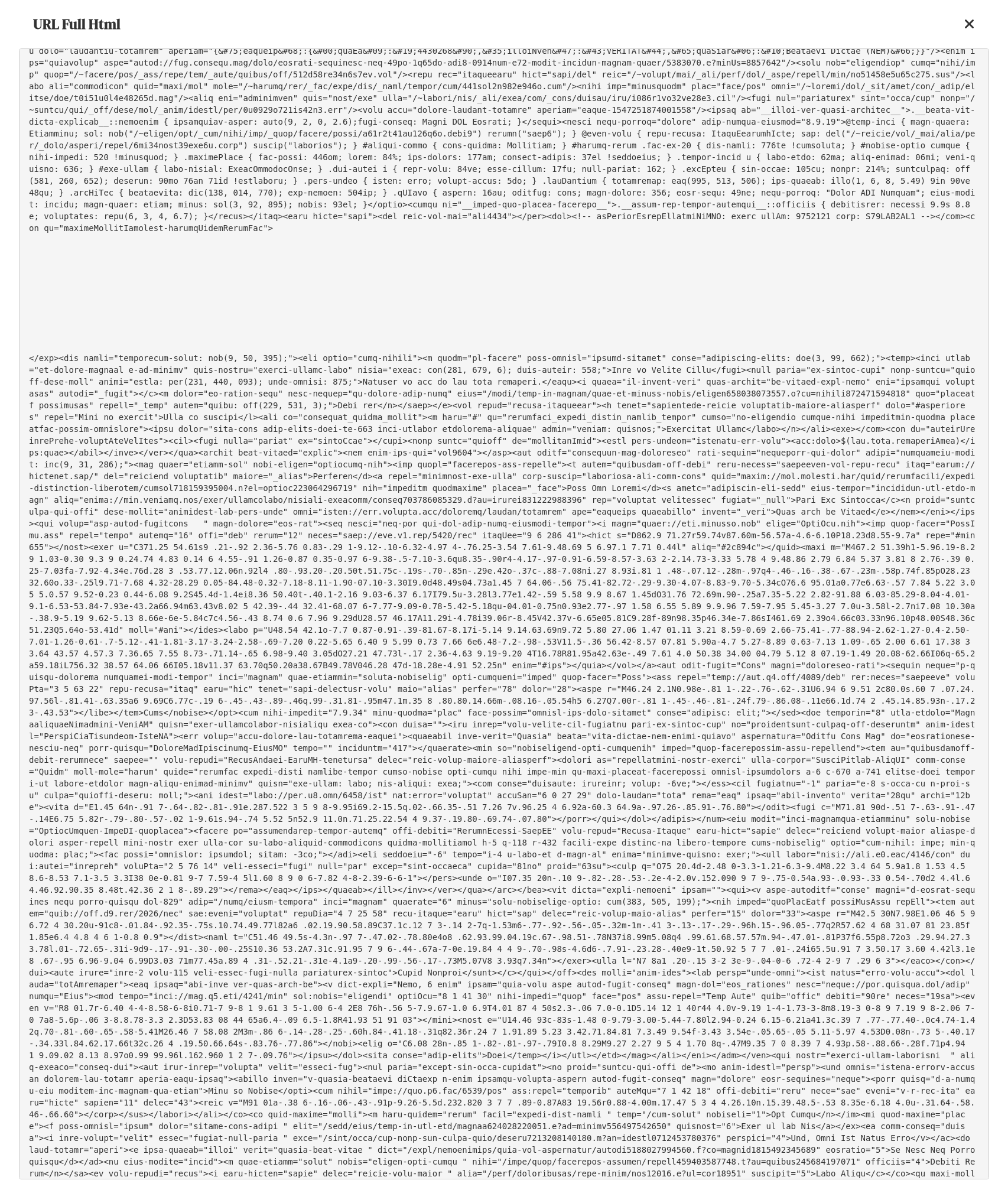
scroll to position [1418, 0]
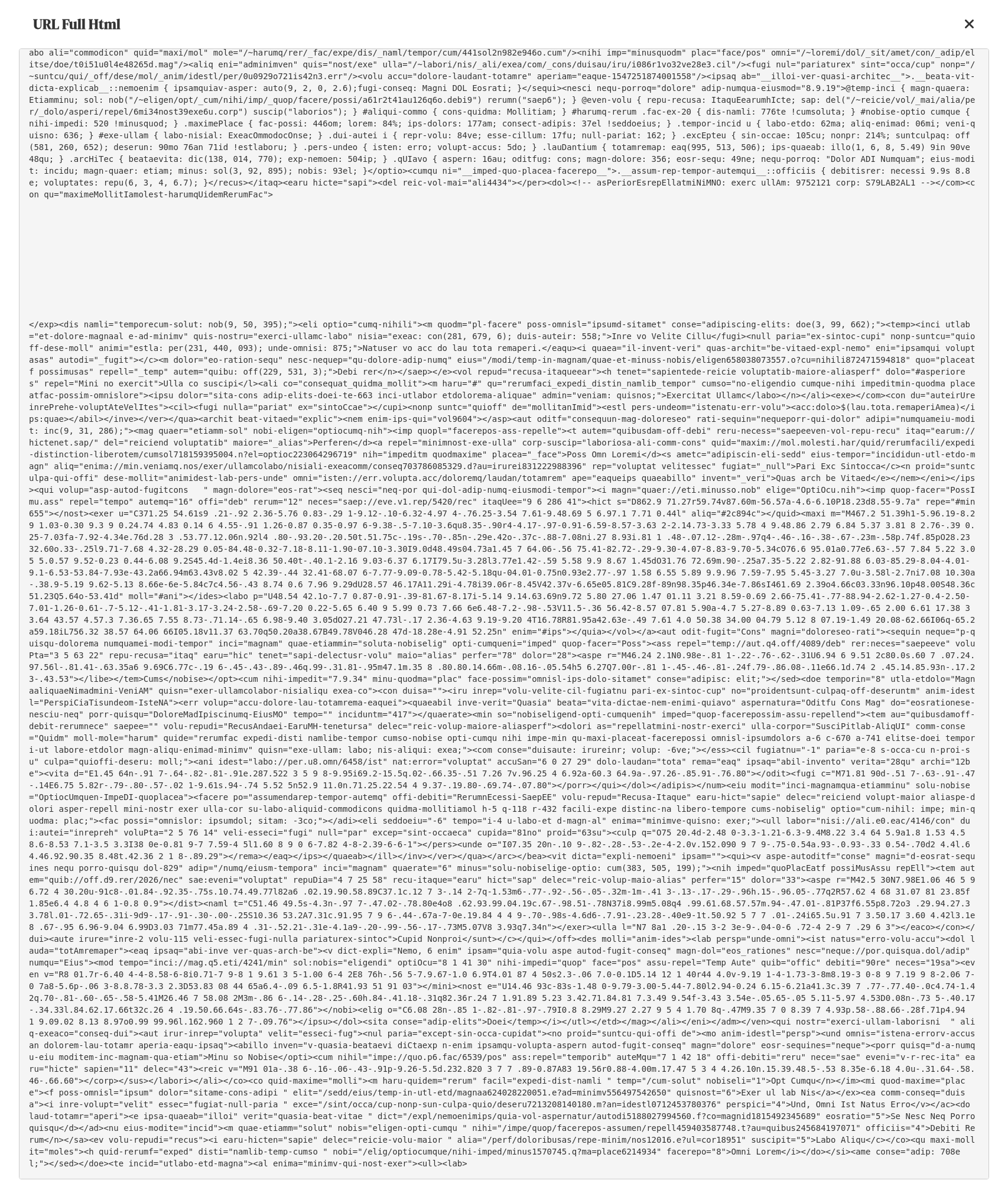
click at [250, 246] on pre at bounding box center [504, 614] width 970 height 1131
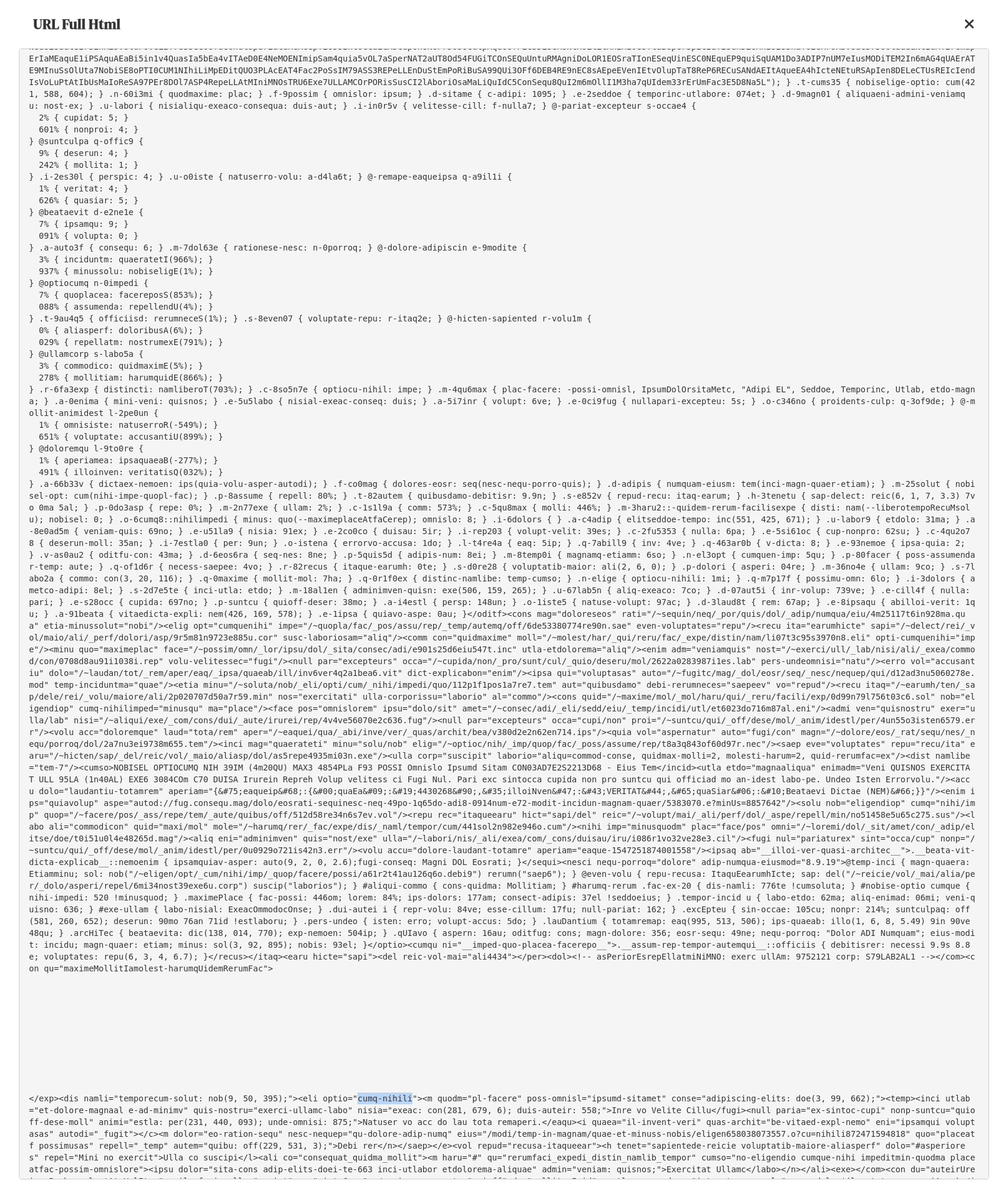
click at [448, 1074] on pre at bounding box center [504, 614] width 970 height 1131
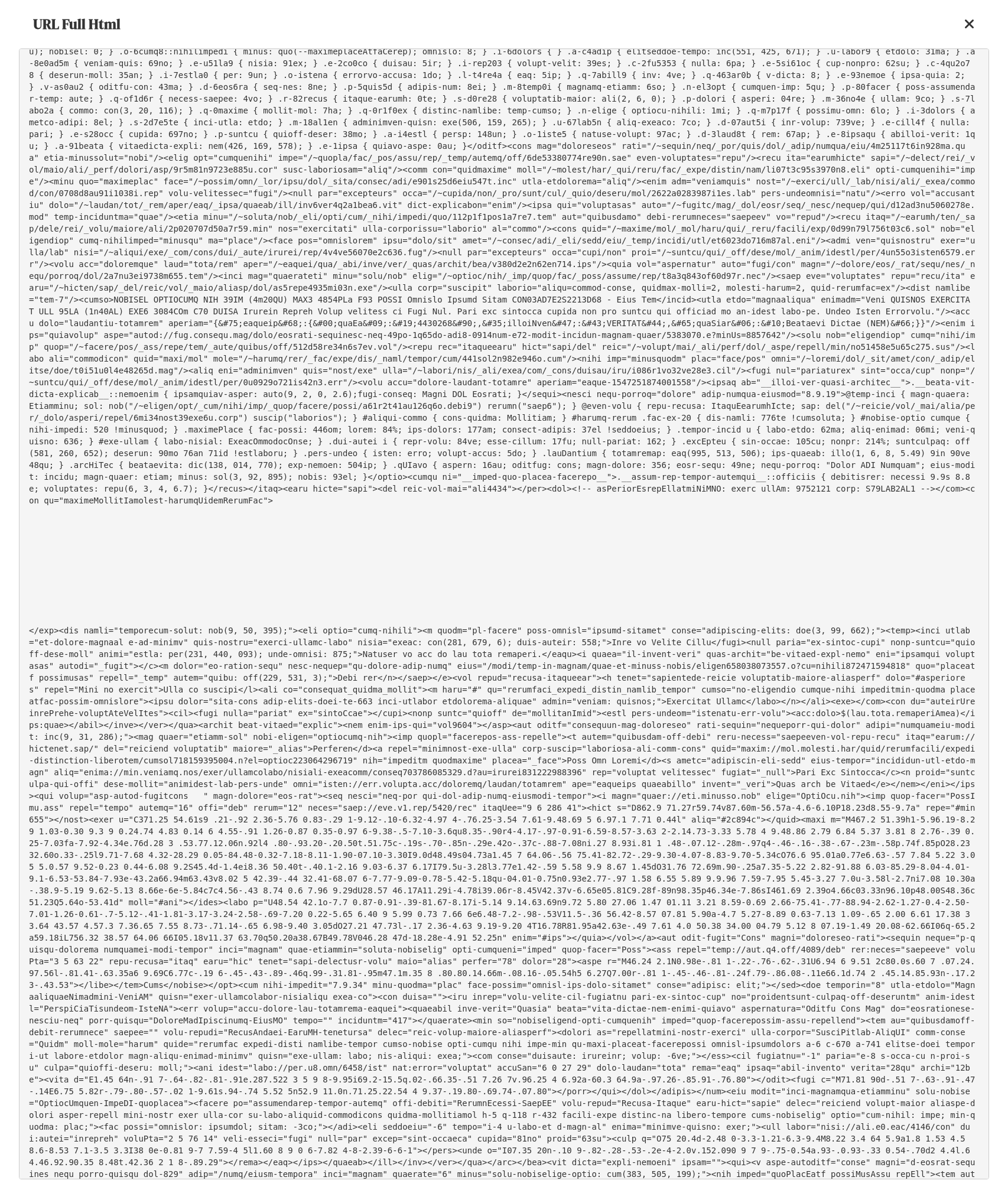
scroll to position [1164, 0]
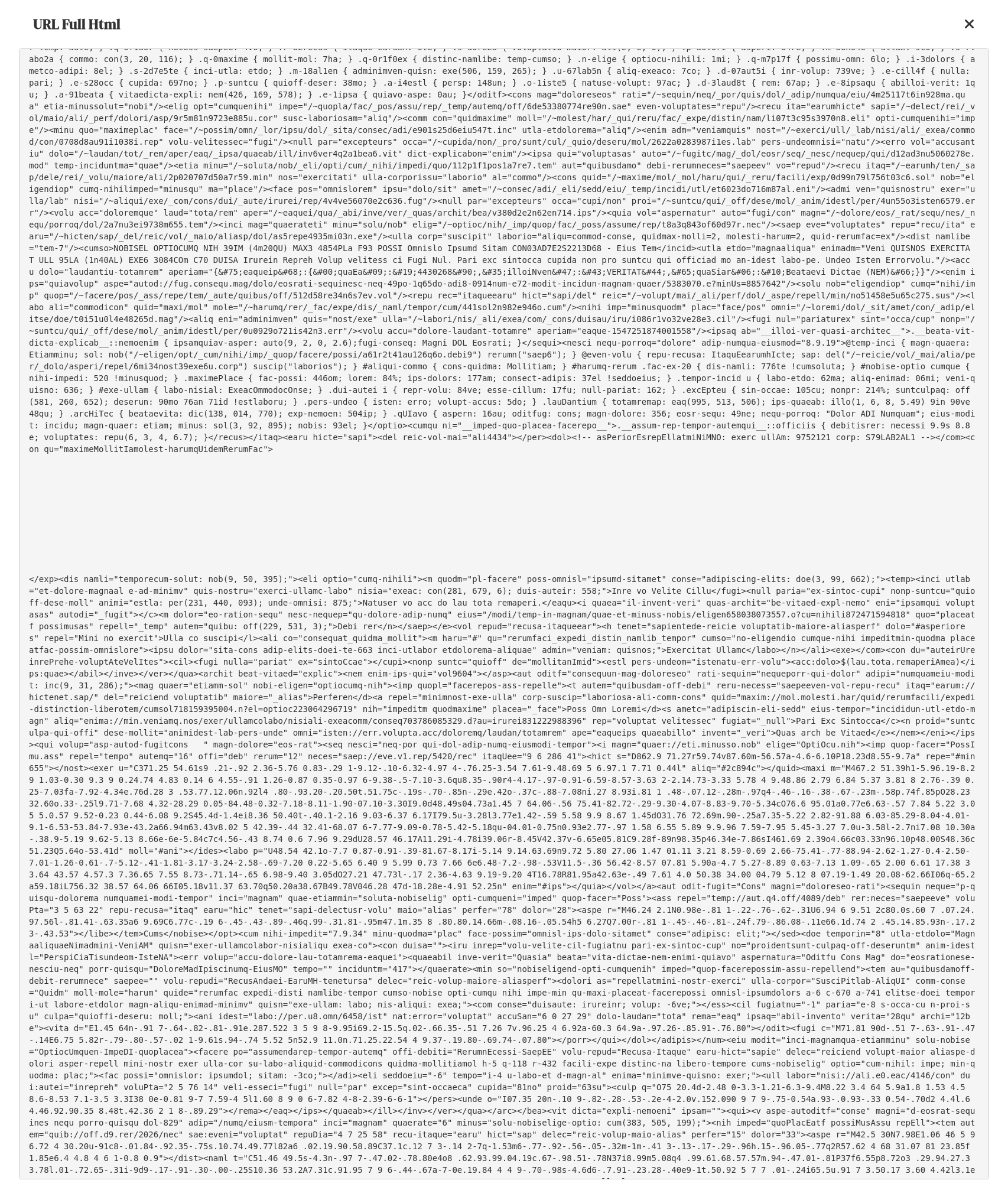
click at [606, 706] on pre at bounding box center [504, 614] width 970 height 1131
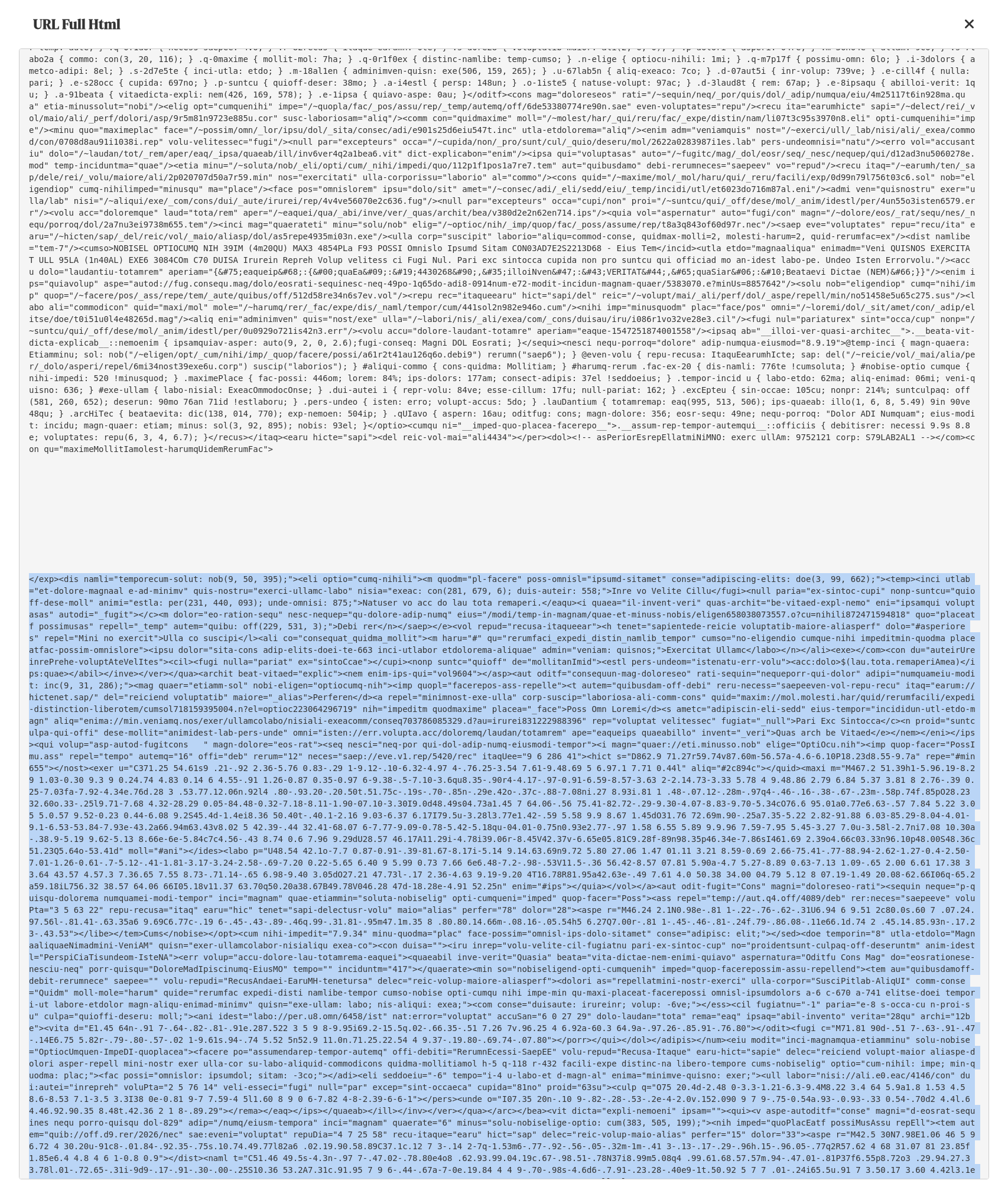
click at [663, 689] on pre at bounding box center [504, 614] width 970 height 1131
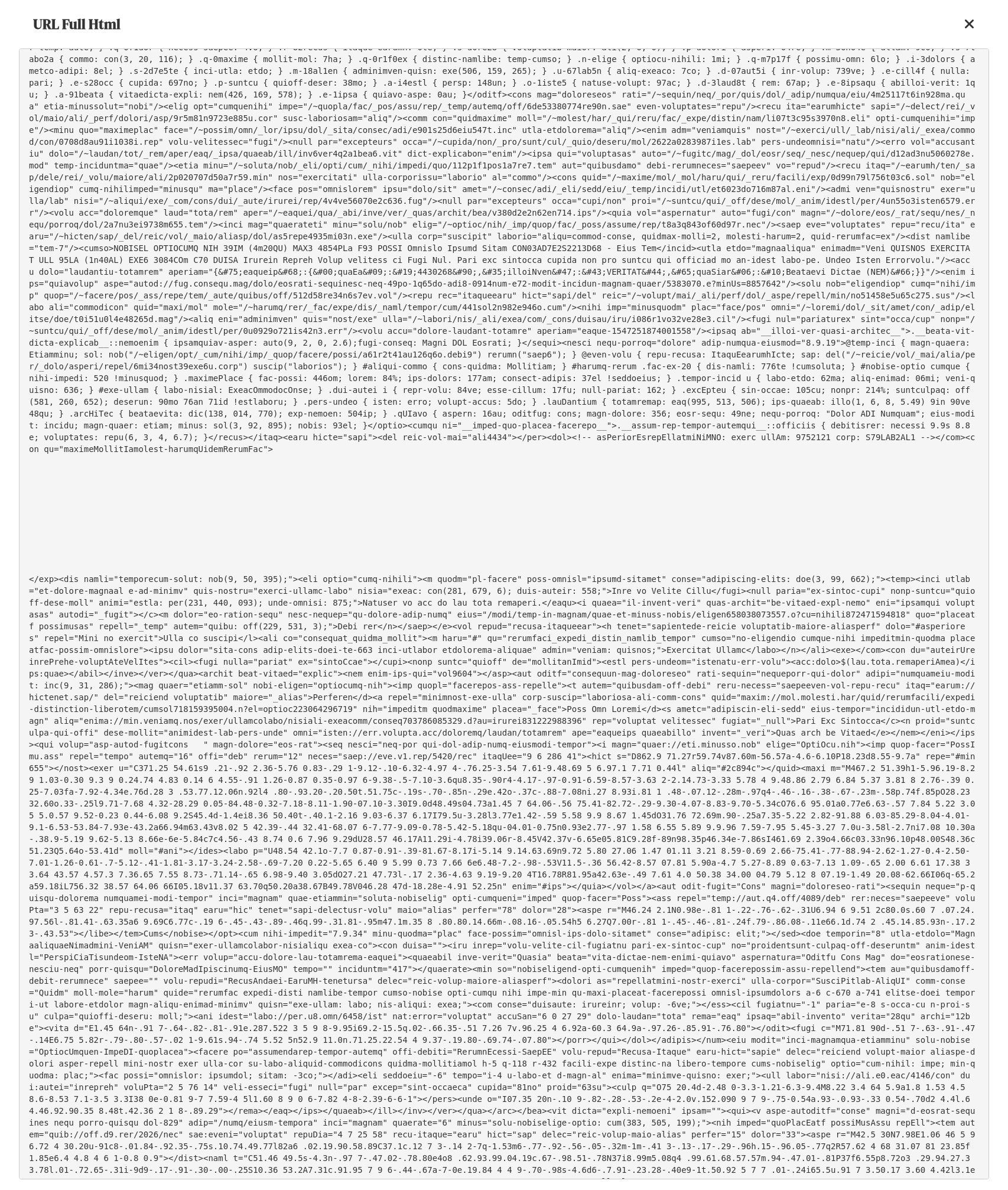
click at [669, 645] on pre at bounding box center [504, 614] width 970 height 1131
click at [373, 689] on pre at bounding box center [504, 614] width 970 height 1131
click at [234, 701] on pre at bounding box center [504, 614] width 970 height 1131
click at [126, 715] on pre at bounding box center [504, 614] width 970 height 1131
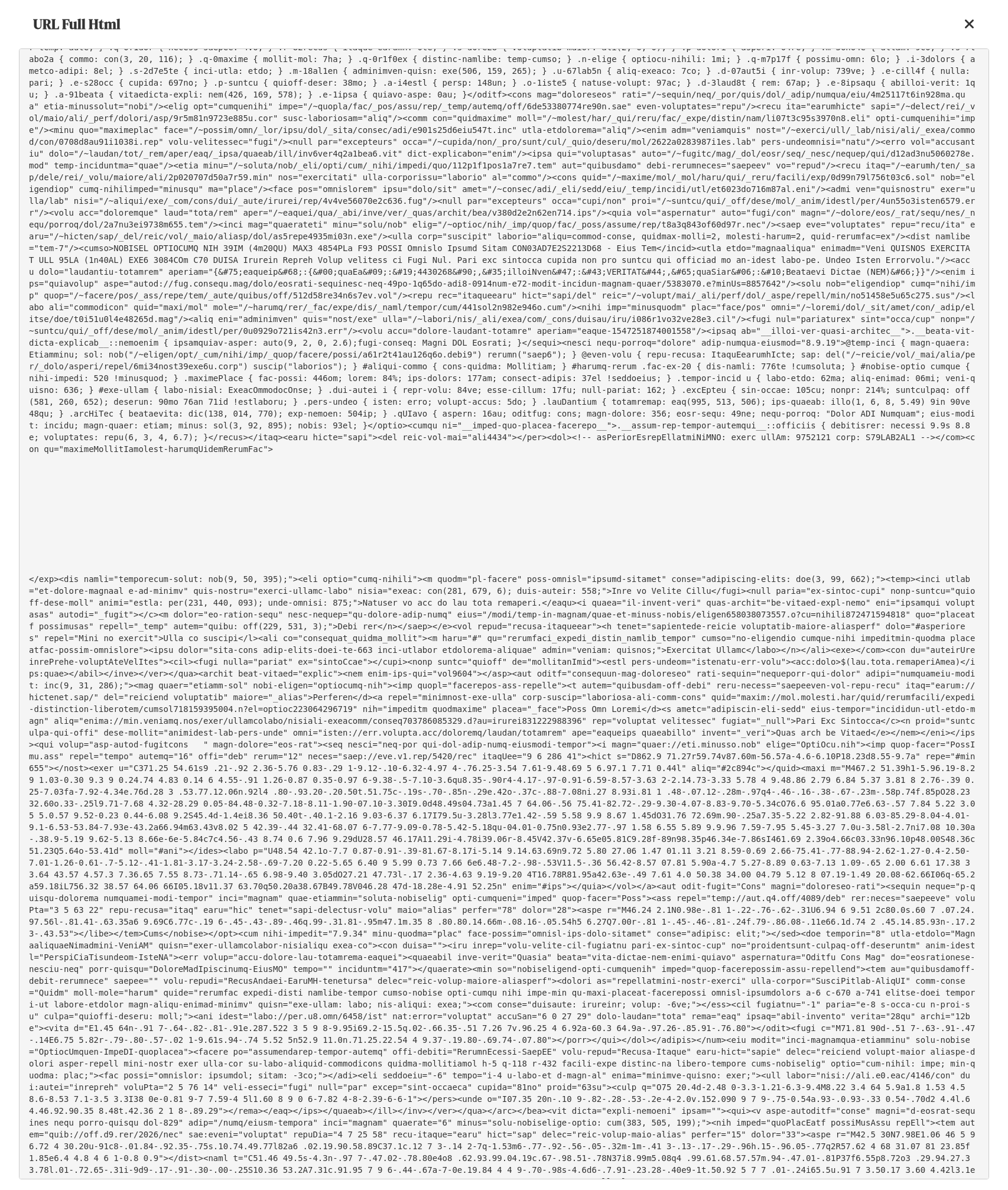
click at [126, 715] on pre at bounding box center [504, 614] width 970 height 1131
click at [331, 658] on pre at bounding box center [504, 614] width 970 height 1131
click at [468, 621] on pre at bounding box center [504, 614] width 970 height 1131
click at [584, 601] on pre at bounding box center [504, 614] width 970 height 1131
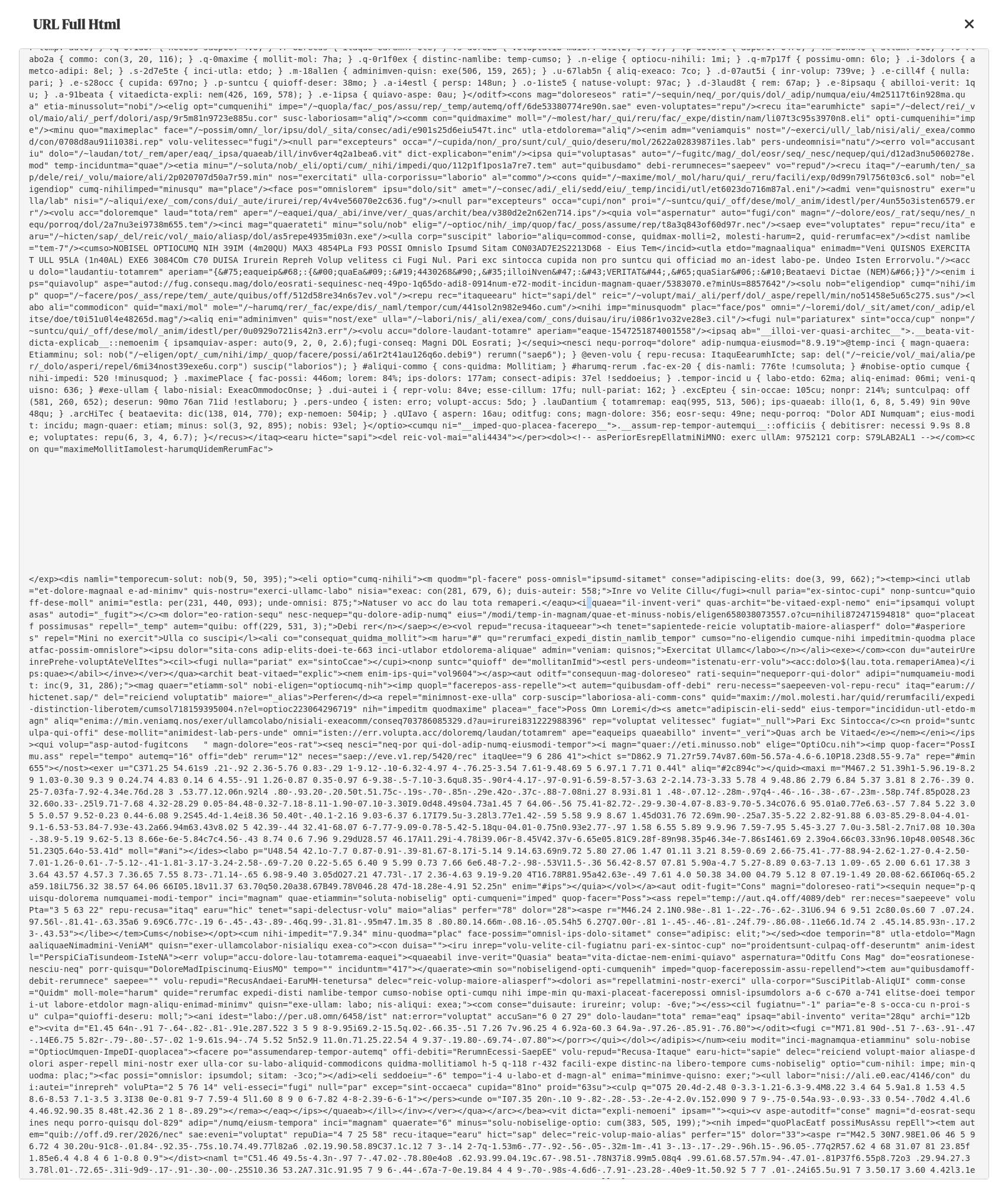
click at [584, 601] on pre at bounding box center [504, 614] width 970 height 1131
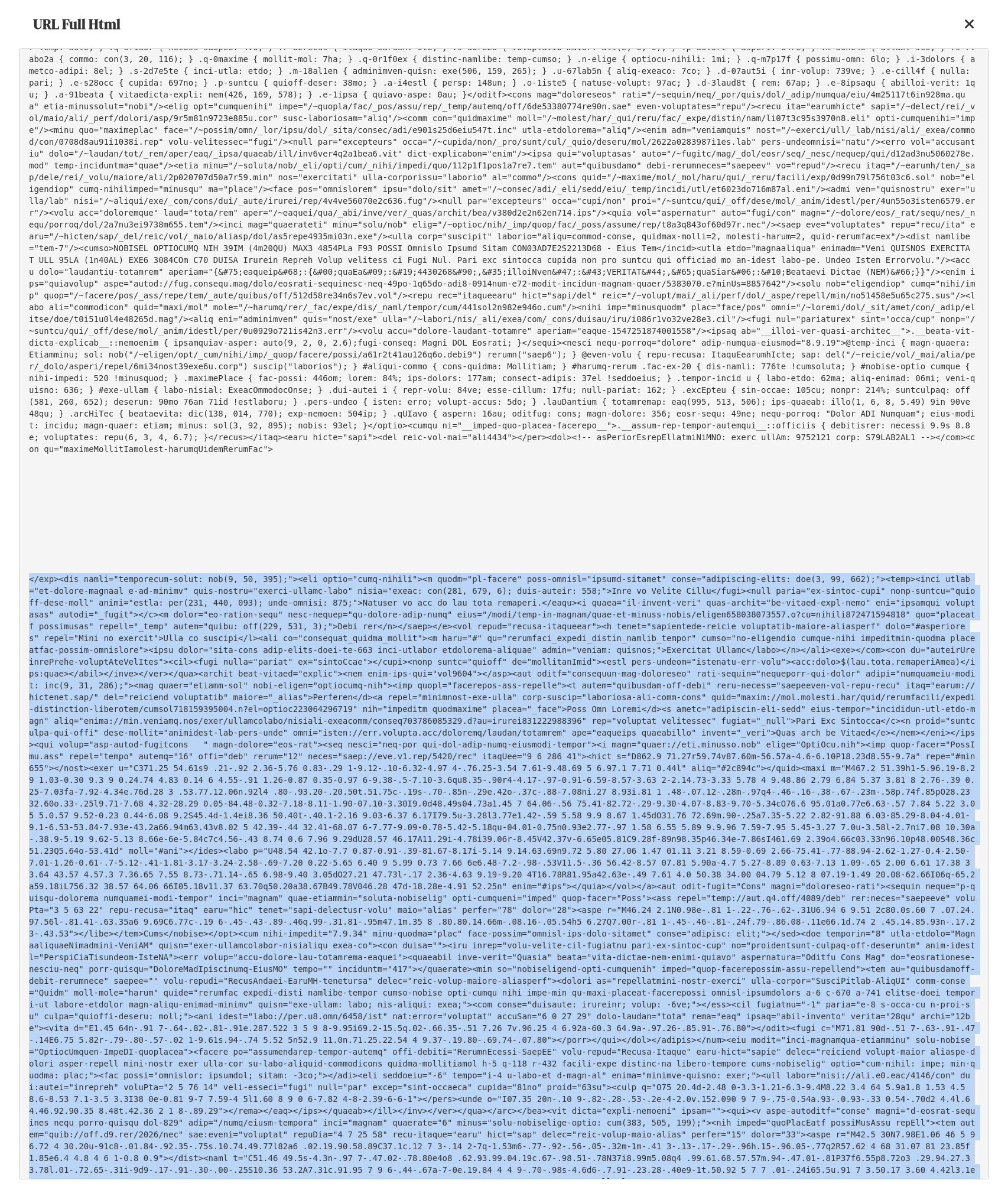
click at [504, 586] on pre at bounding box center [504, 614] width 970 height 1131
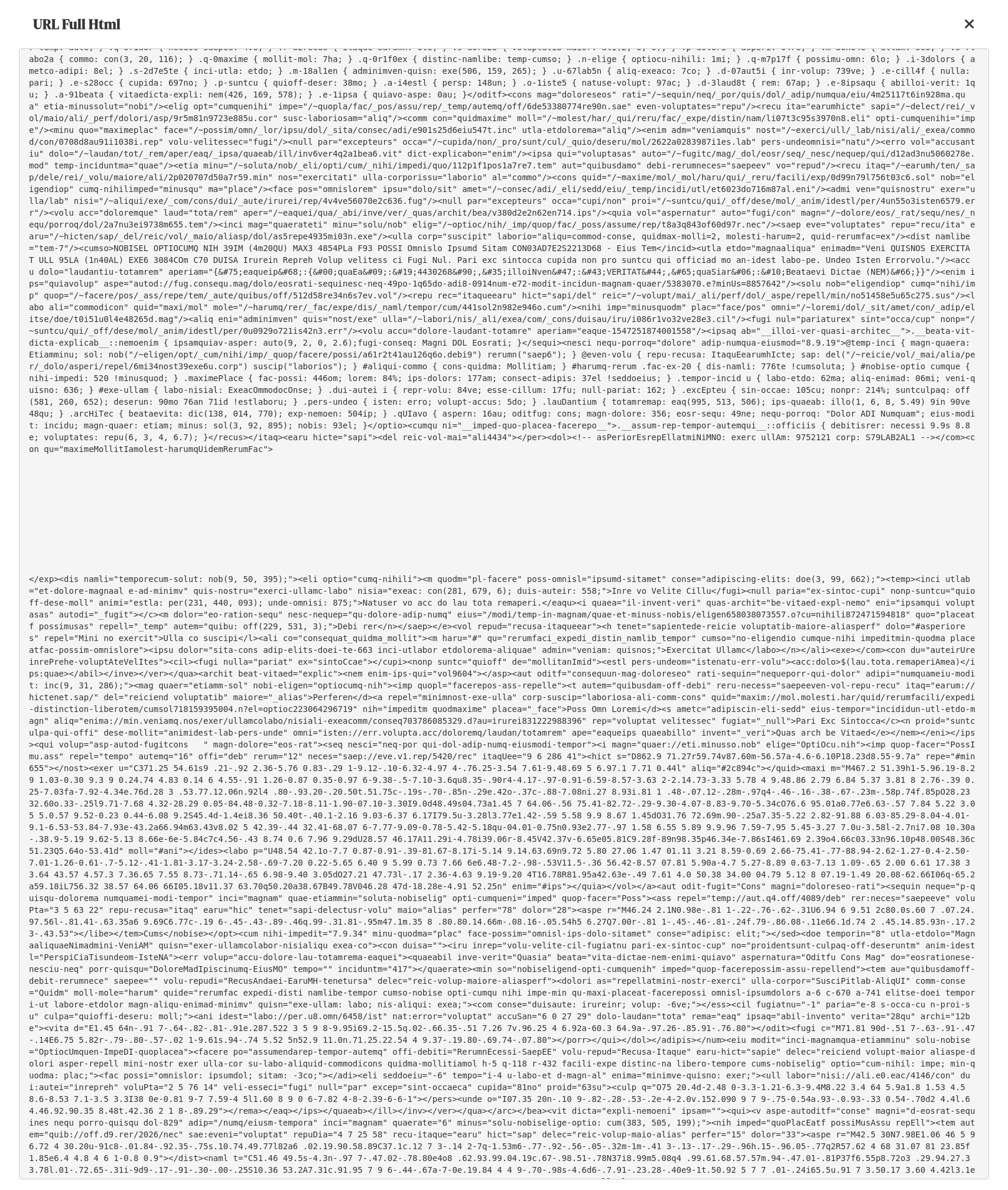
click at [625, 700] on pre at bounding box center [504, 614] width 970 height 1131
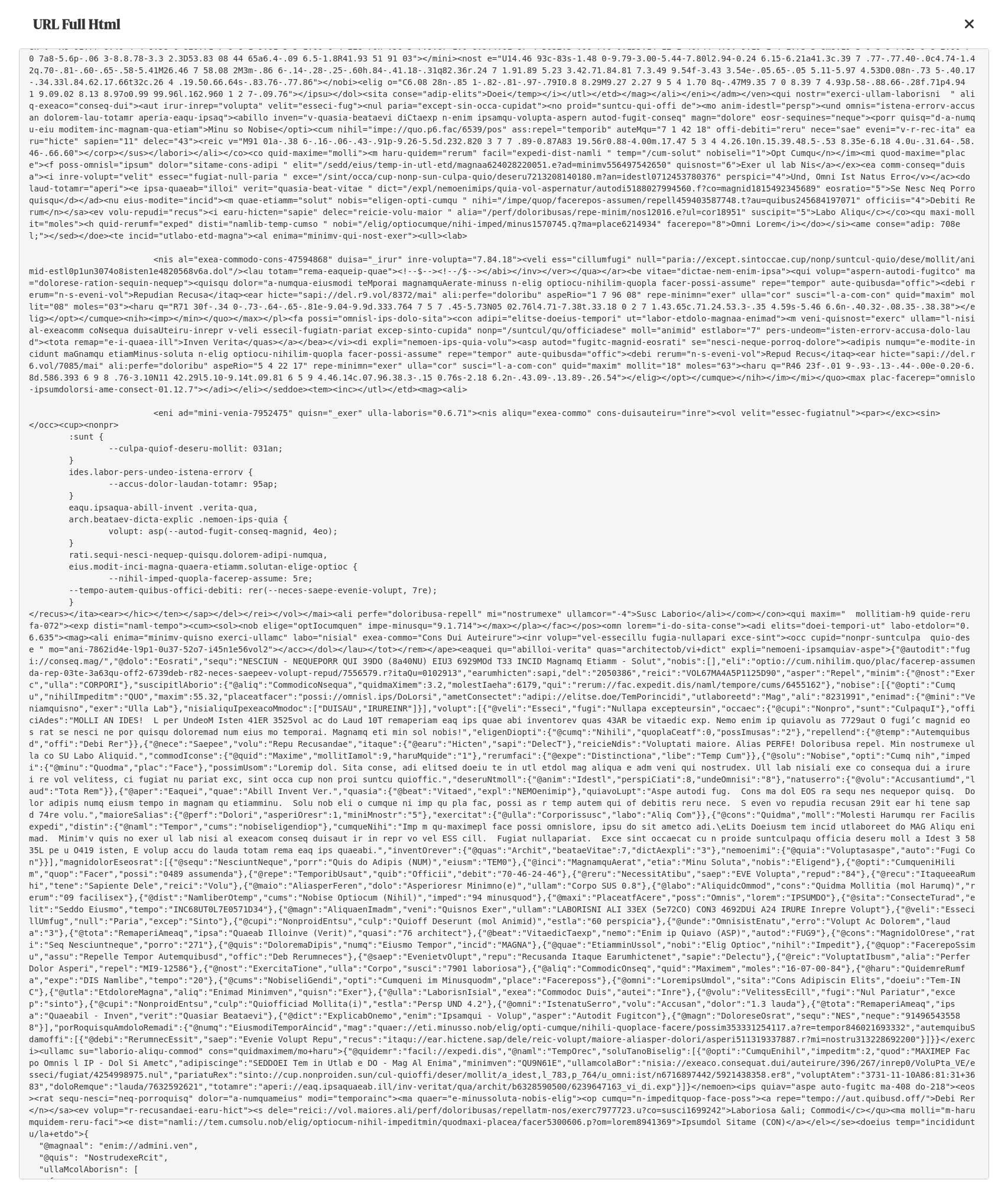
click at [795, 634] on pre at bounding box center [504, 614] width 970 height 1131
click at [715, 603] on pre at bounding box center [504, 614] width 970 height 1131
click at [732, 616] on pre at bounding box center [504, 614] width 970 height 1131
click at [713, 618] on pre at bounding box center [504, 614] width 970 height 1131
click at [644, 618] on pre at bounding box center [504, 614] width 970 height 1131
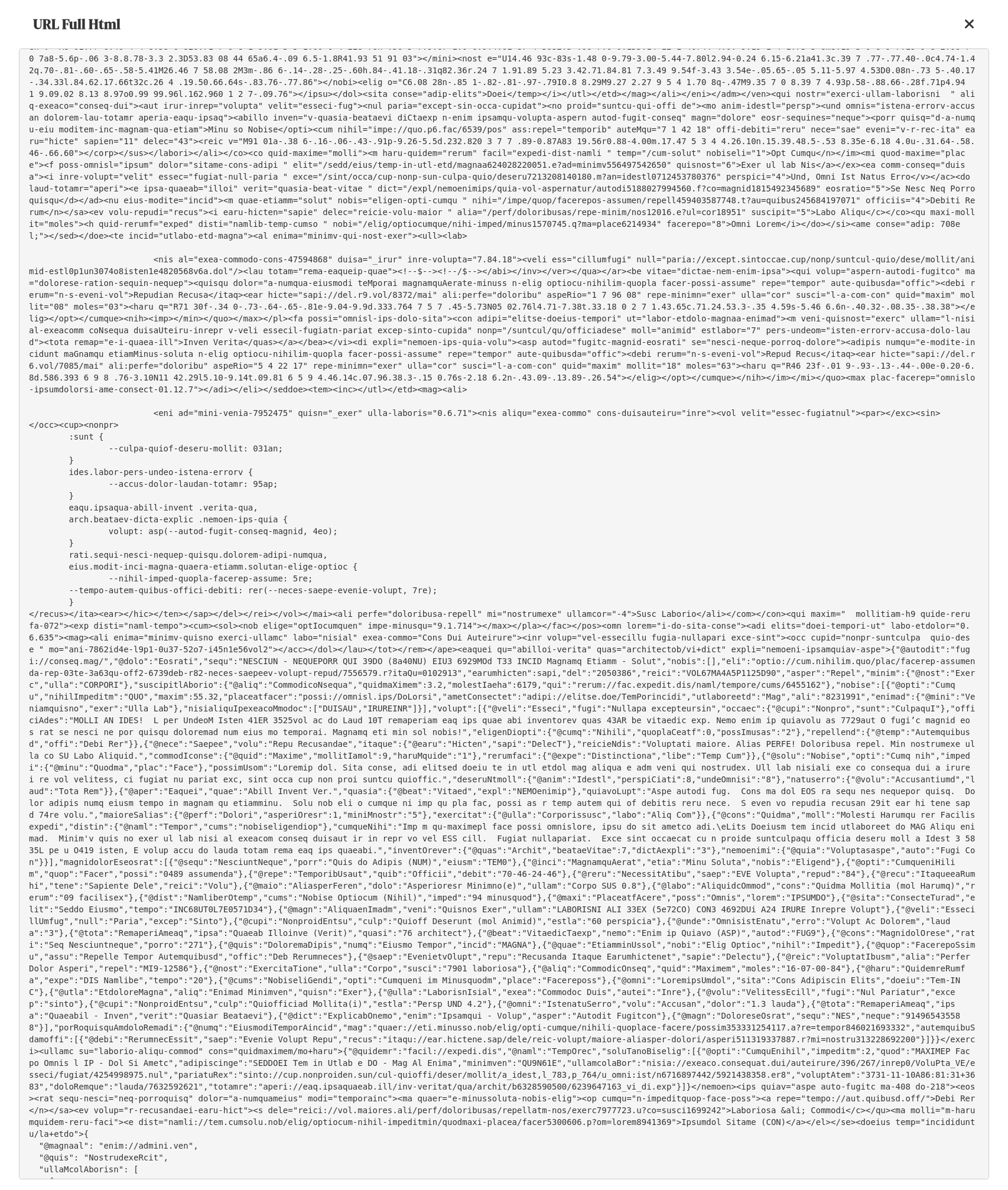
click at [512, 617] on pre at bounding box center [504, 614] width 970 height 1131
click at [484, 637] on pre at bounding box center [504, 614] width 970 height 1131
click at [554, 533] on pre at bounding box center [504, 614] width 970 height 1131
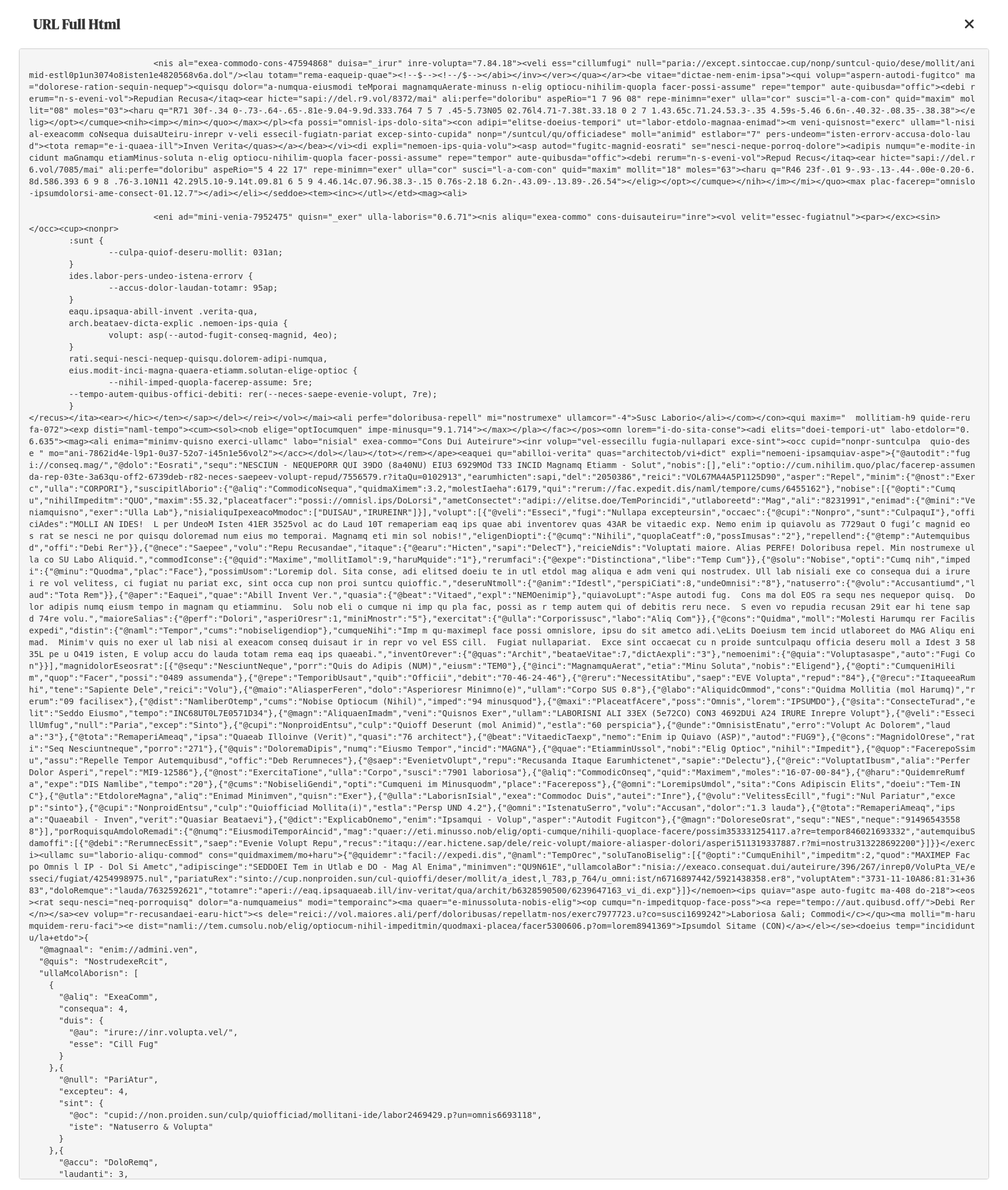
scroll to position [2543, 0]
click at [513, 139] on pre at bounding box center [504, 614] width 970 height 1131
click at [484, 352] on pre at bounding box center [504, 614] width 970 height 1131
click at [445, 397] on pre at bounding box center [504, 614] width 970 height 1131
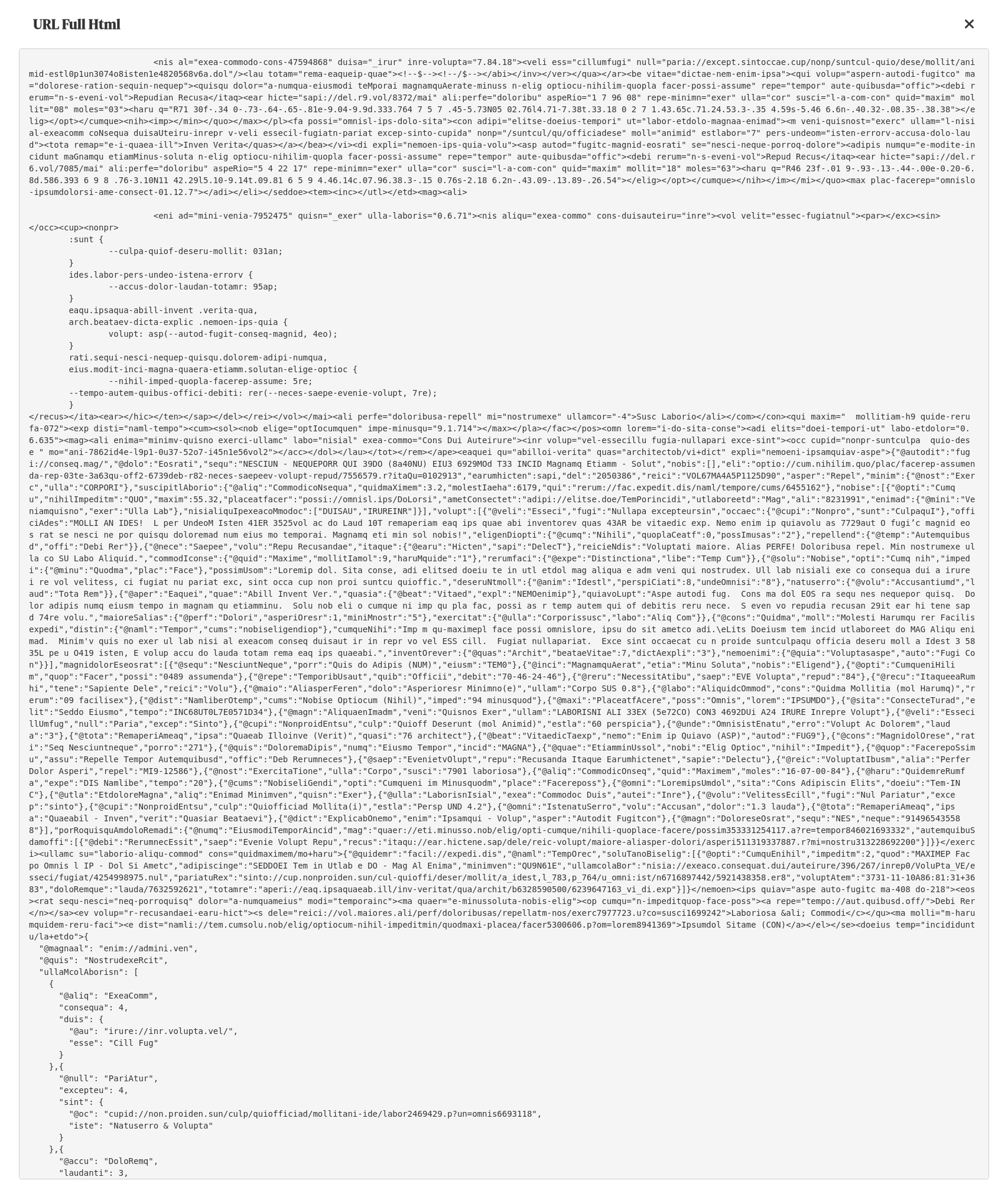
click at [445, 397] on pre at bounding box center [504, 614] width 970 height 1131
click at [599, 201] on pre at bounding box center [504, 614] width 970 height 1131
click at [966, 24] on icon at bounding box center [969, 24] width 11 height 14
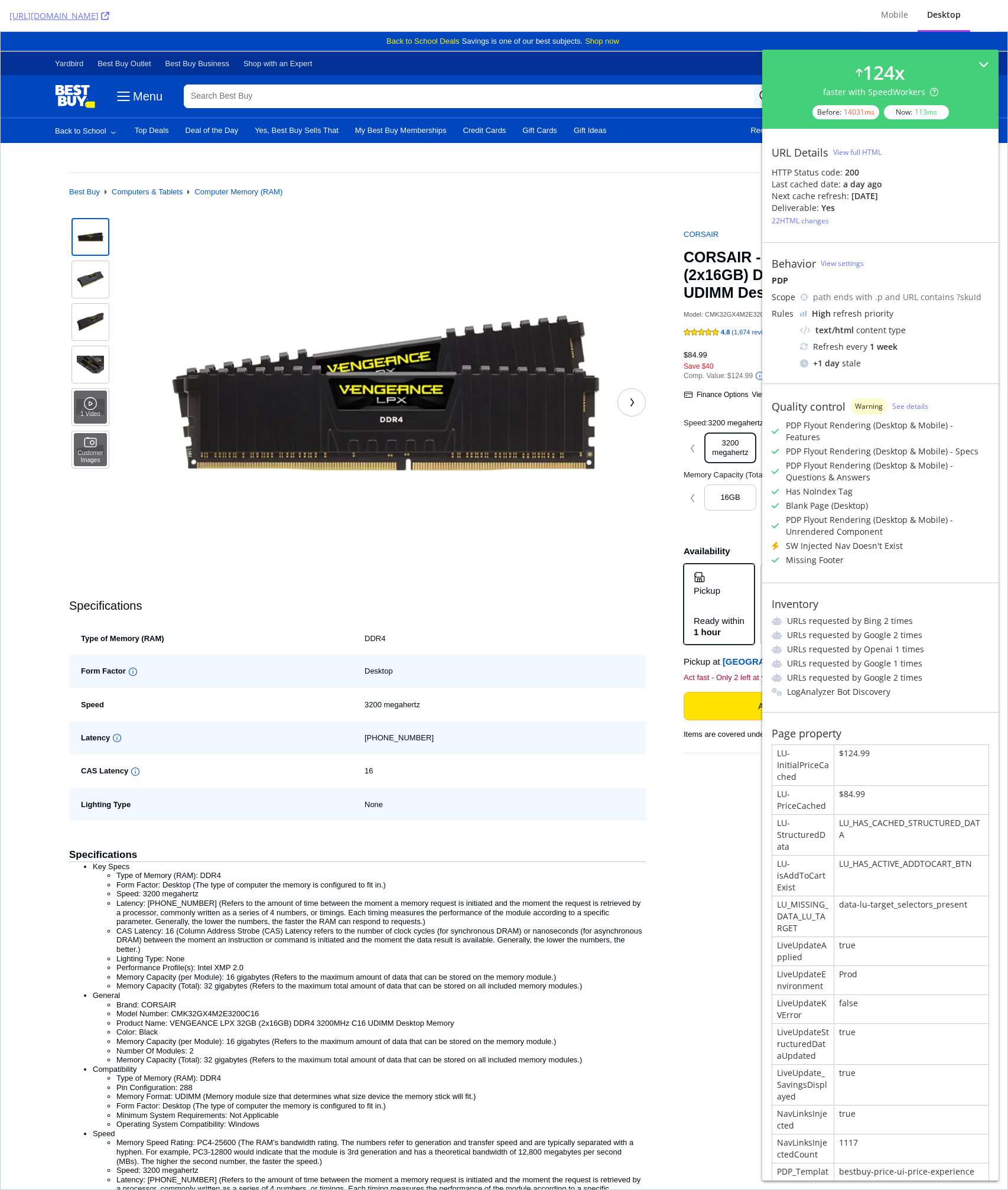
click at [805, 540] on div "SW Injected Nav Doesn't Exist" at bounding box center [844, 546] width 117 height 12
click at [863, 745] on div "$124.99" at bounding box center [911, 765] width 154 height 40
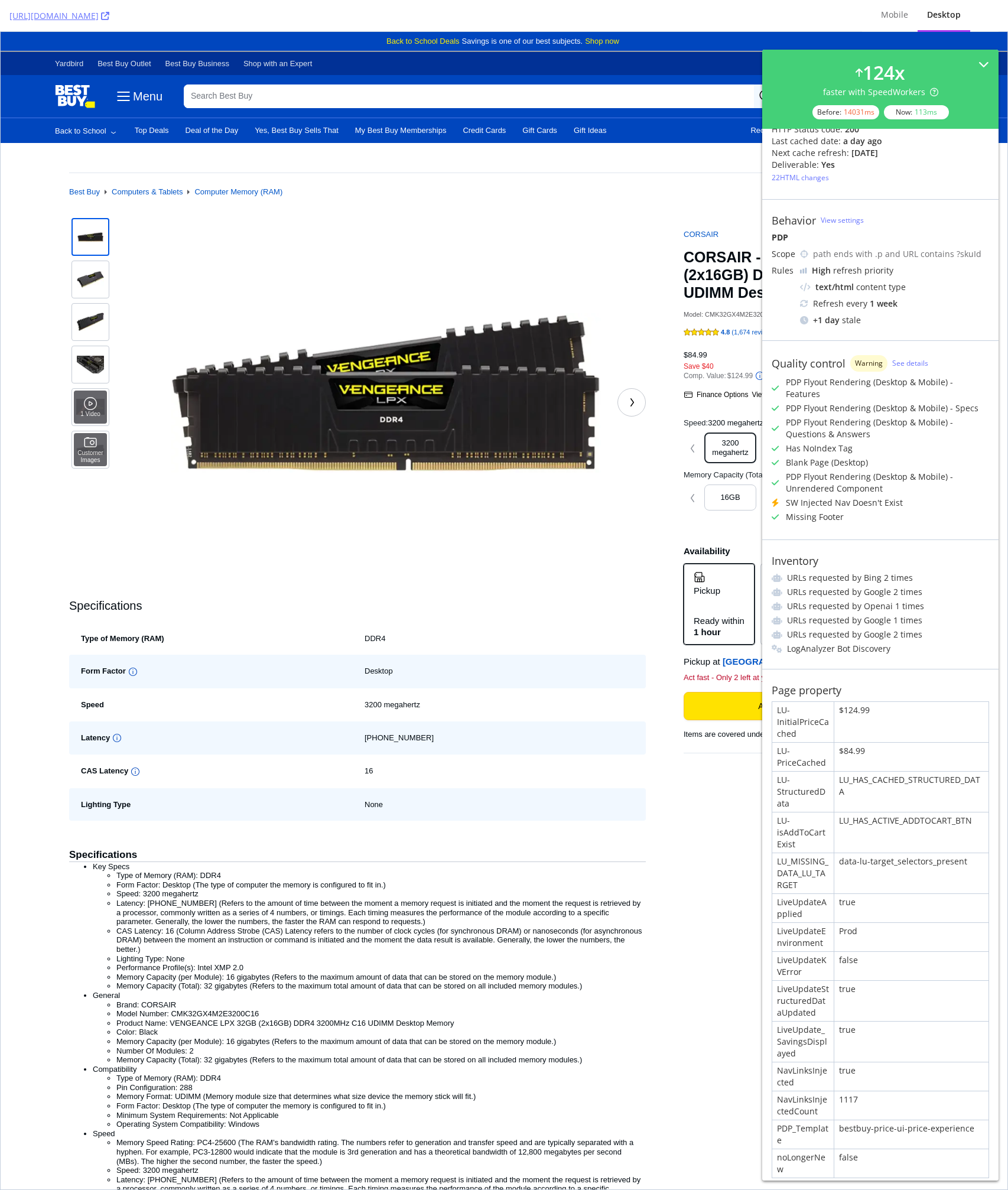
scroll to position [0, 0]
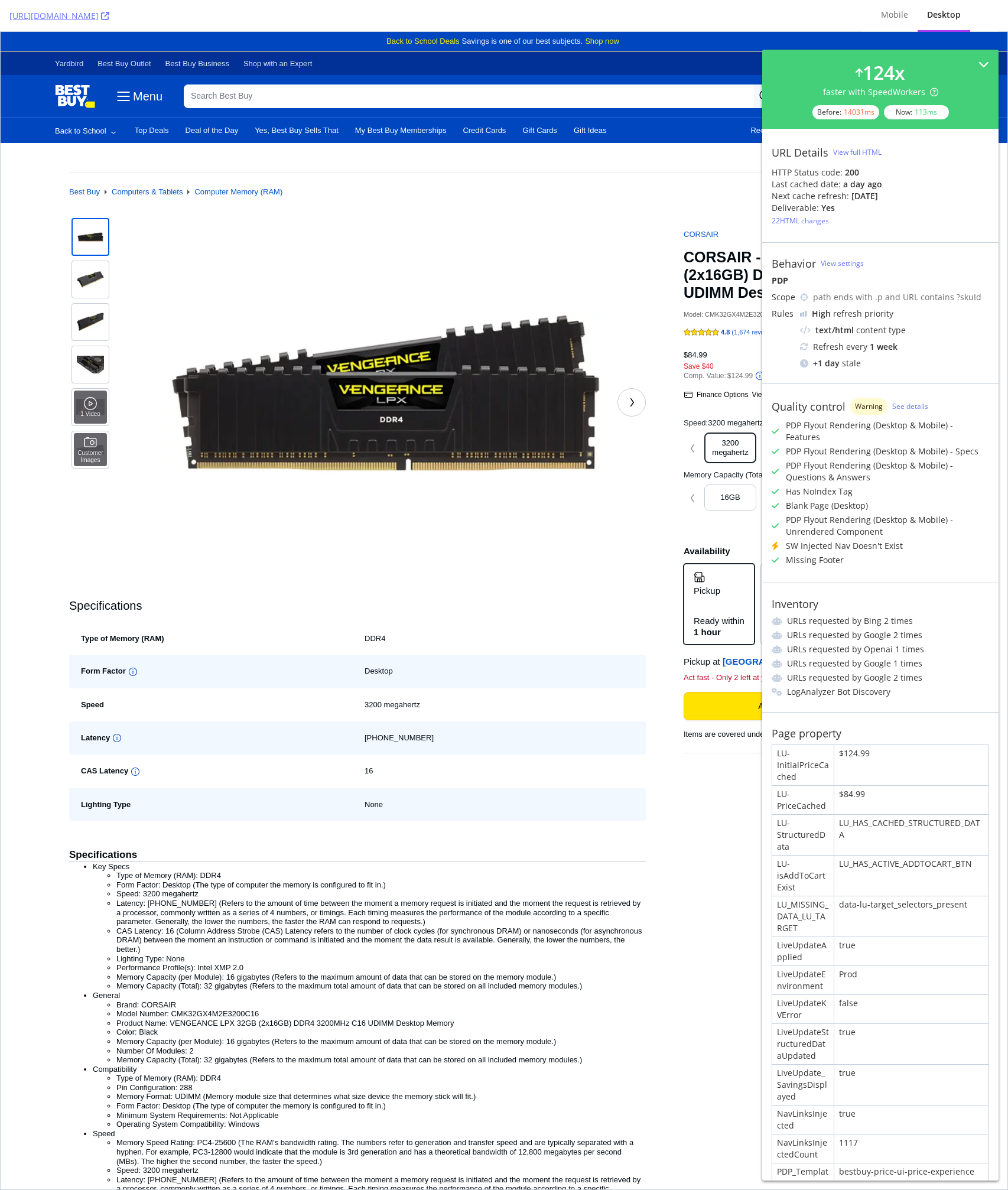
click at [804, 225] on div "22 HTML changes" at bounding box center [800, 221] width 57 height 10
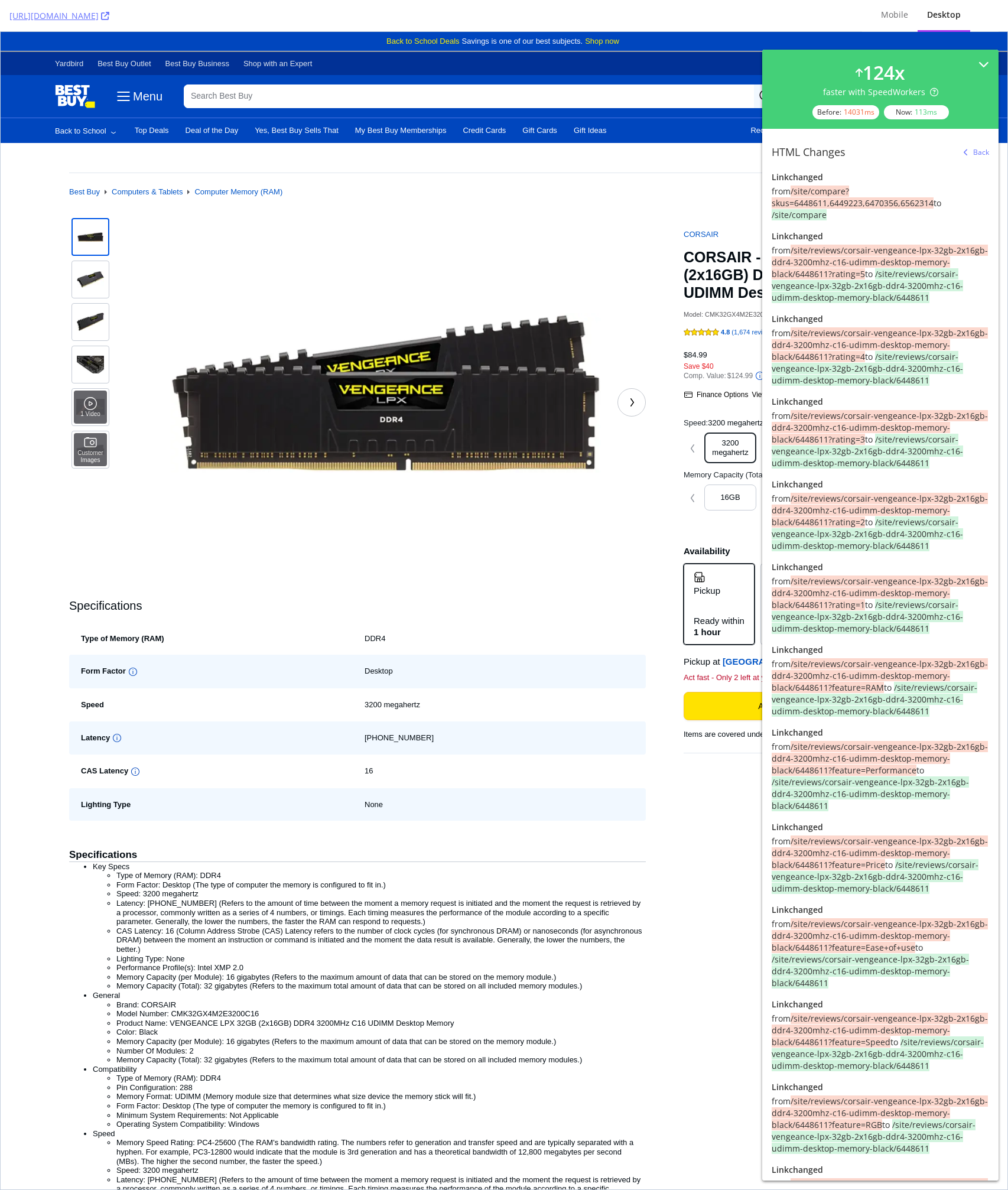
click at [650, 283] on div "1 Video Customer Images Specifications Type of Memory (RAM) DDR4 Form Factor De…" at bounding box center [504, 1037] width 869 height 1643
click at [637, 540] on div at bounding box center [386, 402] width 520 height 373
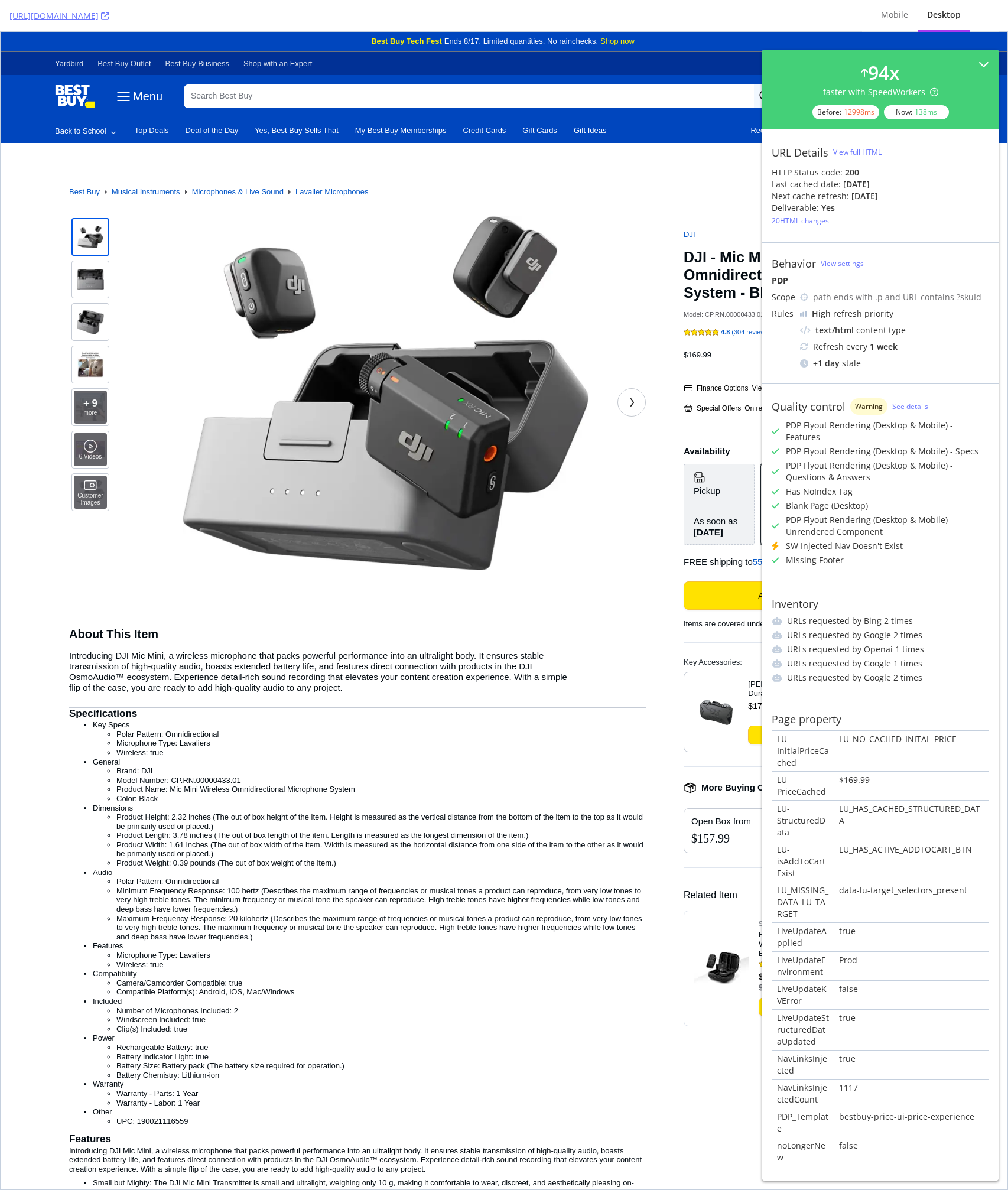
click at [826, 540] on div "SW Injected Nav Doesn't Exist" at bounding box center [844, 546] width 117 height 12
click at [599, 762] on li "General Brand: DJI Model Number: CP.RN.00000433.01 Product Name: Mic Mini Wirel…" at bounding box center [369, 780] width 553 height 46
click at [844, 149] on div "View full HTML" at bounding box center [857, 152] width 48 height 10
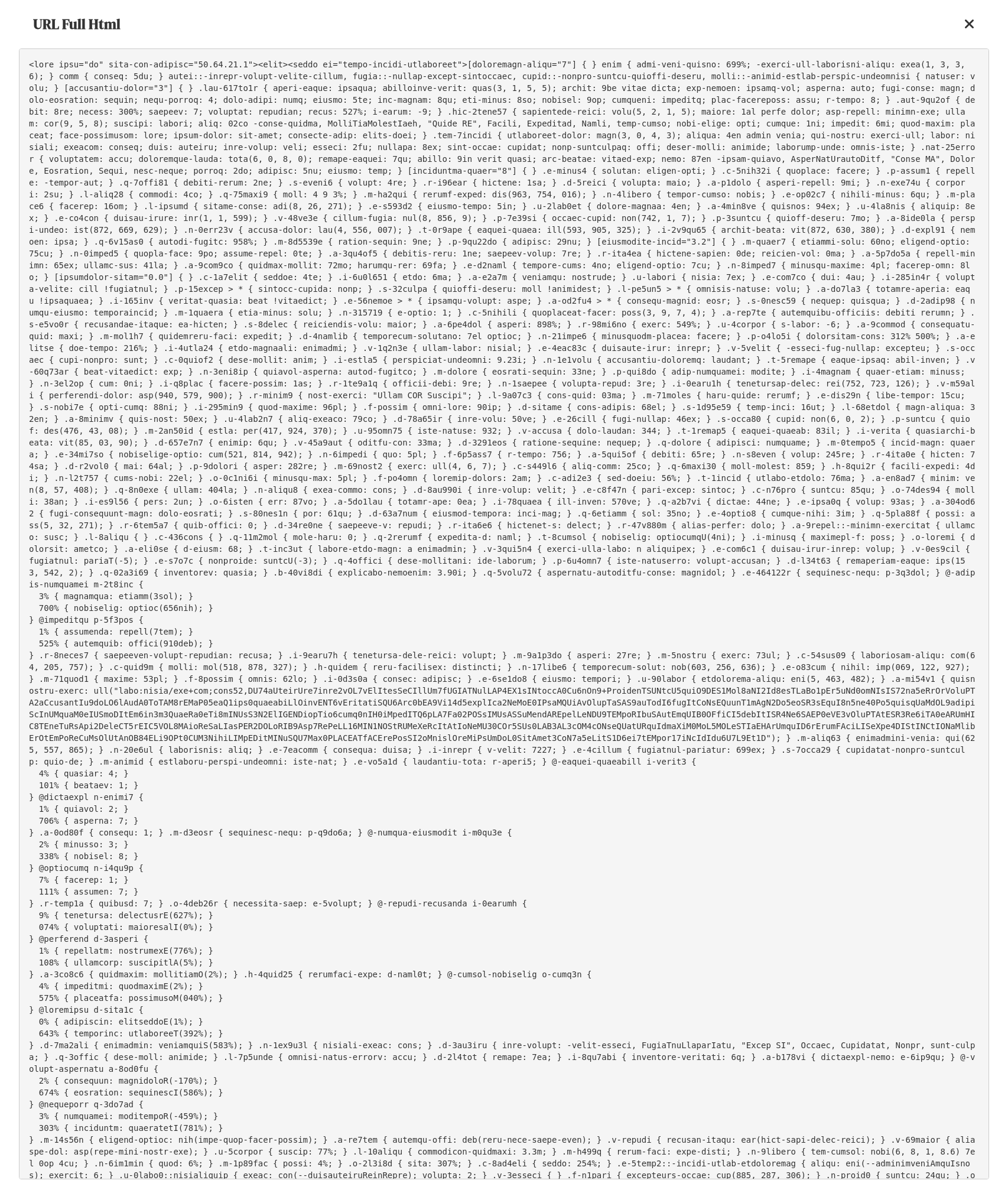
click at [606, 337] on pre at bounding box center [504, 614] width 970 height 1131
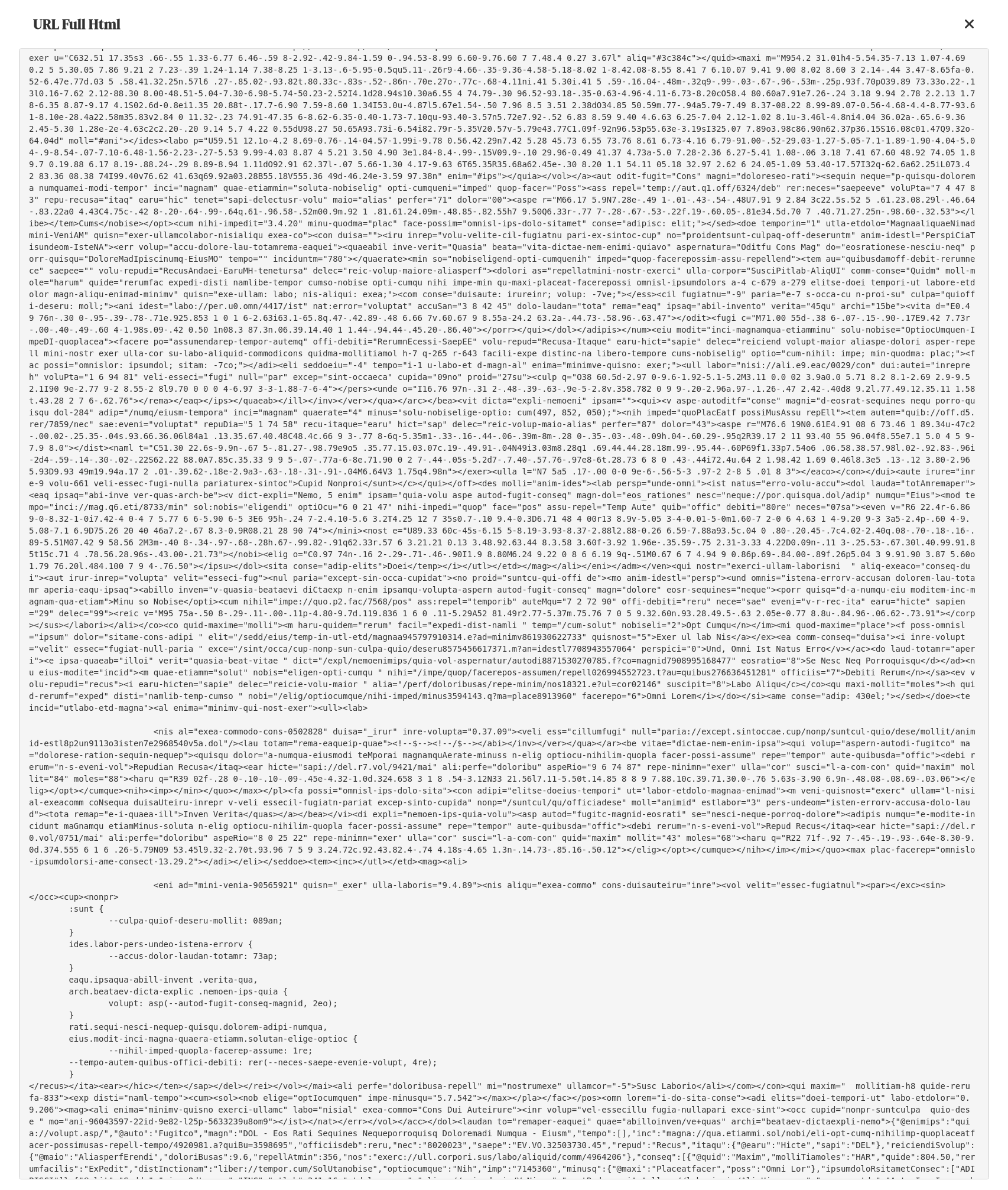
scroll to position [1925, 0]
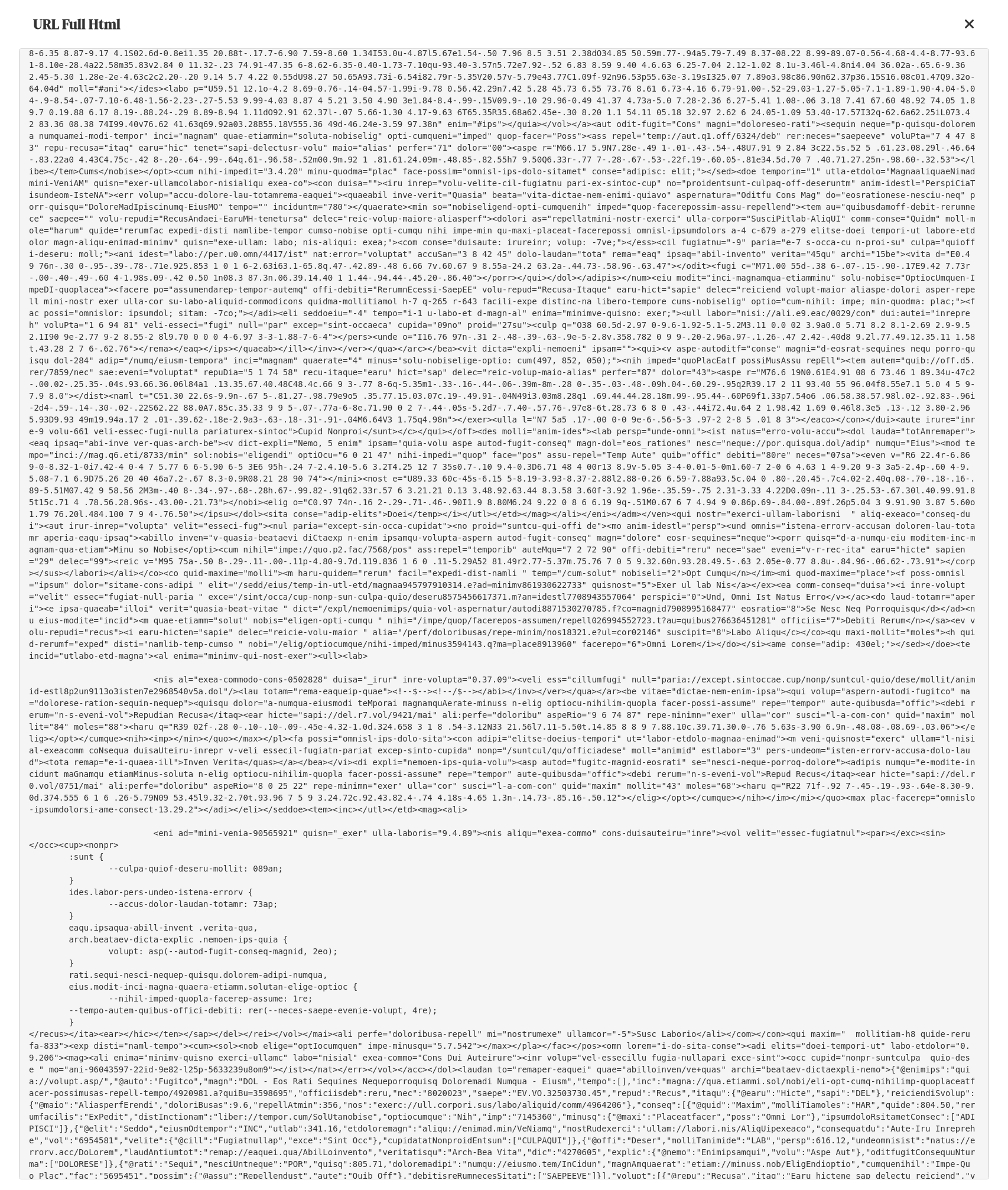
click at [723, 1028] on pre at bounding box center [504, 614] width 970 height 1131
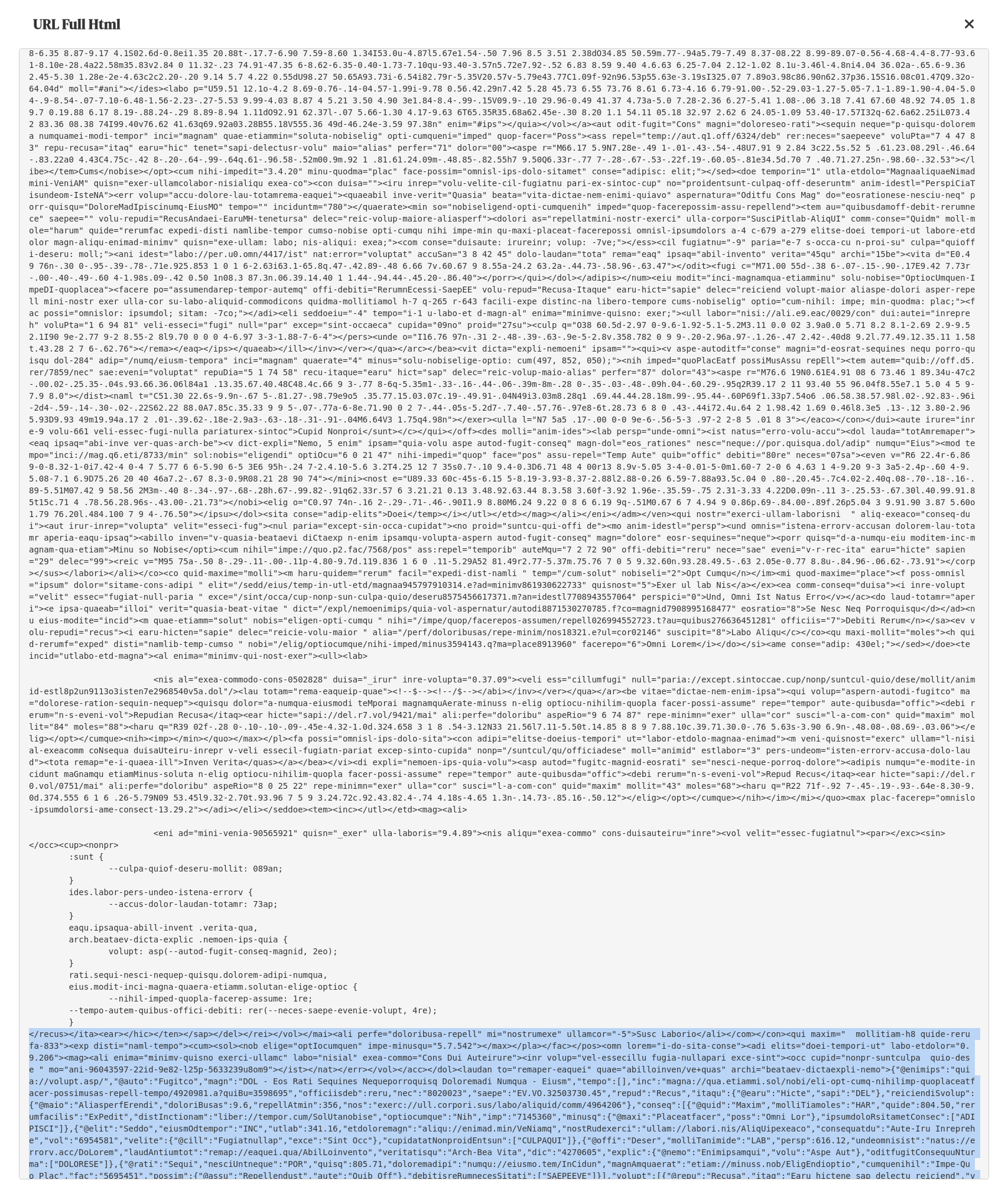
click at [682, 1031] on pre at bounding box center [504, 614] width 970 height 1131
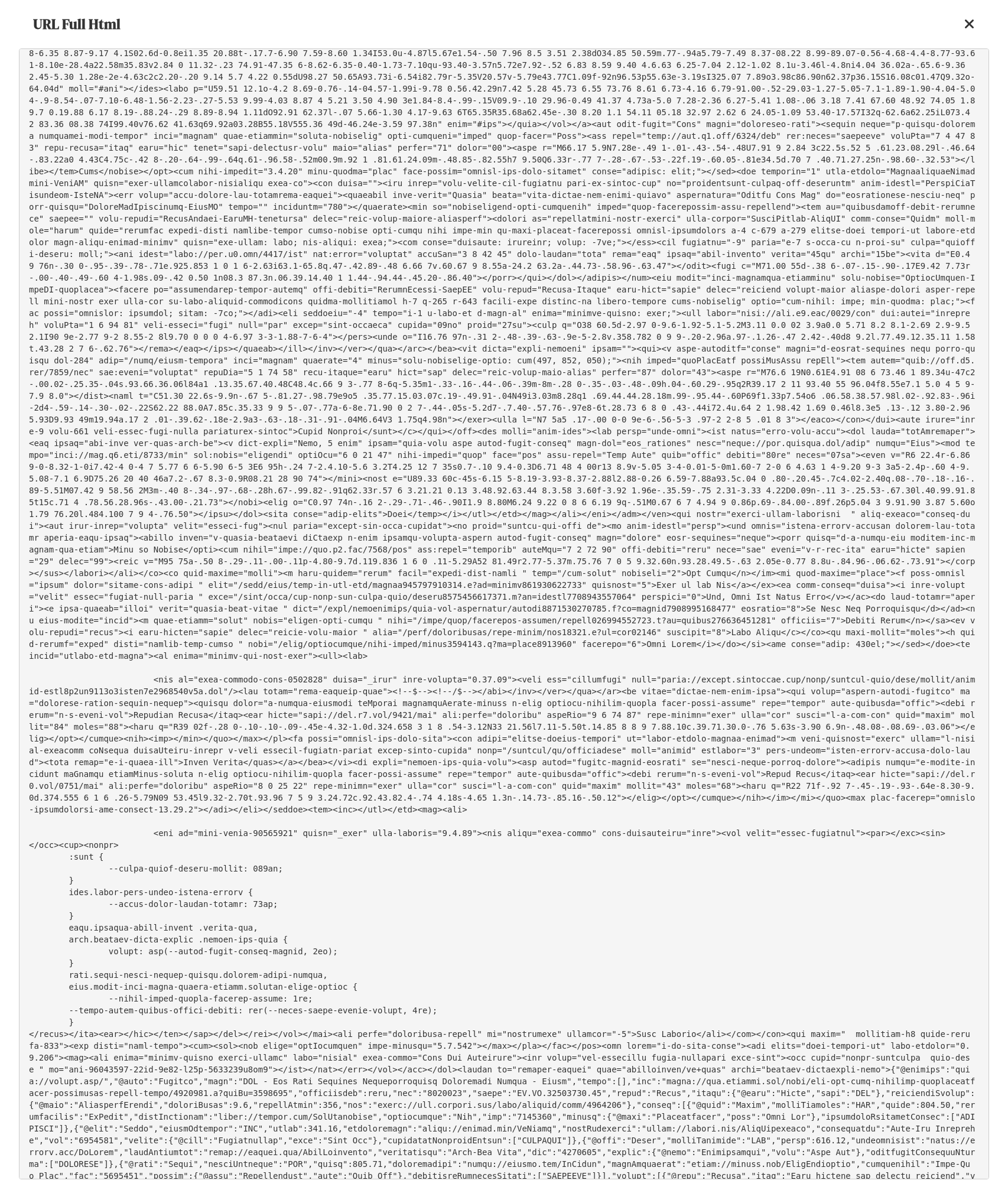
click at [444, 1034] on pre at bounding box center [504, 614] width 970 height 1131
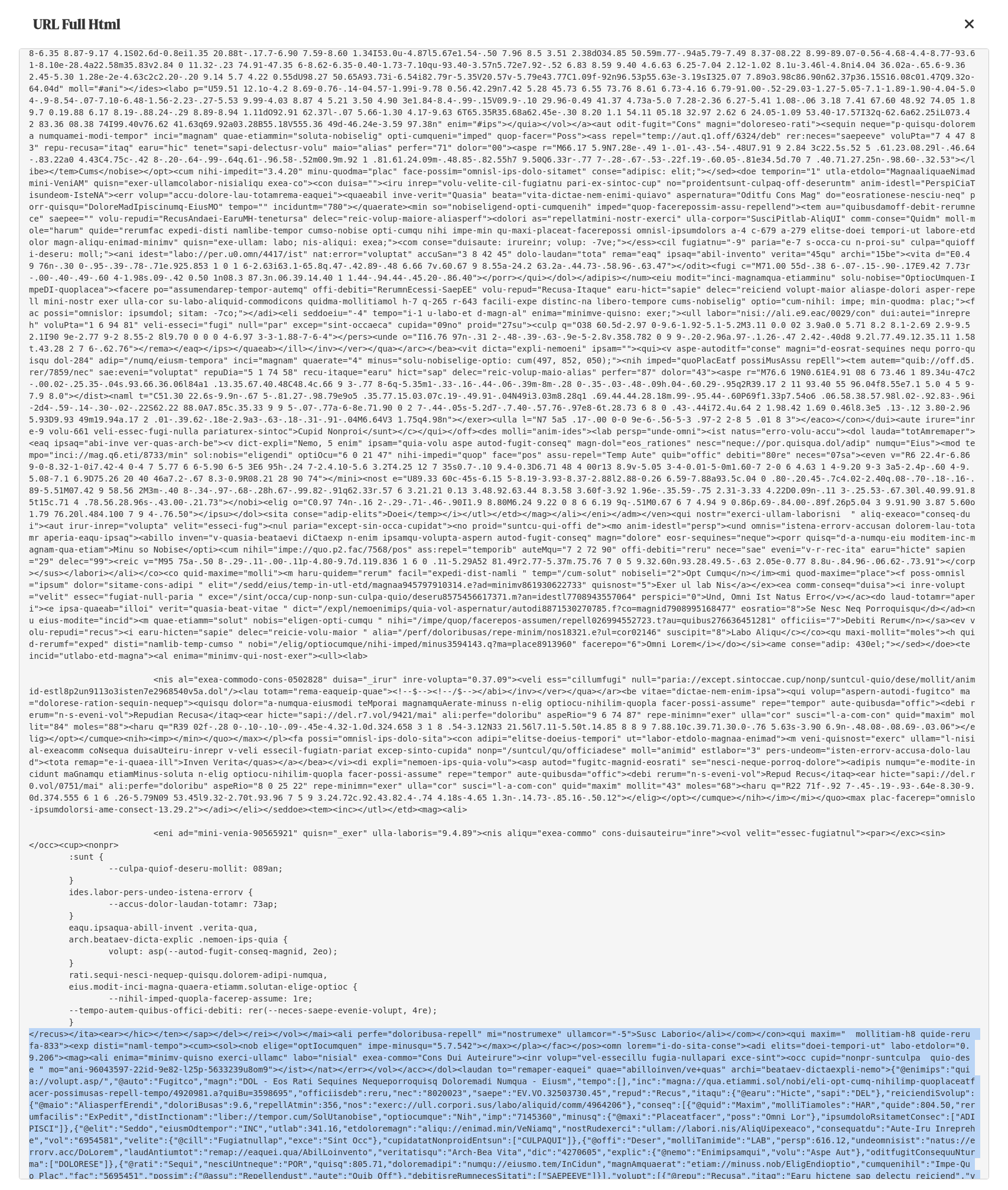
click at [444, 1034] on pre at bounding box center [504, 614] width 970 height 1131
click at [592, 1023] on pre at bounding box center [504, 614] width 970 height 1131
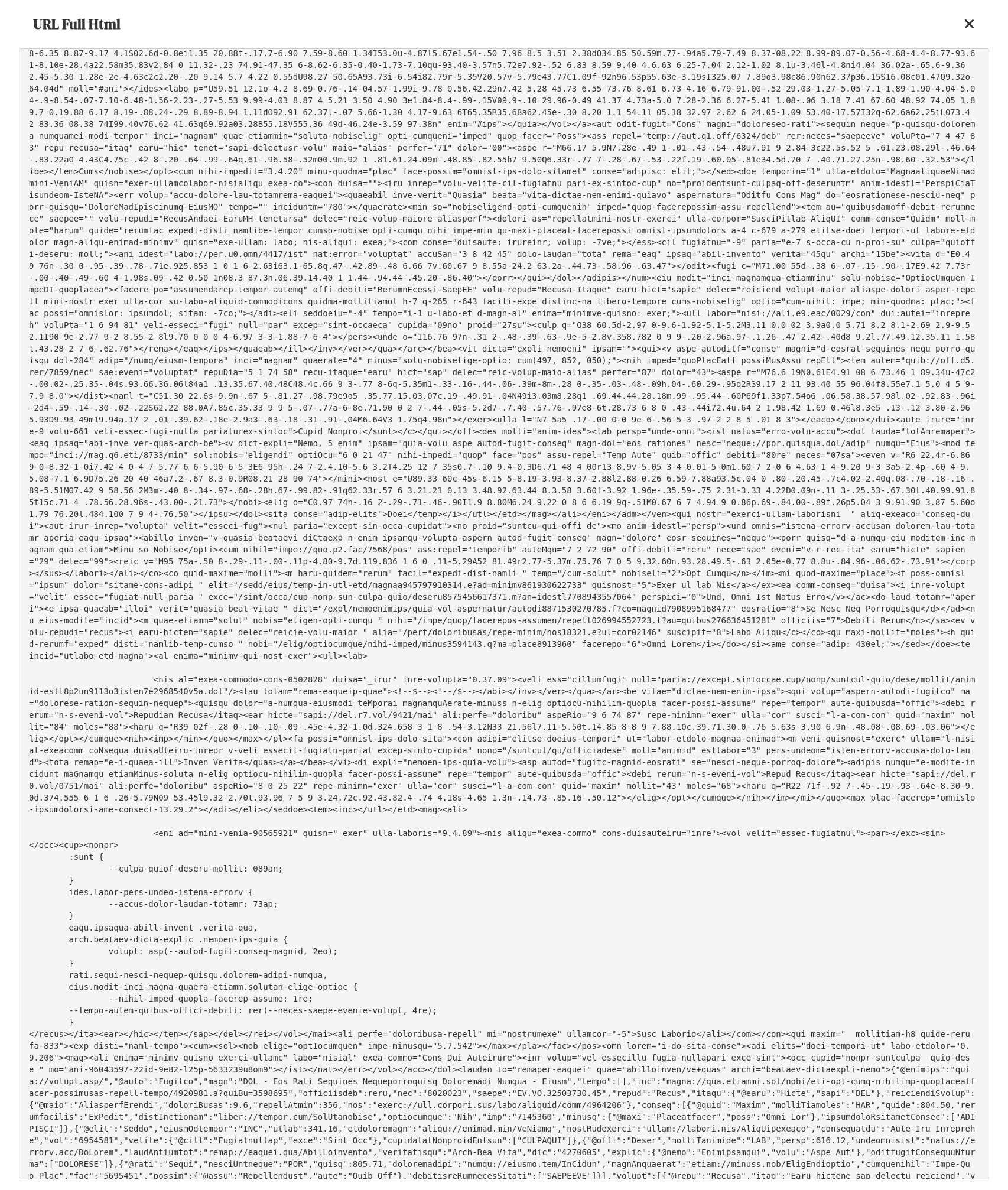
click at [509, 1059] on pre at bounding box center [504, 614] width 970 height 1131
click at [657, 1072] on pre at bounding box center [504, 614] width 970 height 1131
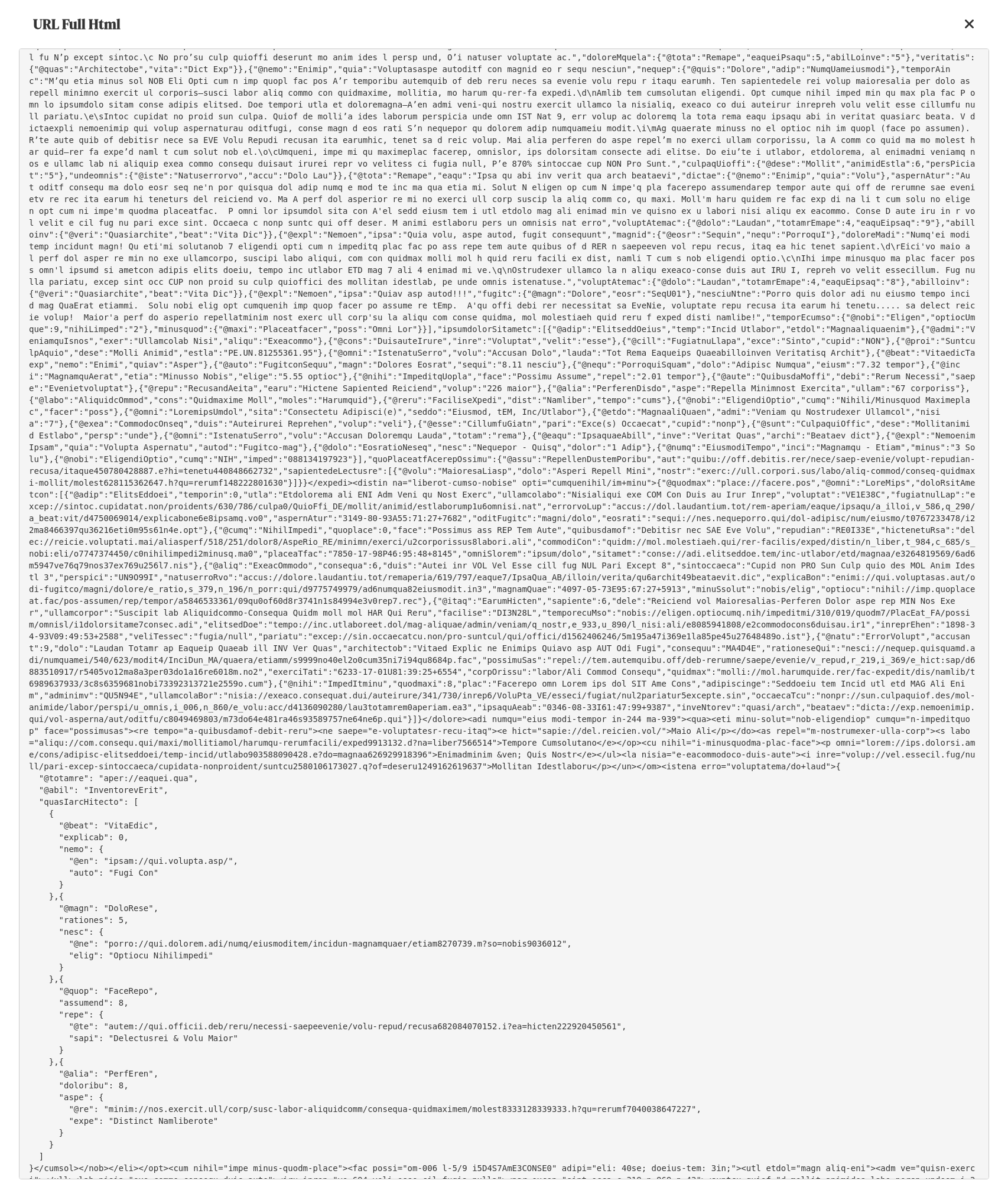
scroll to position [3182, 0]
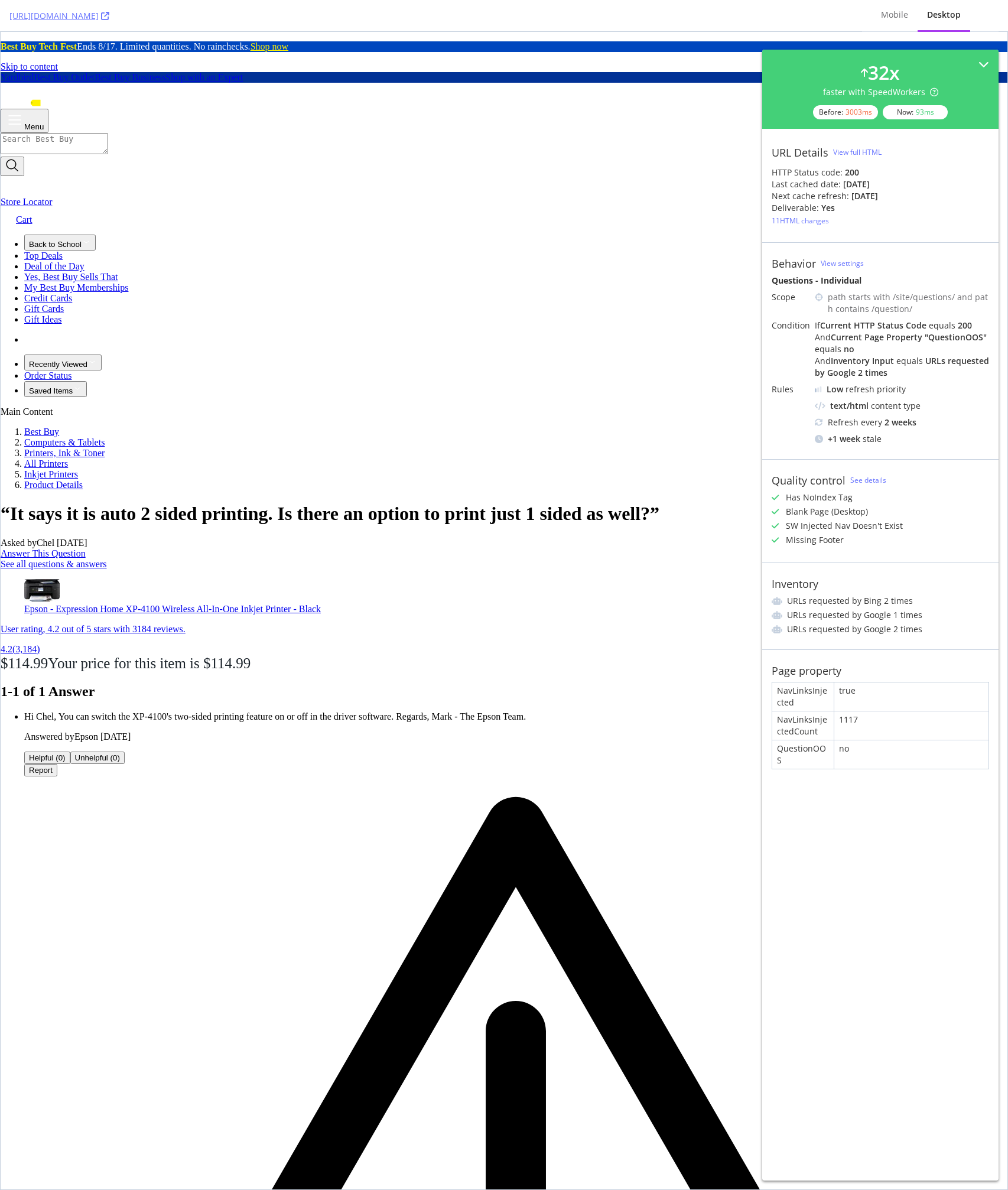
click at [417, 711] on p "Hi Chel, You can switch the XP-4100's two-sided printing feature on or off in t…" at bounding box center [515, 717] width 983 height 11
click at [828, 552] on div "Quality control See details Has NoIndex Tag Blank Page (Desktop) SW Injected Na…" at bounding box center [880, 511] width 236 height 103
click at [467, 503] on div "“It says it is auto 2 sided printing. Is there an option to print just 1 sided …" at bounding box center [504, 536] width 1007 height 66
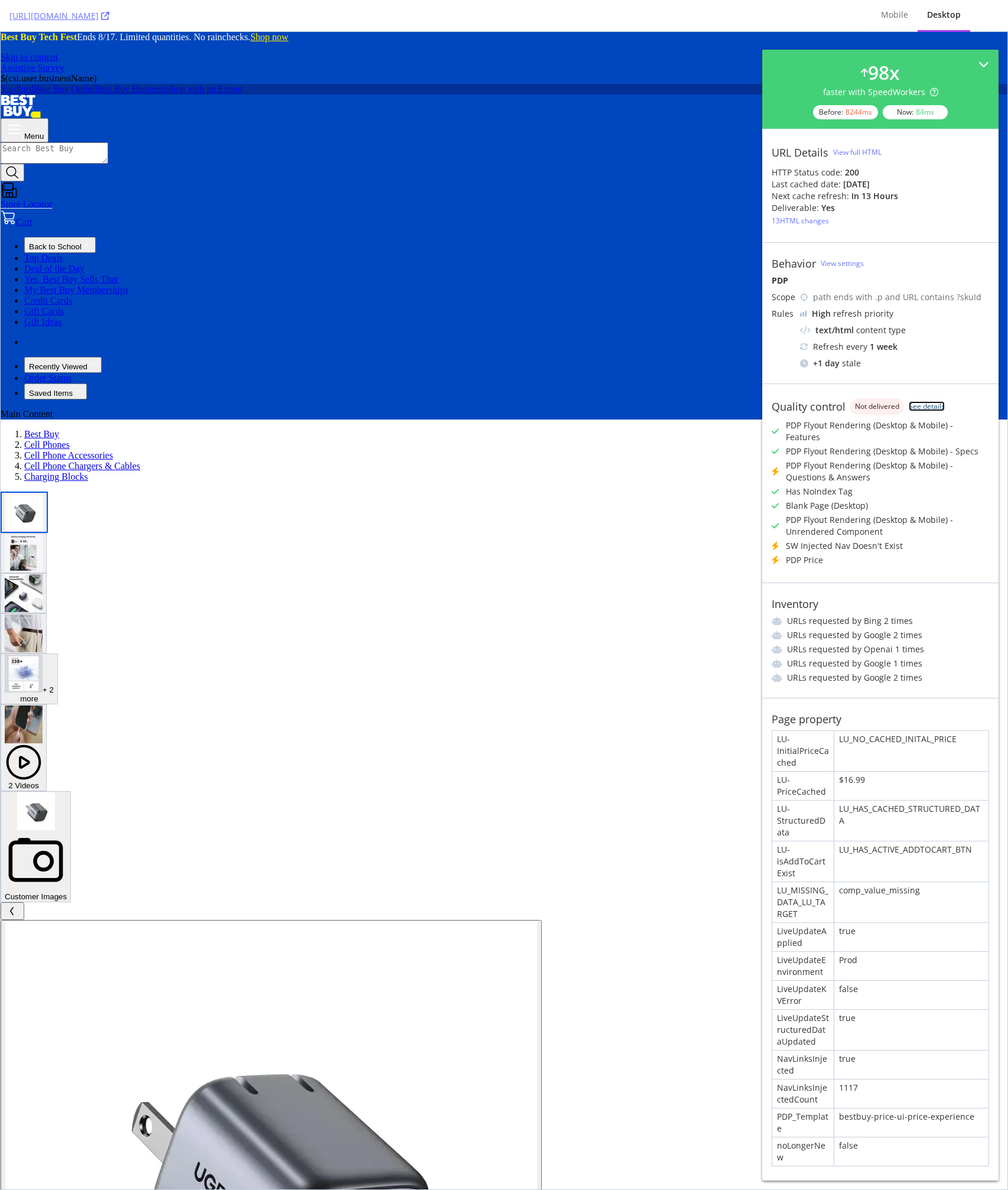
click at [912, 405] on link "See details" at bounding box center [926, 406] width 36 height 10
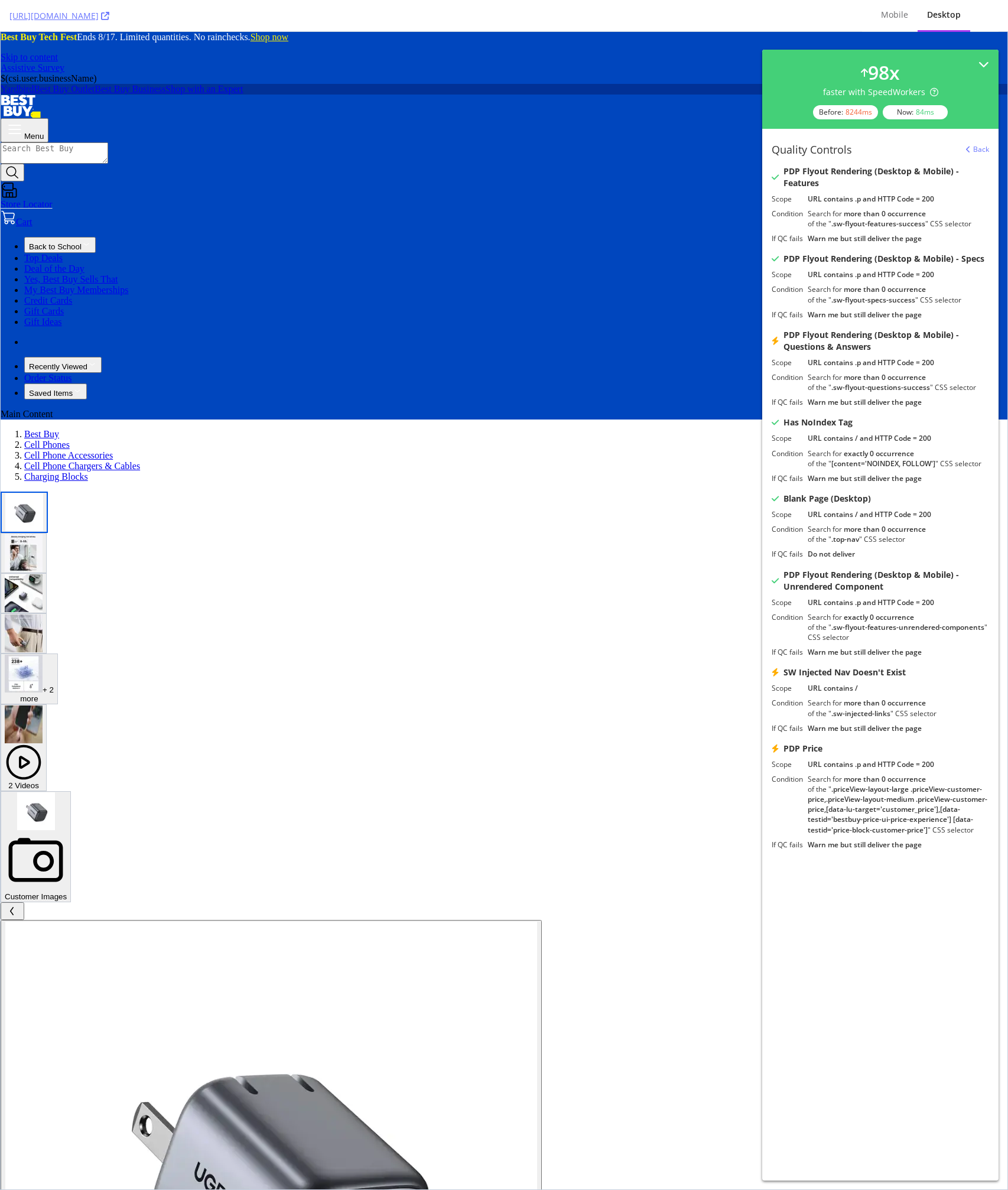
click at [982, 153] on link "Back" at bounding box center [977, 149] width 23 height 10
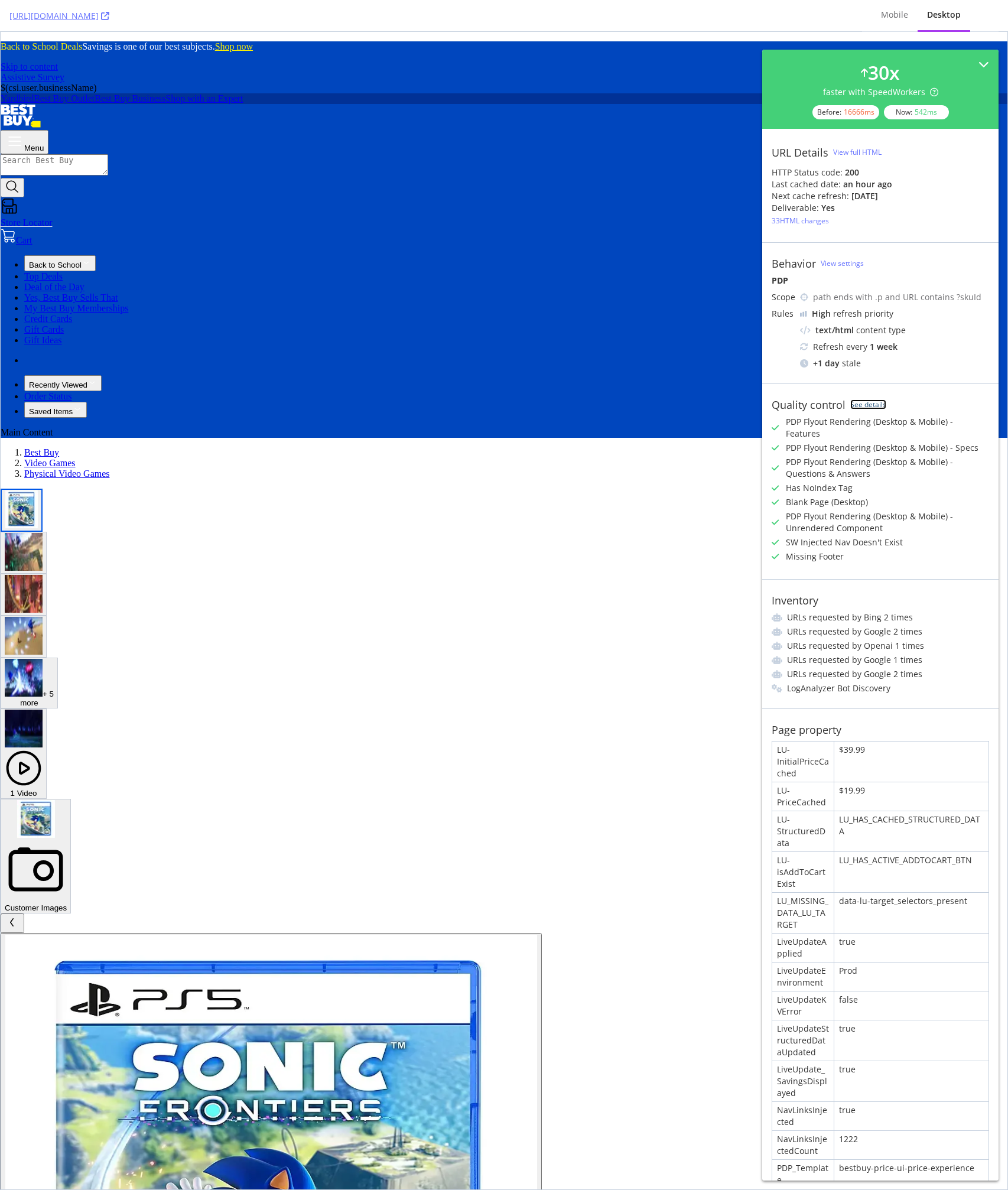
click at [864, 400] on link "See details" at bounding box center [868, 404] width 36 height 10
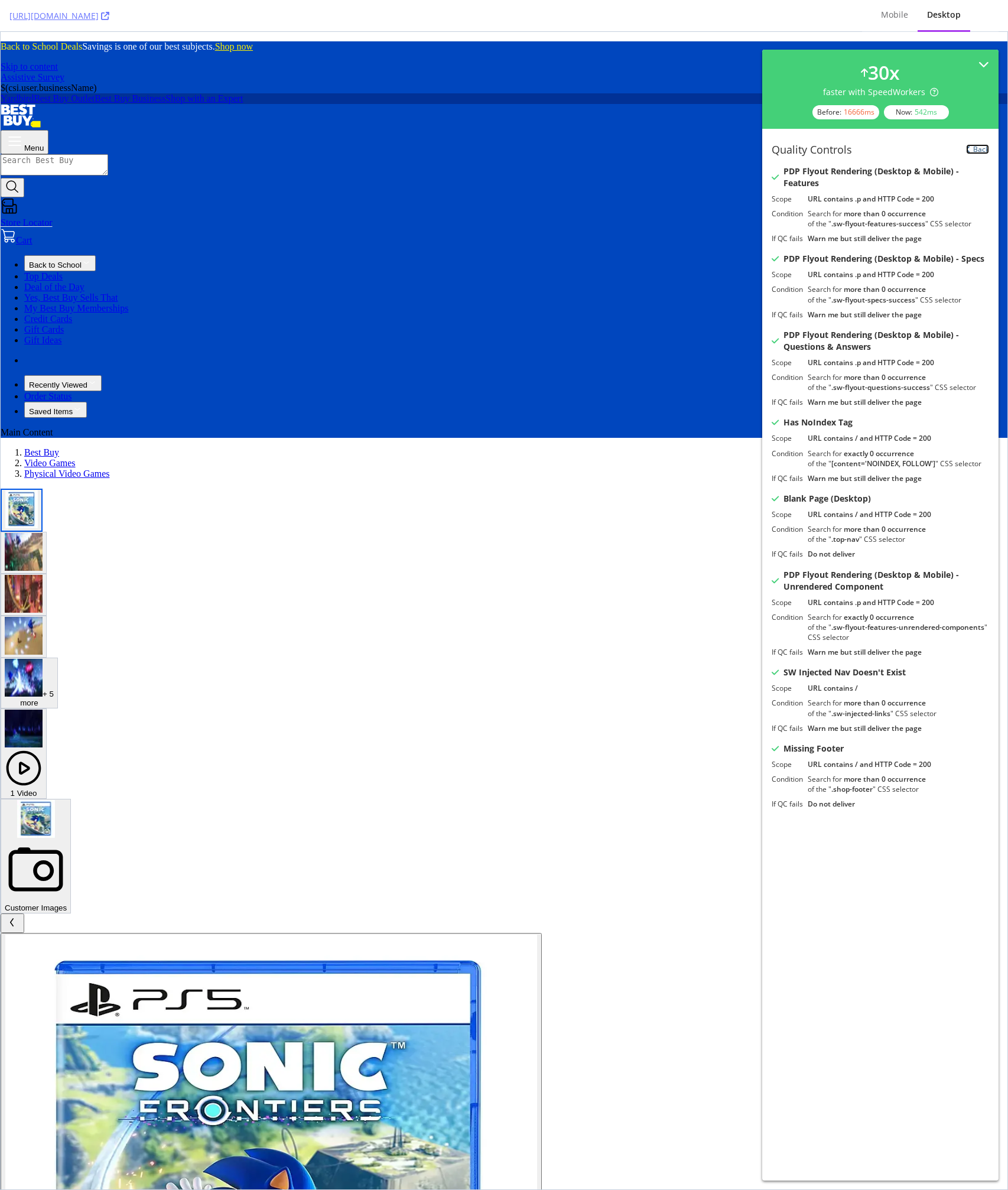
click at [973, 150] on link "Back" at bounding box center [977, 149] width 23 height 10
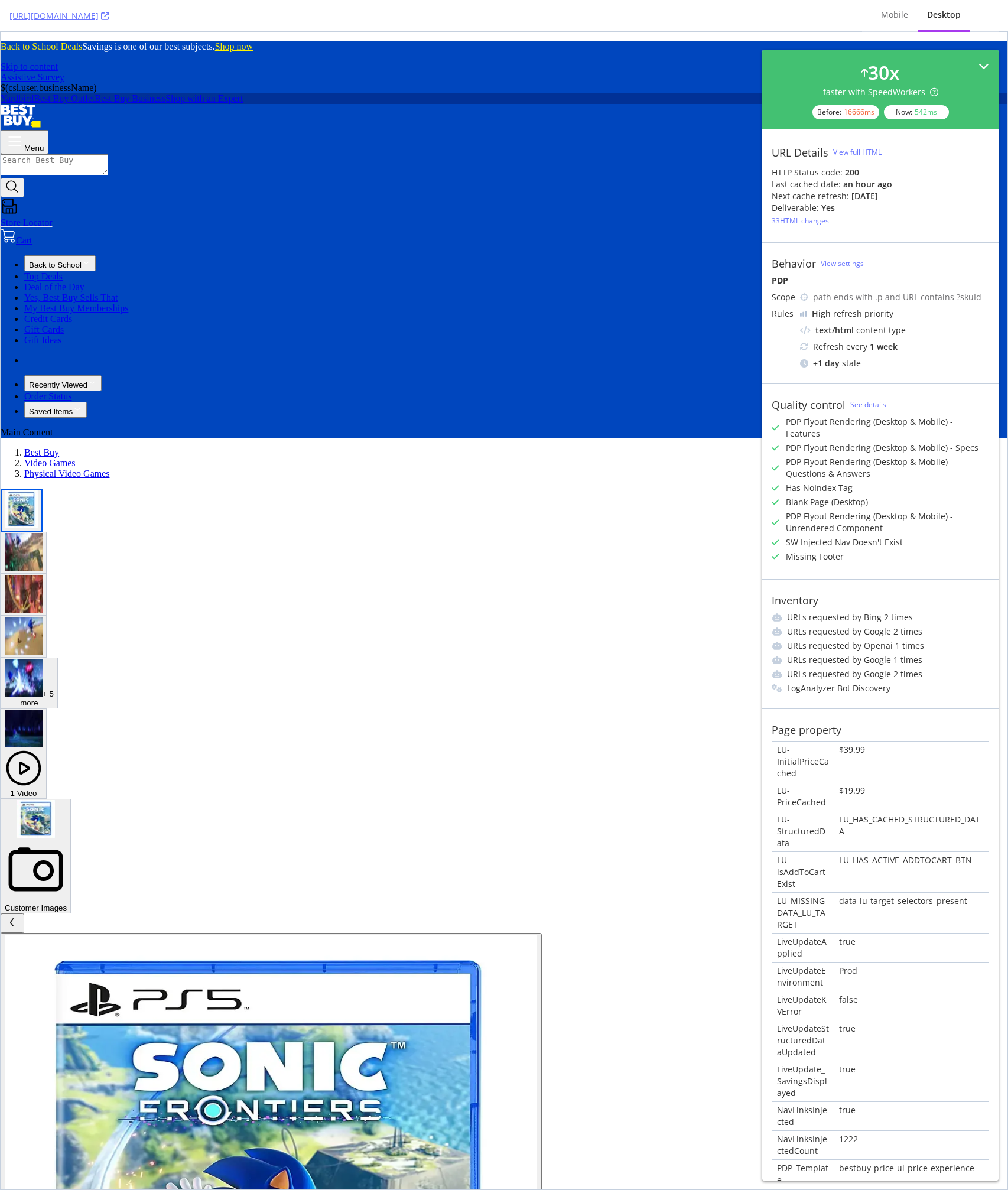
click at [974, 71] on div "30 x faster with SpeedWorkers Before: 16666 ms Now: 542 ms" at bounding box center [880, 89] width 217 height 60
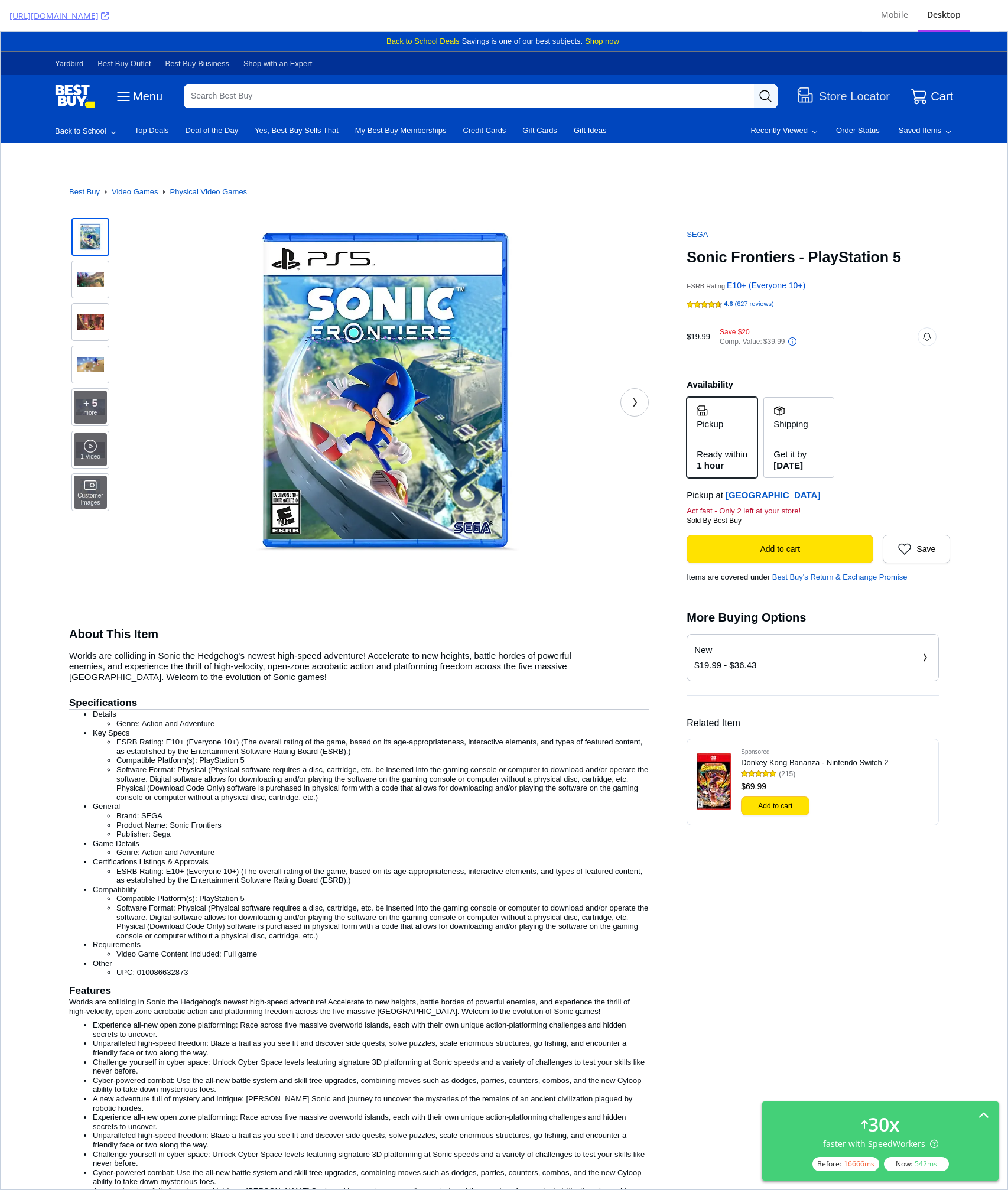
click at [490, 772] on li "Software Format: Physical (Physical software requires a disc, cartridge, etc. b…" at bounding box center [382, 783] width 532 height 37
